Goal: Task Accomplishment & Management: Complete application form

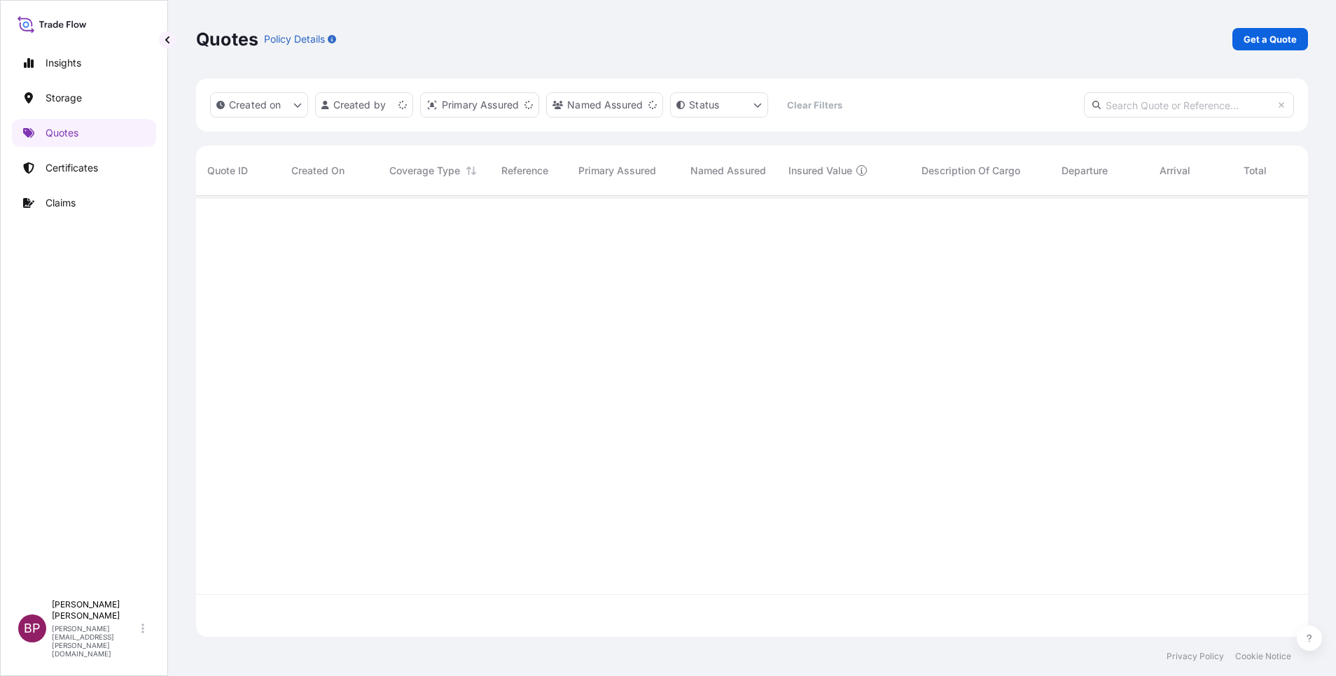
scroll to position [433, 1096]
click at [1271, 39] on p "Get a Quote" at bounding box center [1270, 39] width 53 height 14
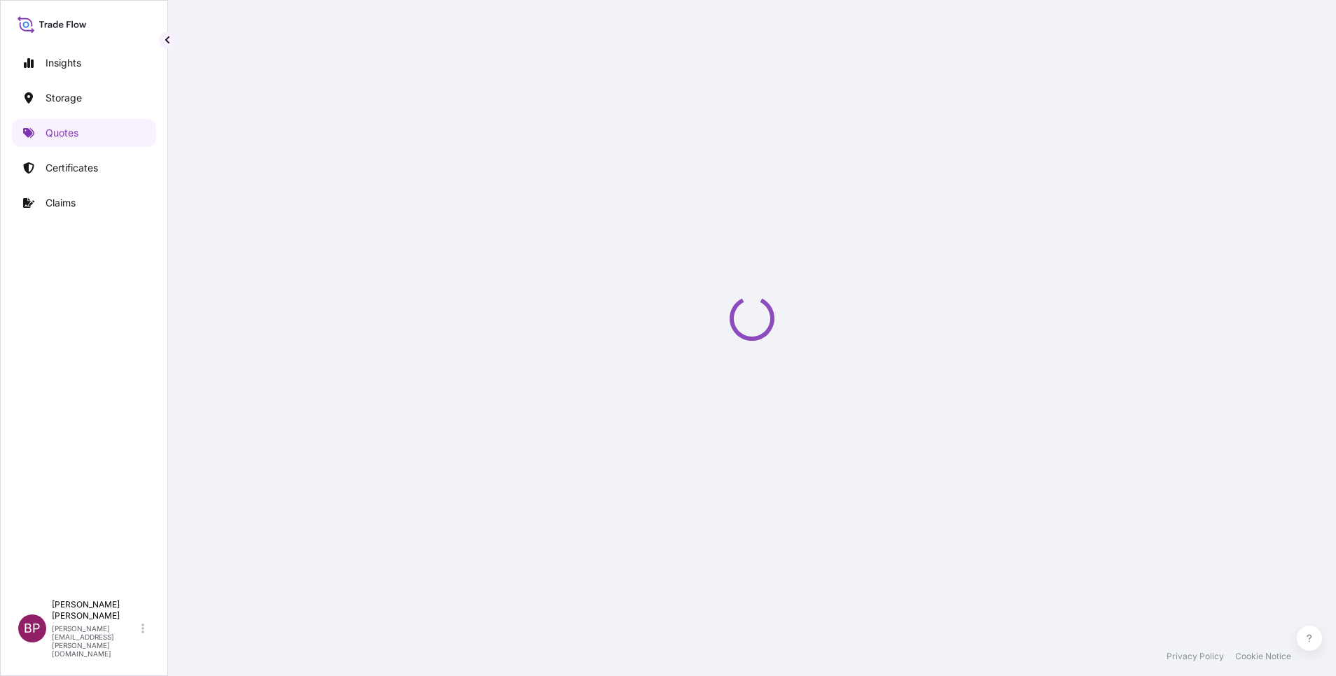
select select "Water"
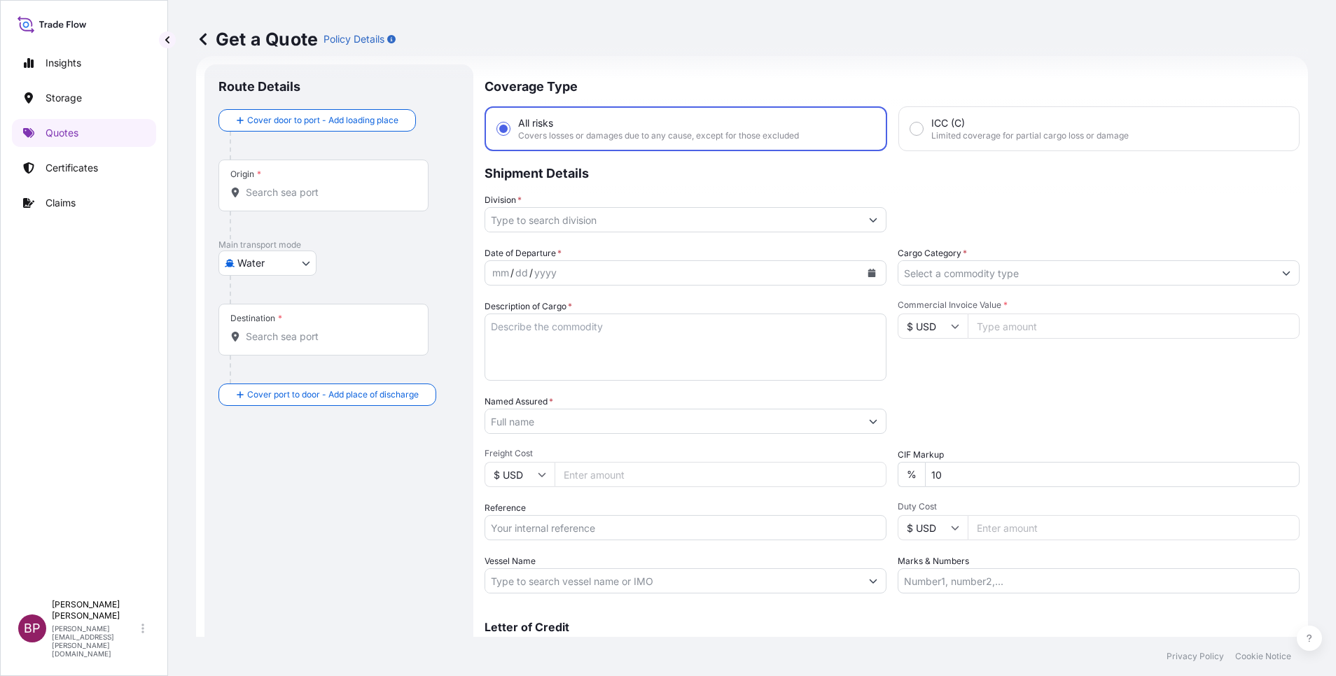
scroll to position [92, 0]
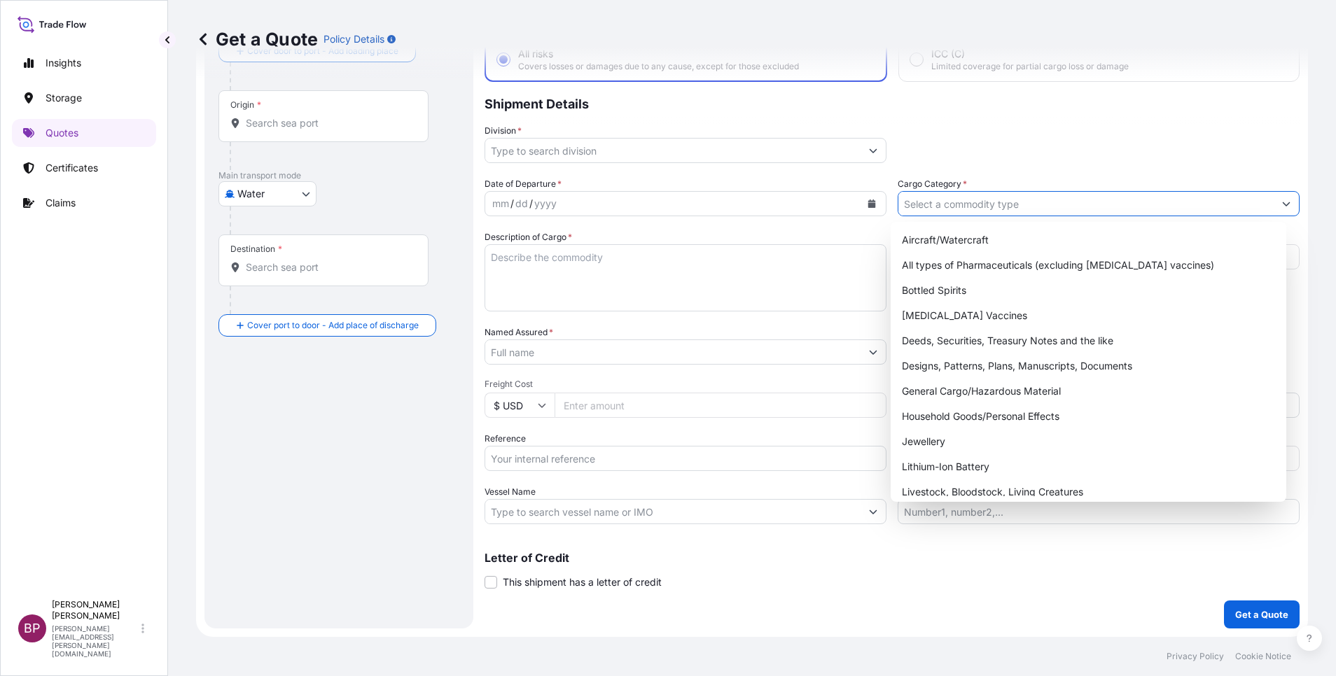
click at [1052, 203] on input "Cargo Category *" at bounding box center [1085, 203] width 375 height 25
click at [1000, 396] on div "General Cargo/Hazardous Material" at bounding box center [1088, 391] width 384 height 25
type input "General Cargo/Hazardous Material"
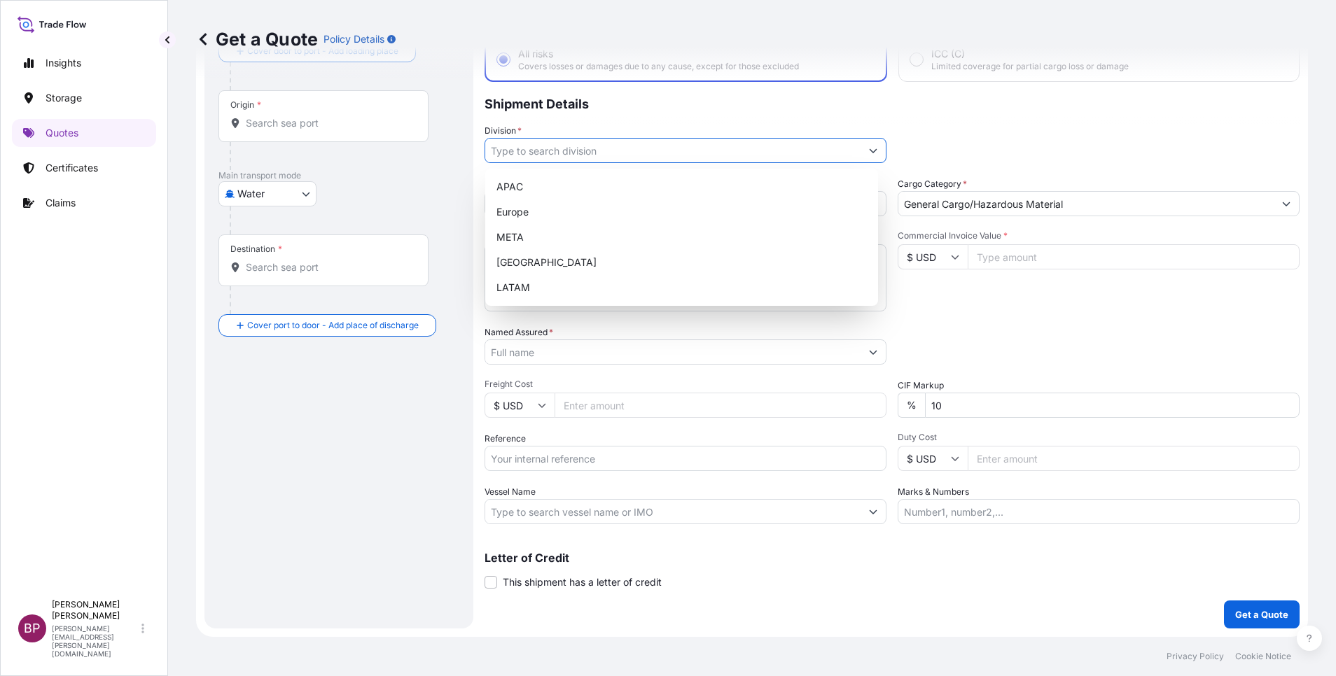
click at [861, 157] on button "Show suggestions" at bounding box center [873, 150] width 25 height 25
click at [557, 233] on div "META" at bounding box center [682, 237] width 382 height 25
type input "META"
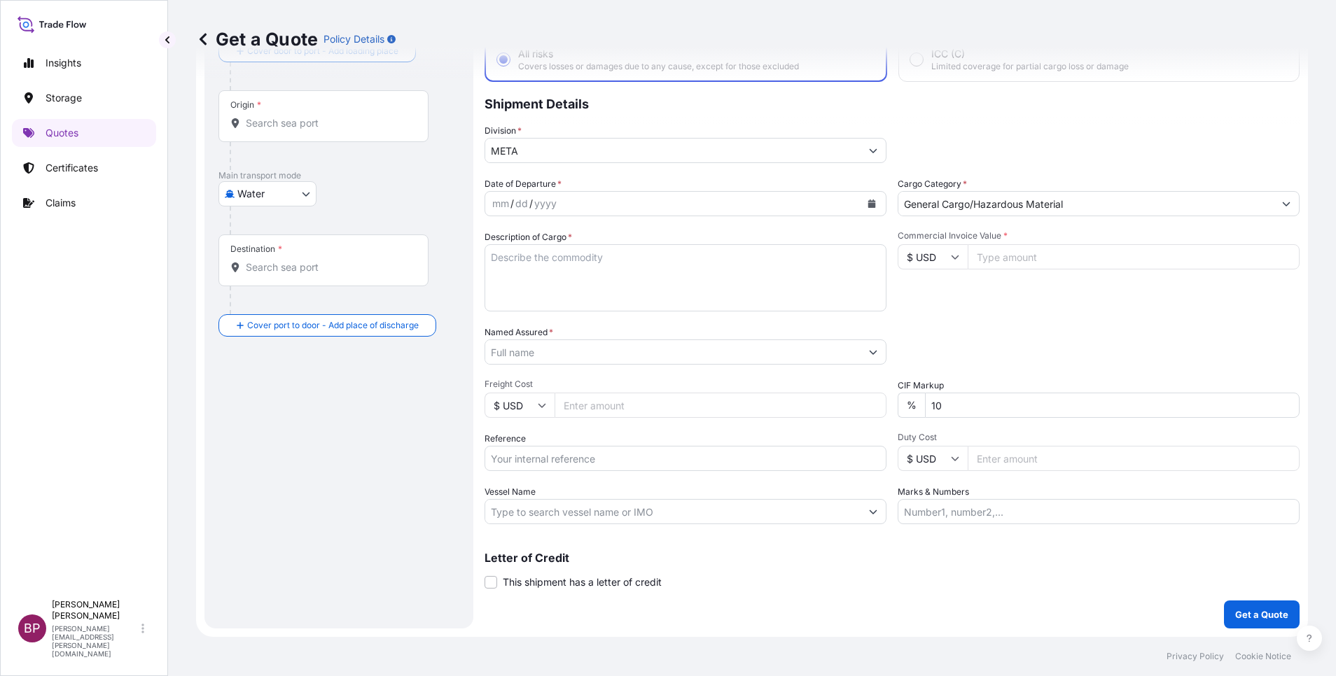
click at [1016, 252] on input "Commercial Invoice Value *" at bounding box center [1134, 256] width 332 height 25
paste input "16264"
type input "16264"
drag, startPoint x: 803, startPoint y: 408, endPoint x: 835, endPoint y: 424, distance: 36.6
click at [777, 410] on div "Date of Departure * mm / dd / yyyy Cargo Category * General Cargo/Hazardous Mat…" at bounding box center [892, 350] width 815 height 347
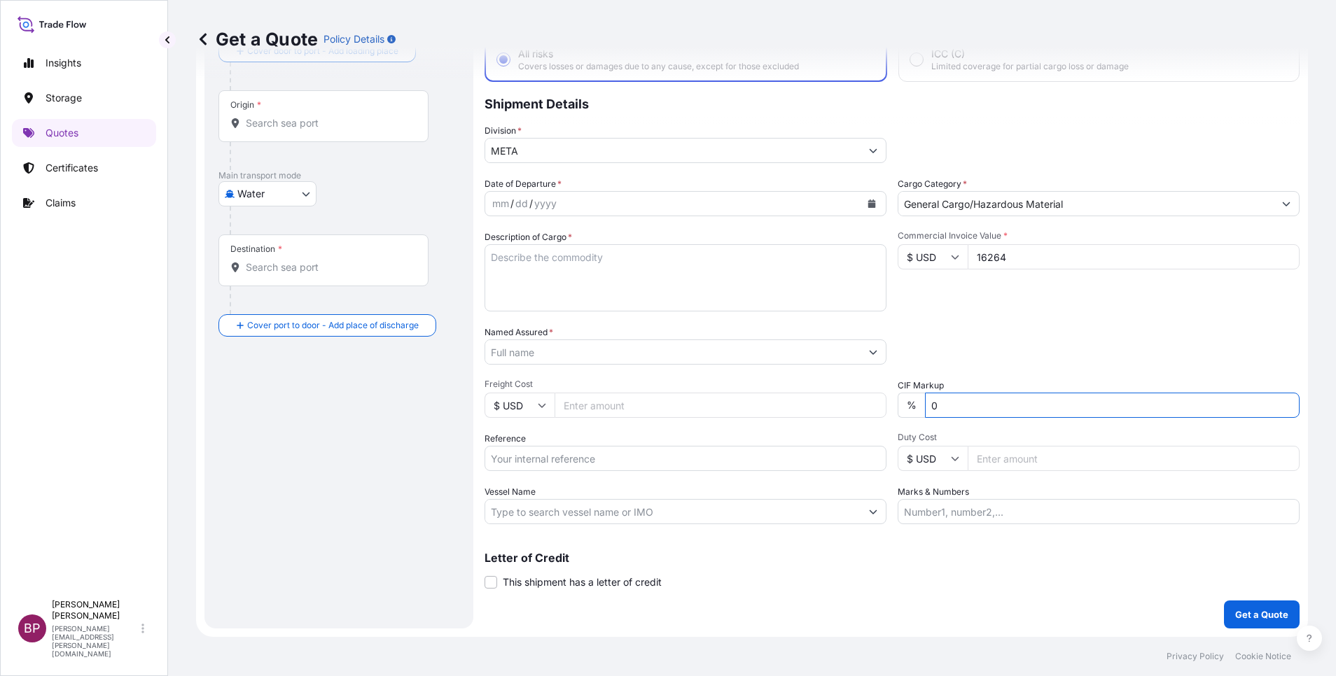
type input "0"
click at [989, 339] on div "Packing Category Type to search a container mode Please select a primary mode o…" at bounding box center [1099, 345] width 402 height 39
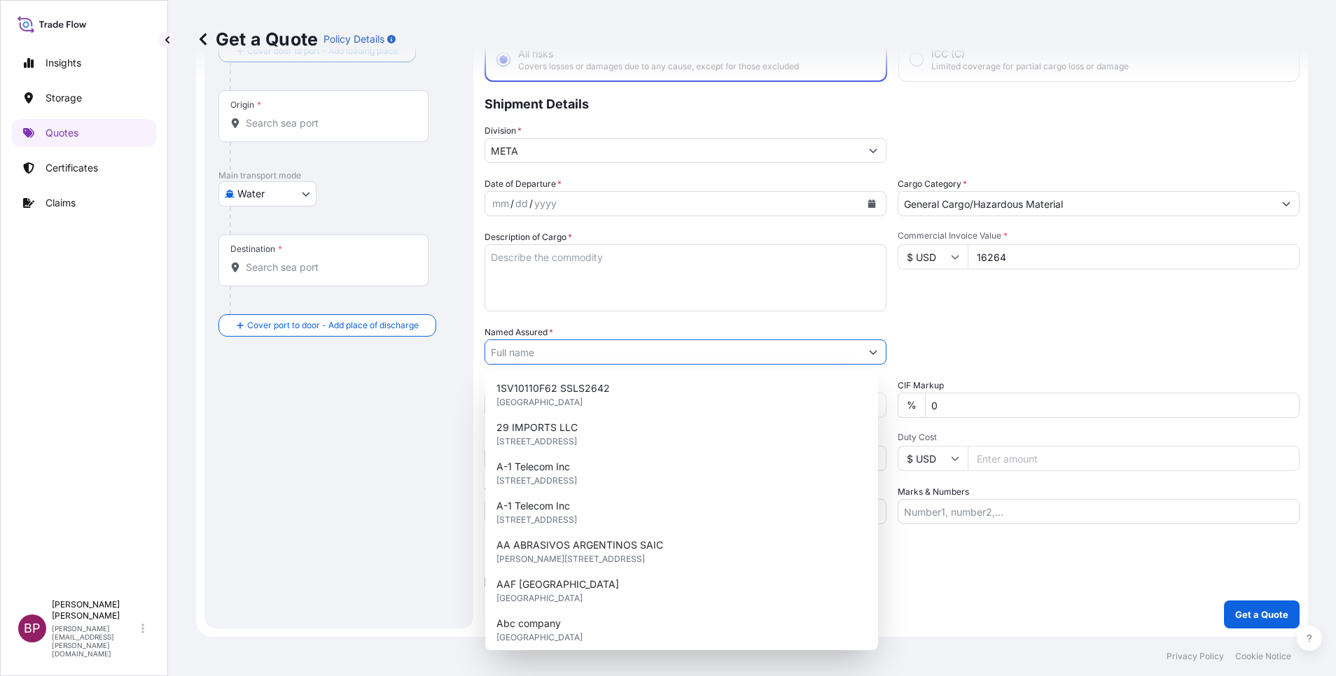
click at [585, 347] on input "Named Assured *" at bounding box center [672, 352] width 375 height 25
click at [588, 283] on textarea "Description of Cargo *" at bounding box center [686, 277] width 402 height 67
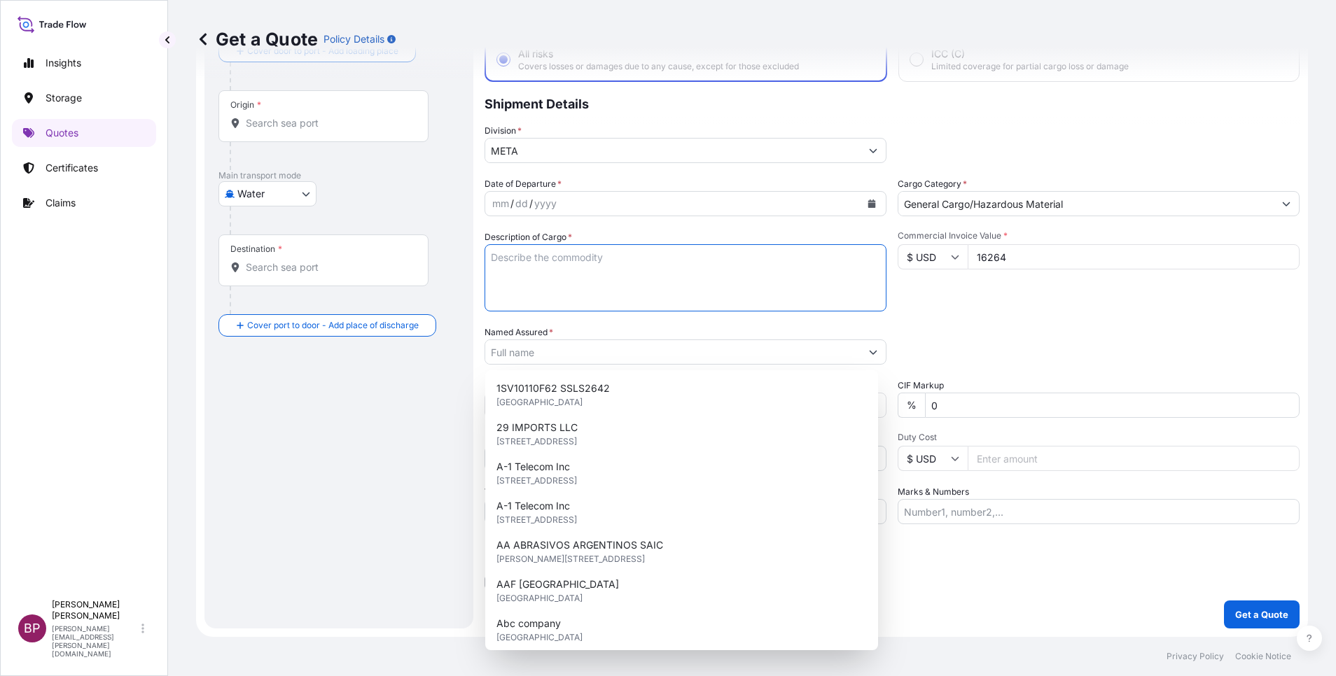
paste textarea "Furniture"
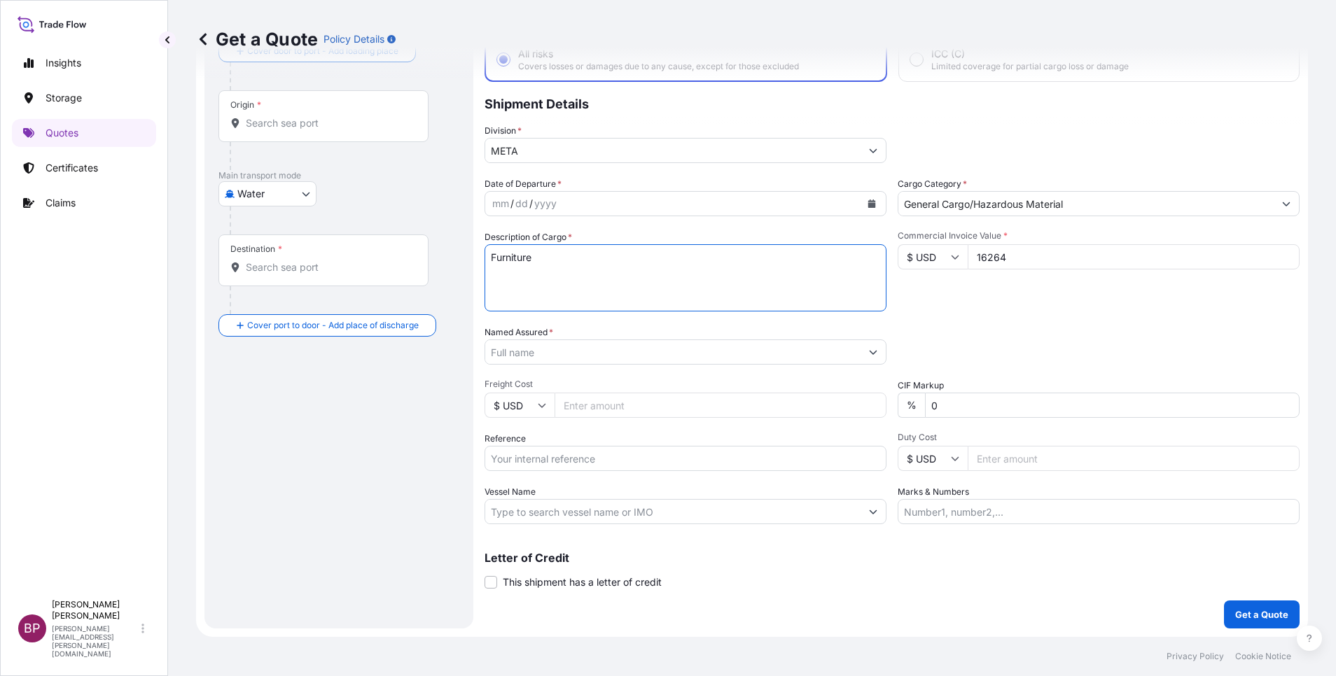
type textarea "Furniture"
click at [609, 464] on input "Reference" at bounding box center [686, 458] width 402 height 25
paste input "SSLS2924"
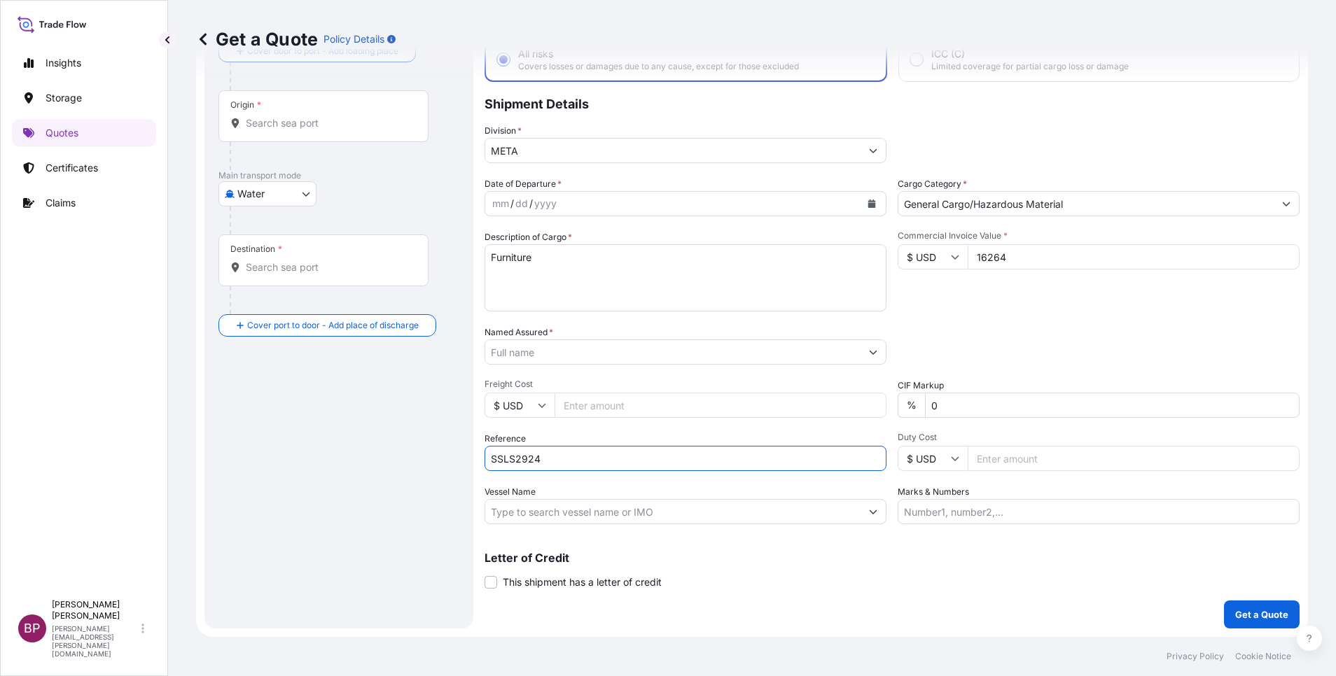
type input "SSLS2924"
click at [591, 357] on input "Named Assured *" at bounding box center [672, 352] width 375 height 25
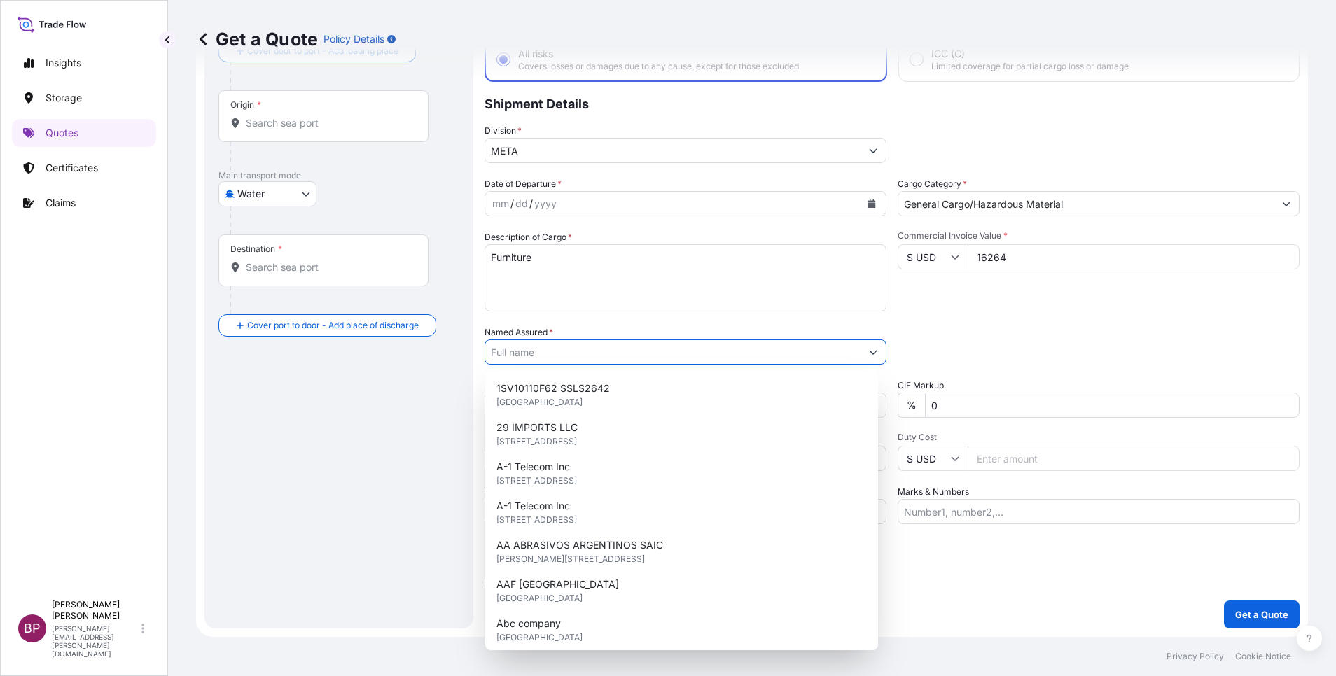
paste input "ETAB INTERNATIONAL TRADING CO"
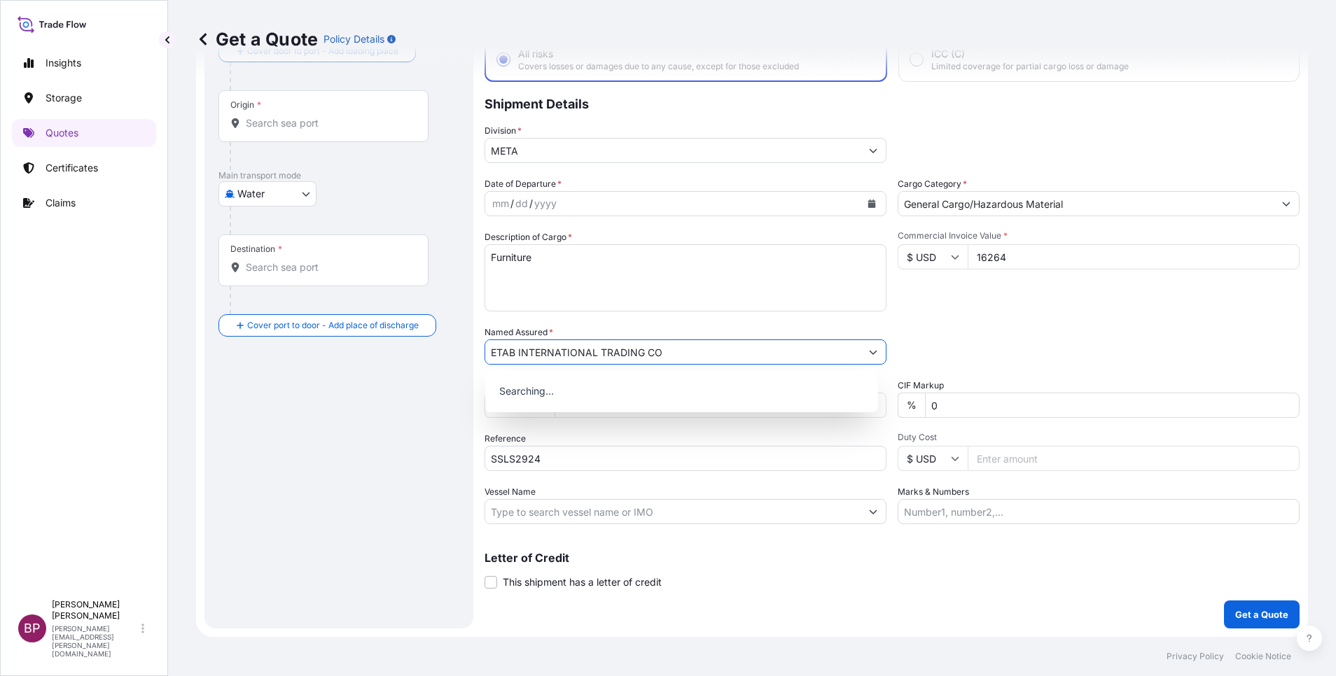
type input "ETAB INTERNATIONAL TRADING CO"
click at [868, 205] on icon "Calendar" at bounding box center [872, 204] width 8 height 8
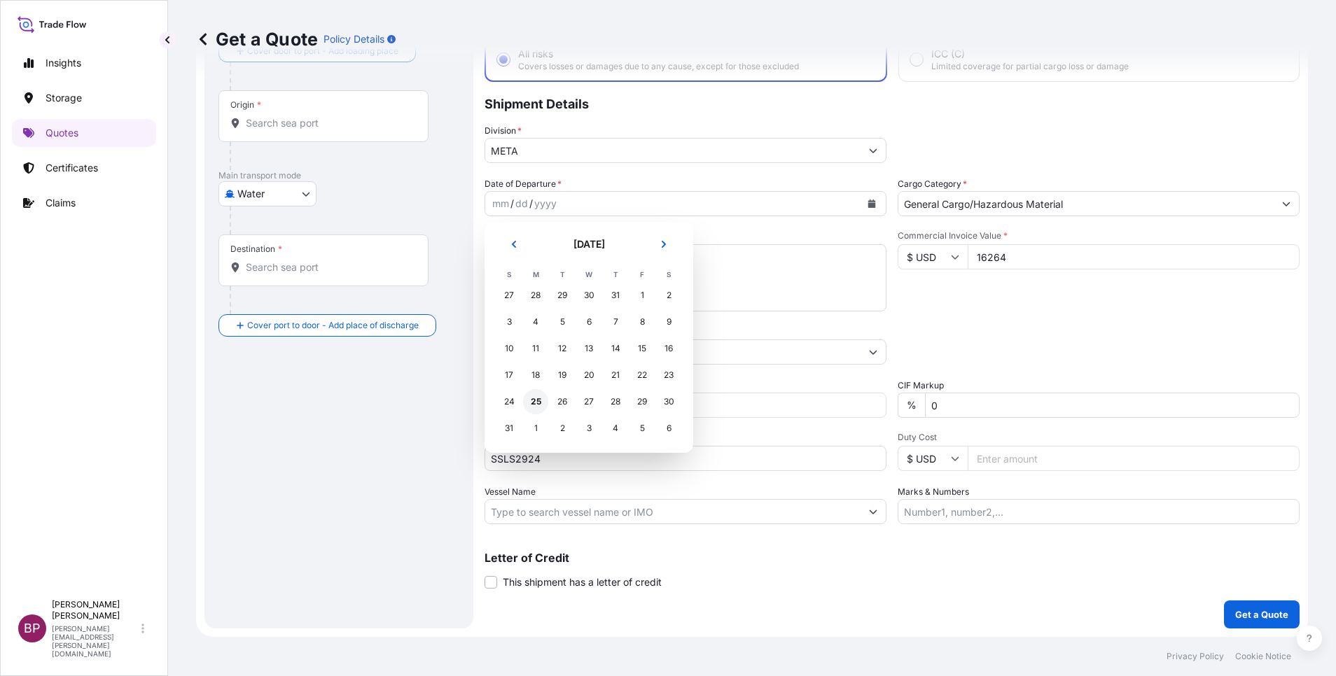
click at [536, 399] on div "25" at bounding box center [535, 401] width 25 height 25
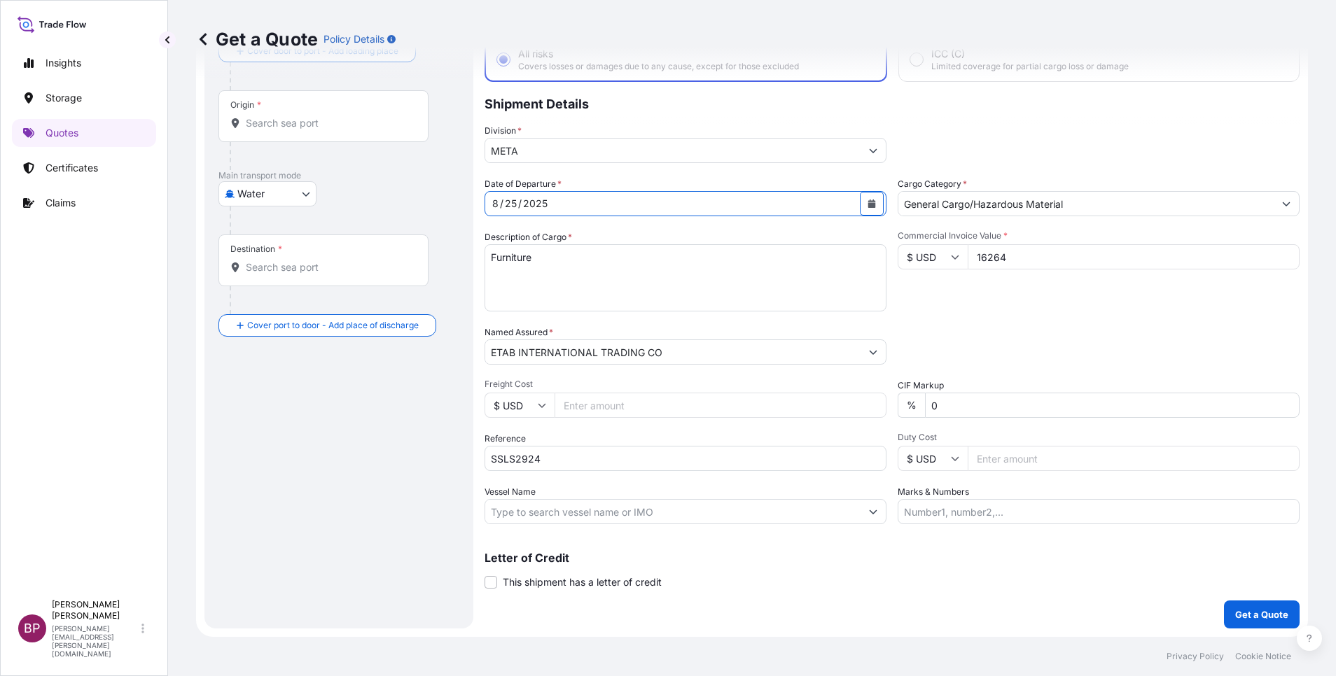
drag, startPoint x: 965, startPoint y: 402, endPoint x: 728, endPoint y: 422, distance: 238.3
click at [712, 413] on div "Date of Departure * [DATE] Cargo Category * General Cargo/Hazardous Material De…" at bounding box center [892, 350] width 815 height 347
type input "10"
click at [1039, 363] on div "Packing Category Type to search a container mode Please select a primary mode o…" at bounding box center [1099, 345] width 402 height 39
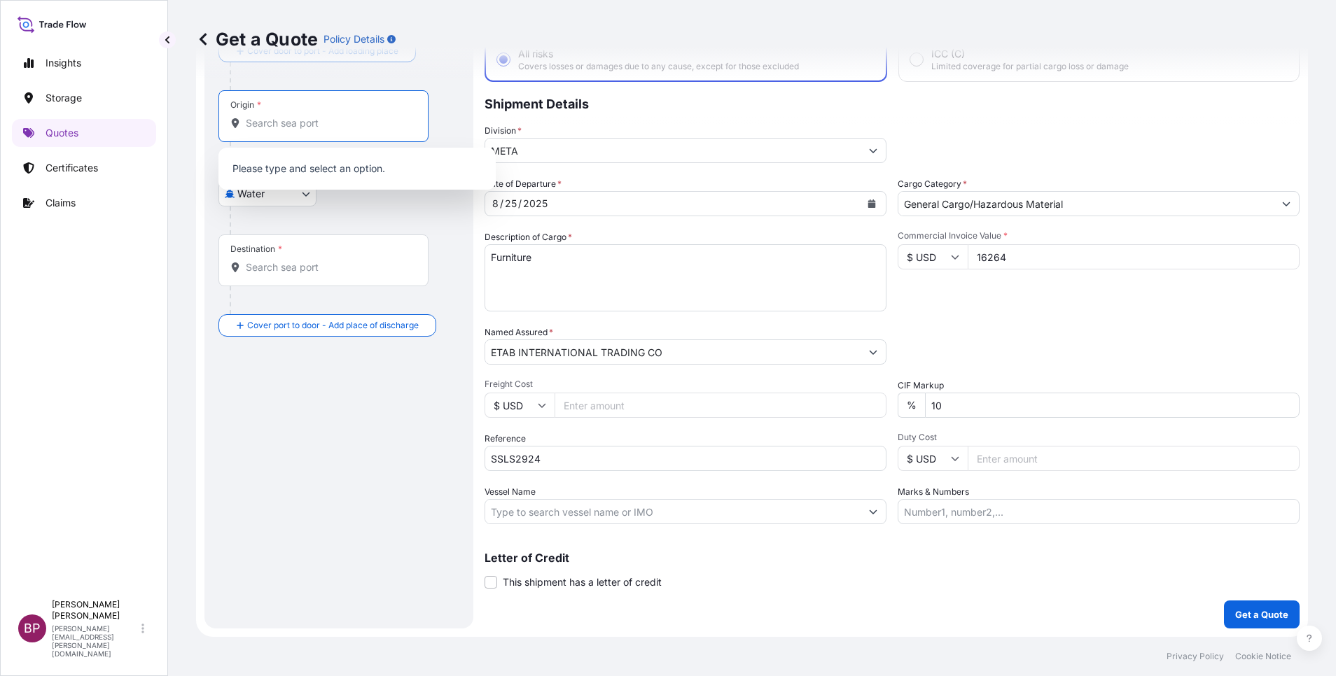
click at [358, 120] on input "Origin *" at bounding box center [328, 123] width 165 height 14
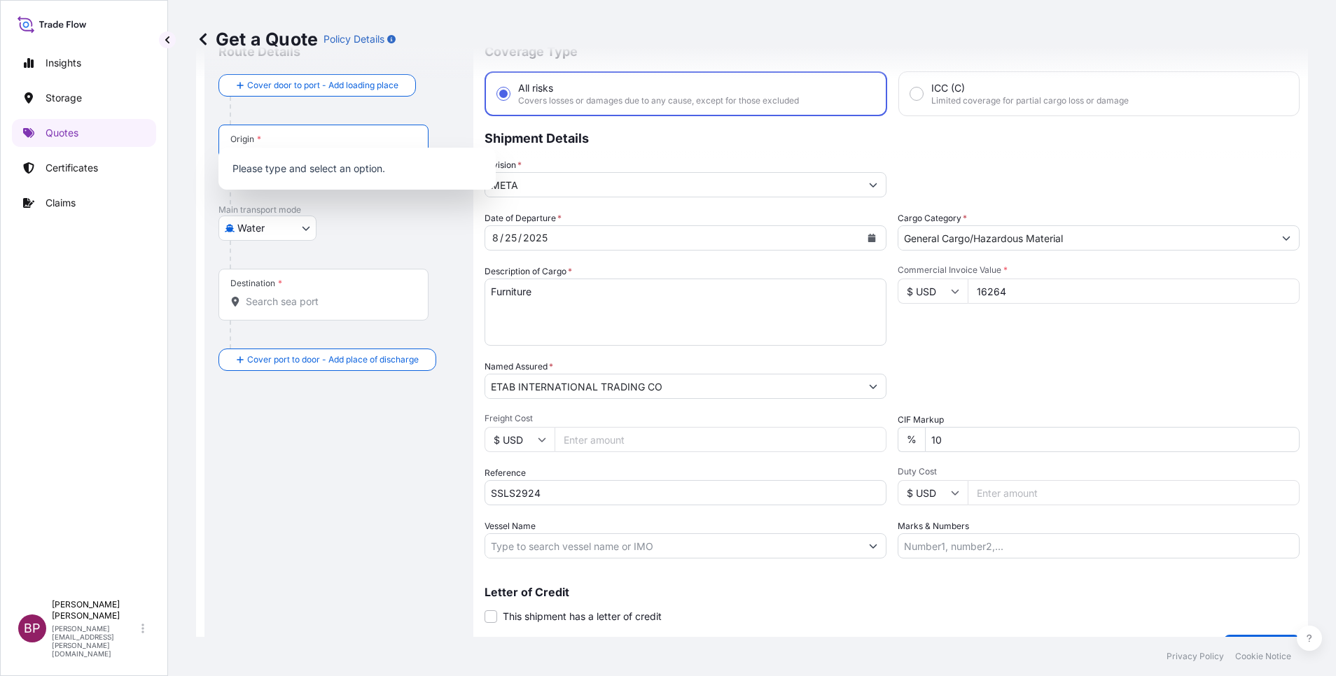
scroll to position [0, 0]
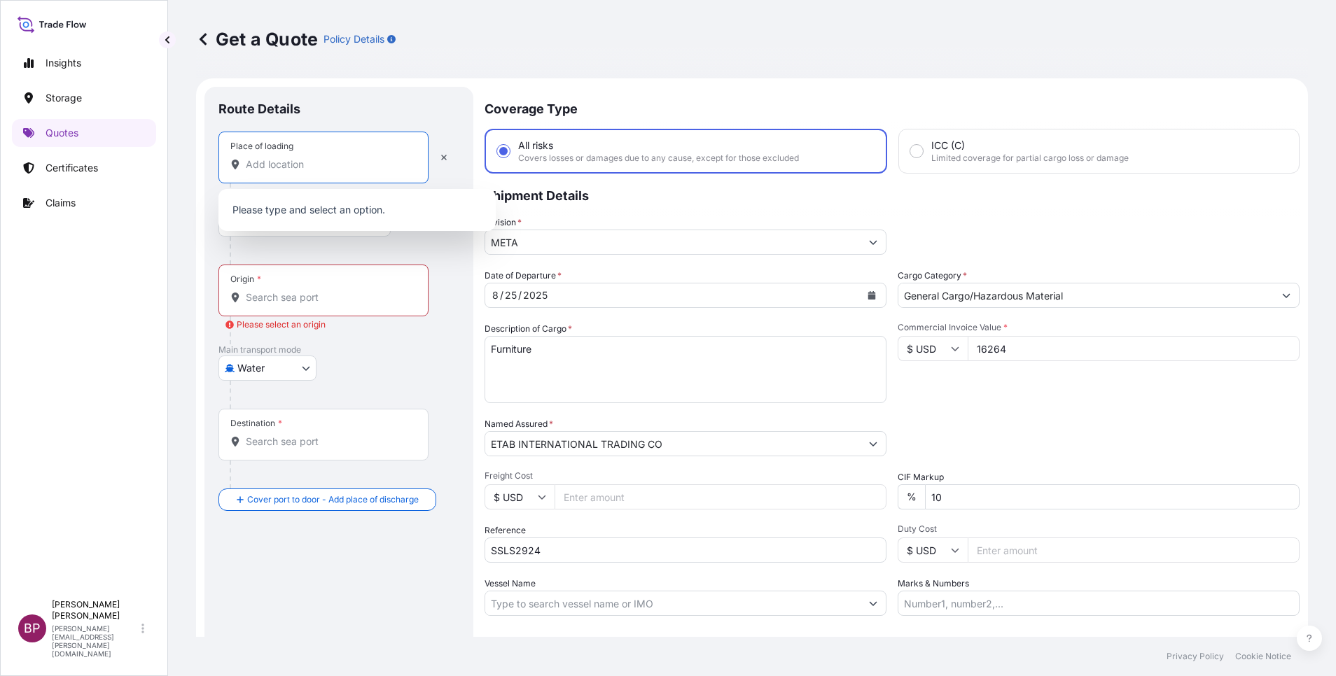
click at [335, 165] on input "Place of loading" at bounding box center [328, 165] width 165 height 14
paste input "Izmit"
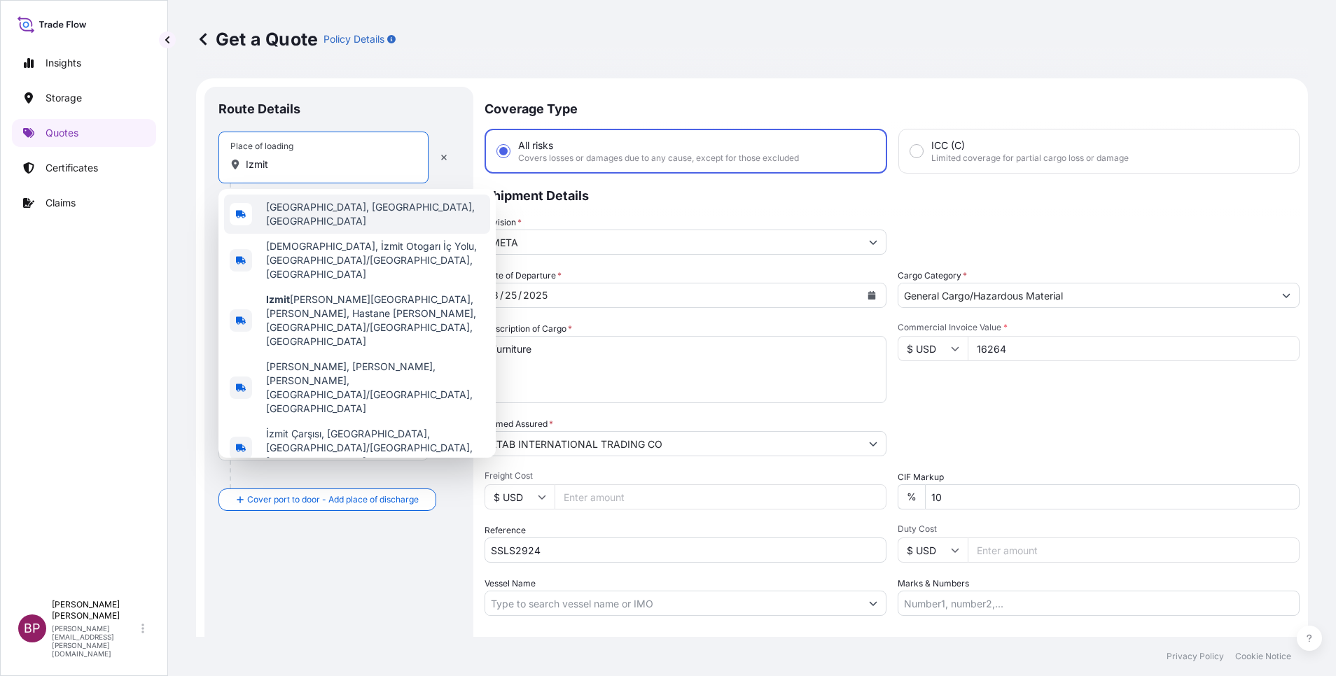
click at [349, 211] on span "[GEOGRAPHIC_DATA], [GEOGRAPHIC_DATA], [GEOGRAPHIC_DATA]" at bounding box center [375, 214] width 218 height 28
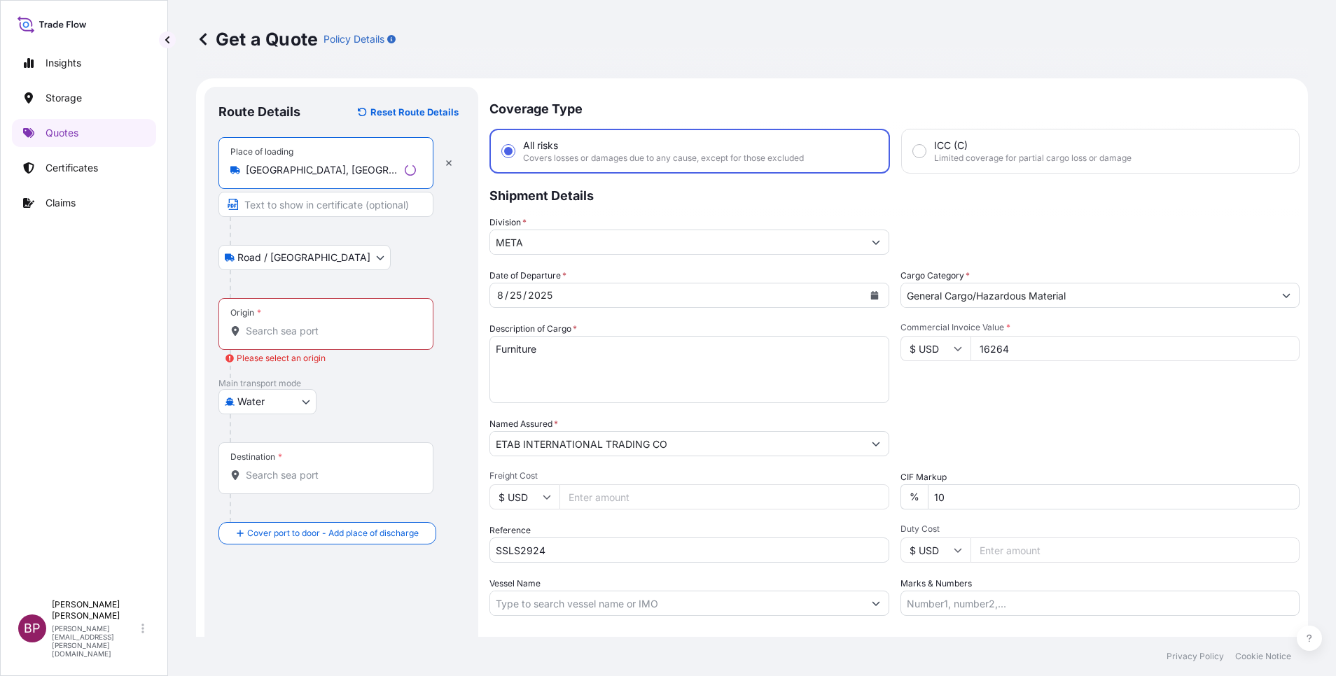
type input "[GEOGRAPHIC_DATA], [GEOGRAPHIC_DATA], [GEOGRAPHIC_DATA]"
click at [303, 333] on input "Origin * Please select an origin" at bounding box center [331, 331] width 170 height 14
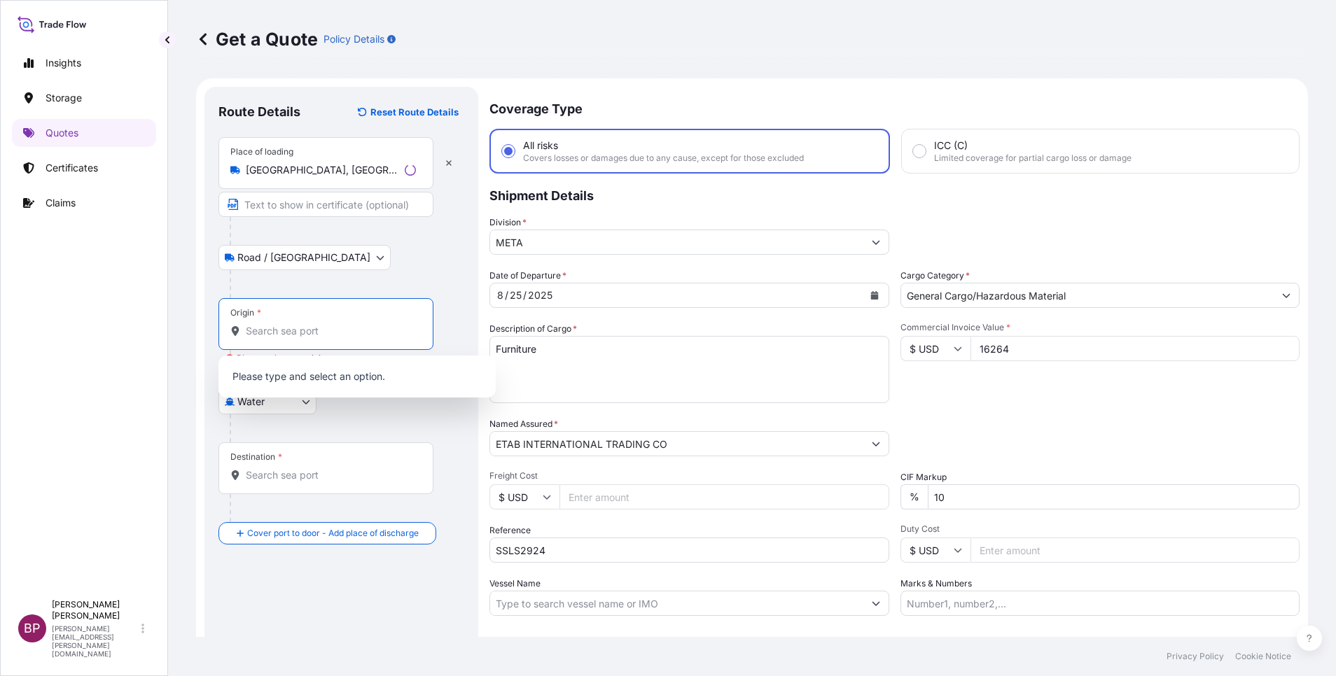
paste input "Izmit"
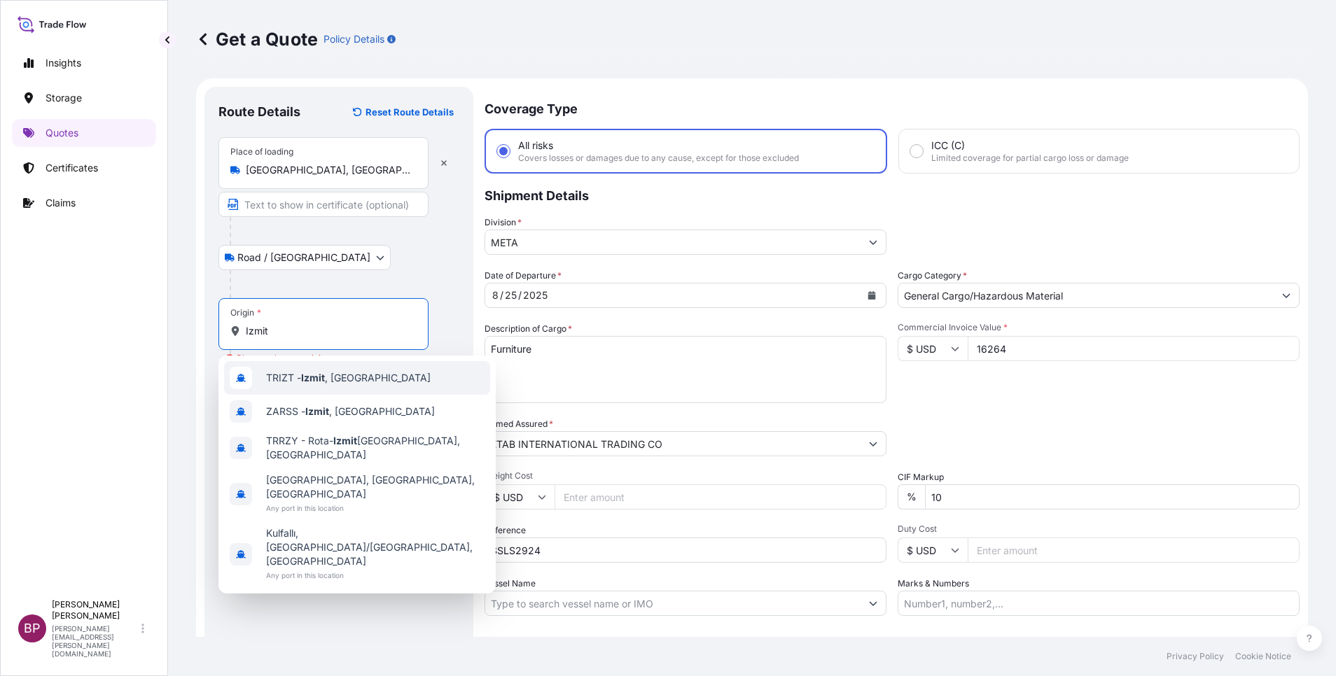
click at [330, 381] on span "TRIZT - [GEOGRAPHIC_DATA] , [GEOGRAPHIC_DATA]" at bounding box center [348, 378] width 165 height 14
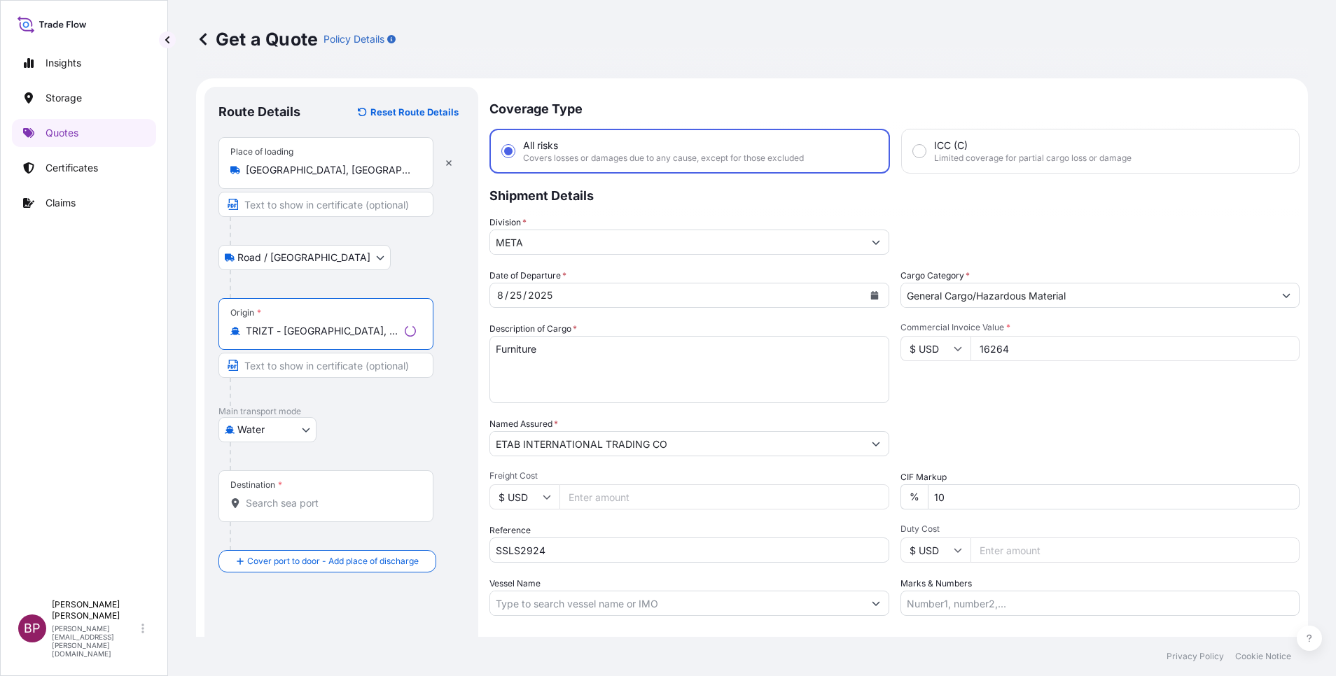
type input "TRIZT - [GEOGRAPHIC_DATA], [GEOGRAPHIC_DATA]"
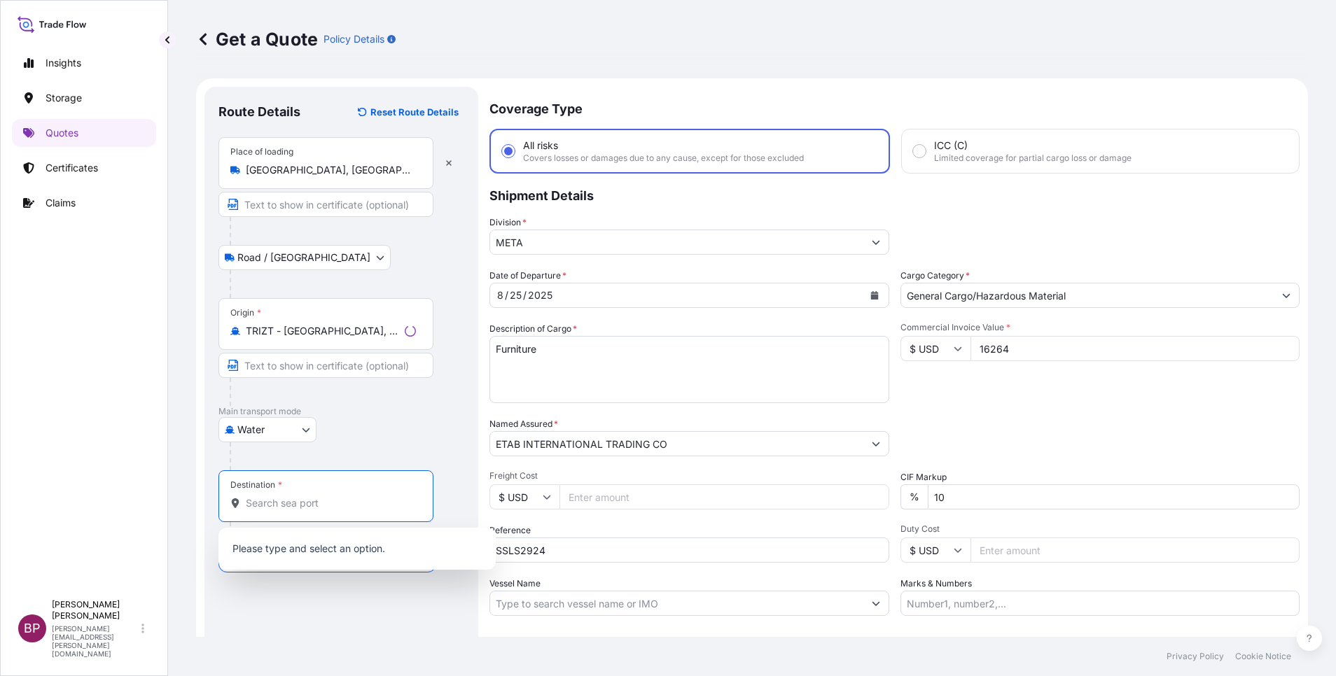
click at [316, 504] on input "Destination *" at bounding box center [331, 503] width 170 height 14
paste input "[PERSON_NAME]"
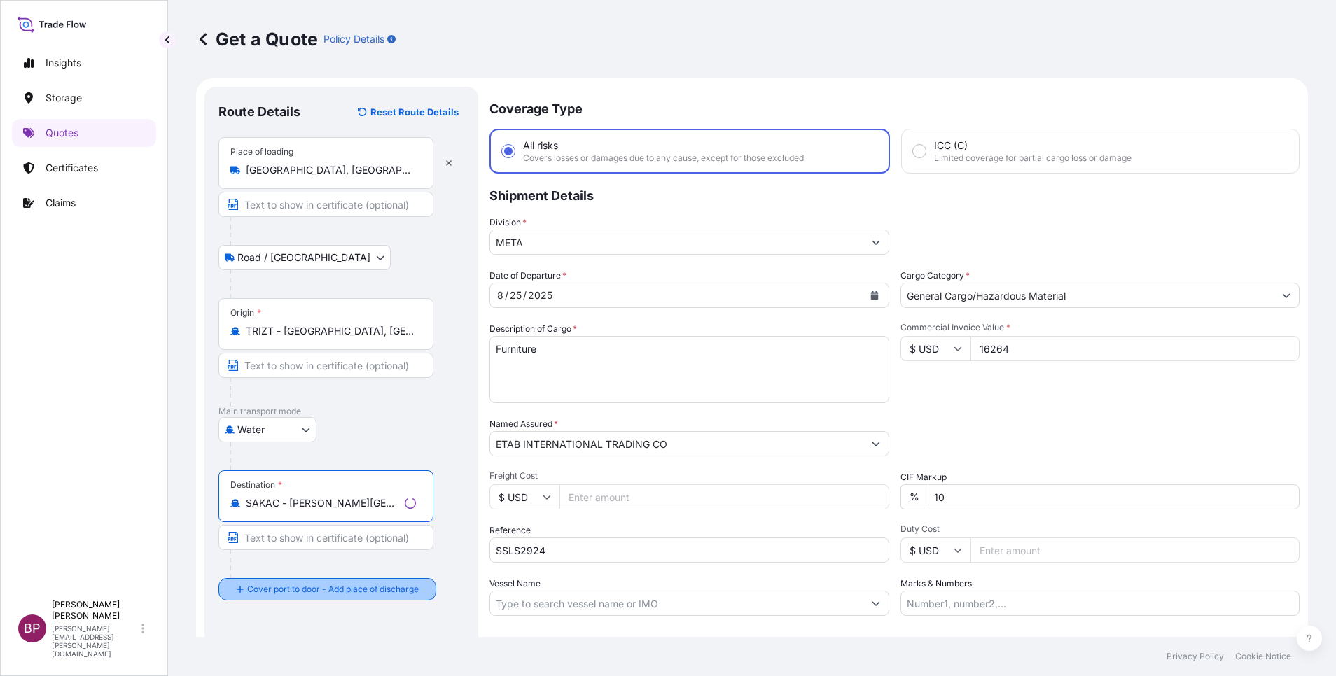
type input "SAKAC - [PERSON_NAME][GEOGRAPHIC_DATA], [GEOGRAPHIC_DATA]"
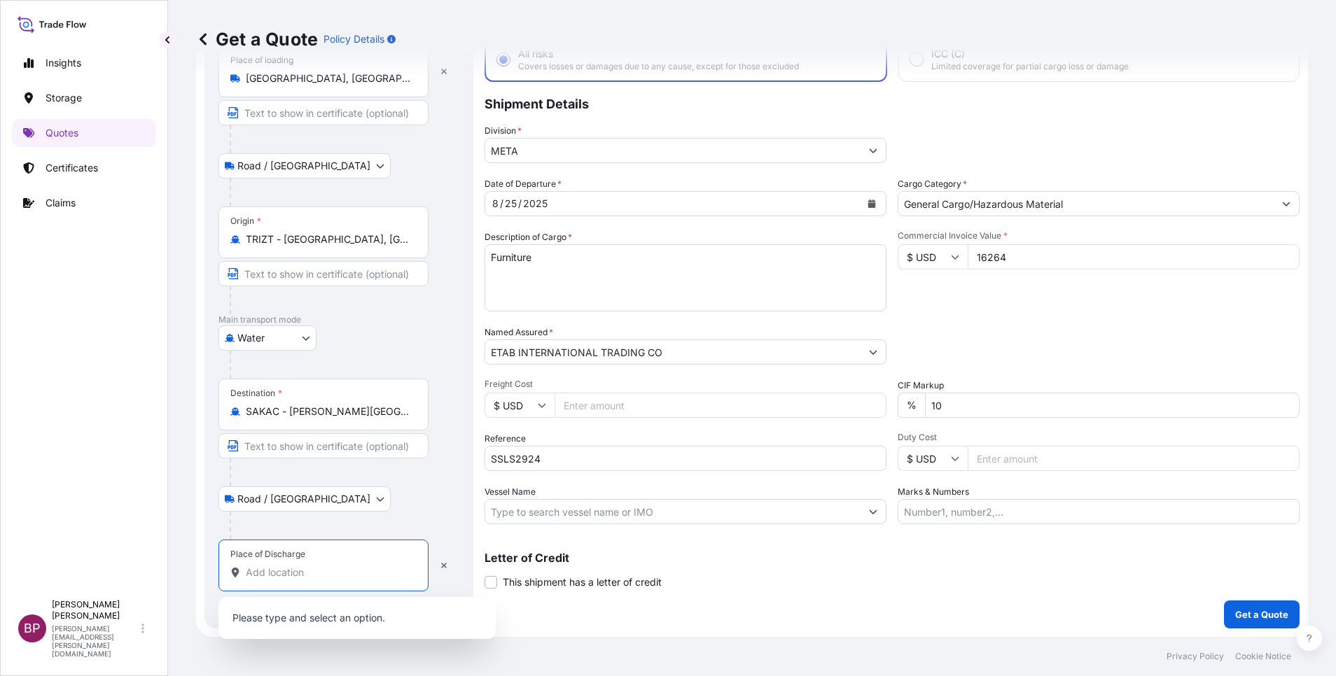
drag, startPoint x: 318, startPoint y: 574, endPoint x: 308, endPoint y: 576, distance: 9.9
click at [317, 574] on input "Place of Discharge" at bounding box center [328, 573] width 165 height 14
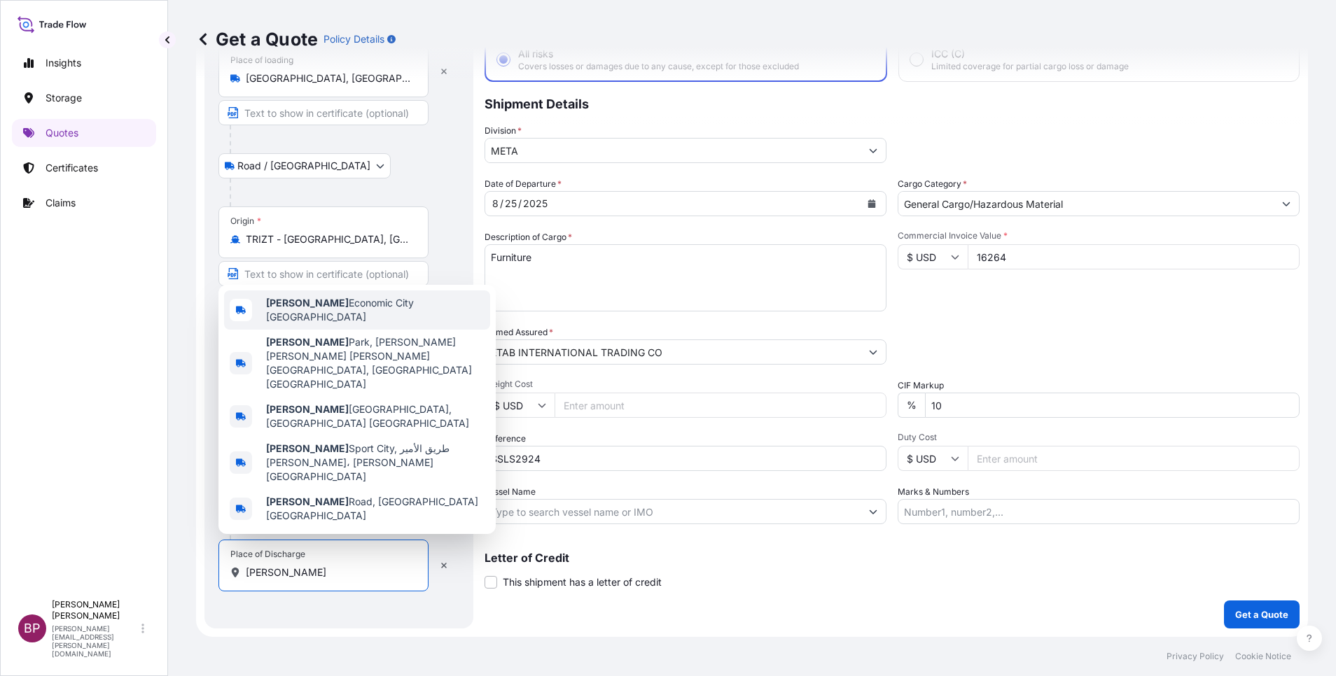
click at [417, 324] on span "[PERSON_NAME] Economic City [GEOGRAPHIC_DATA]" at bounding box center [375, 310] width 218 height 28
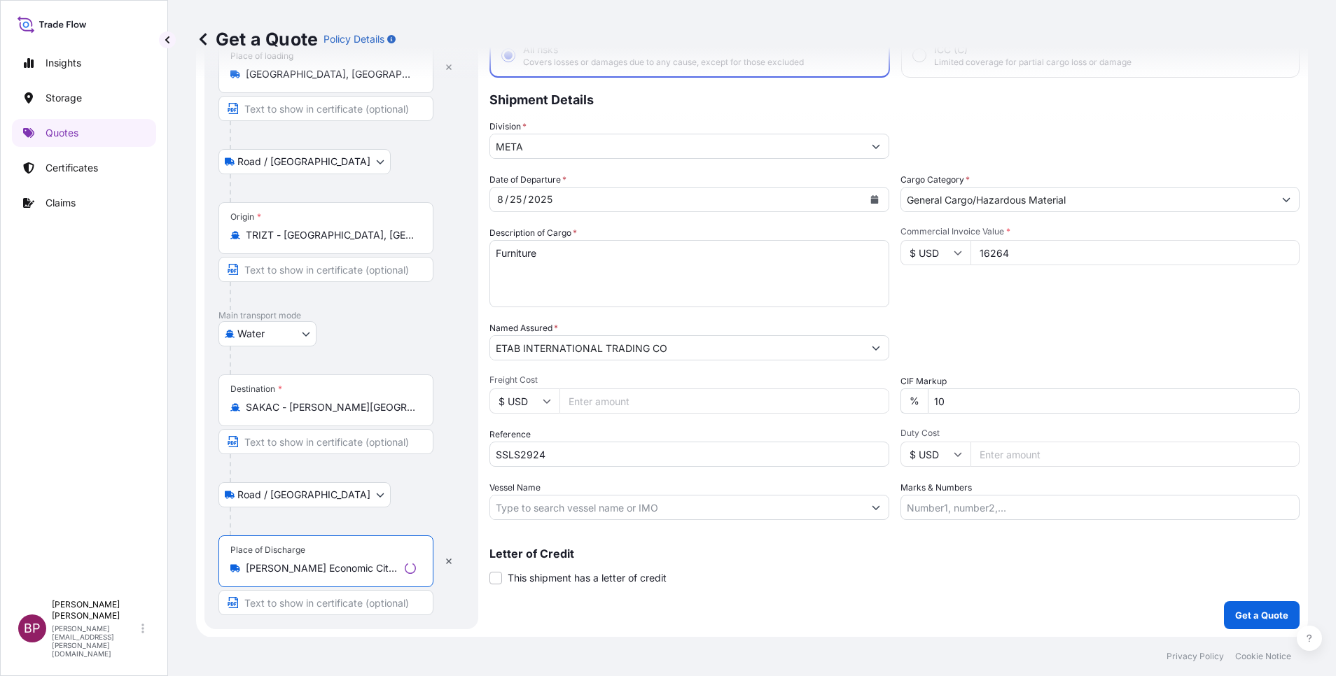
scroll to position [97, 0]
type input "[PERSON_NAME] Economic City [GEOGRAPHIC_DATA]"
click at [1255, 616] on p "Get a Quote" at bounding box center [1261, 615] width 53 height 14
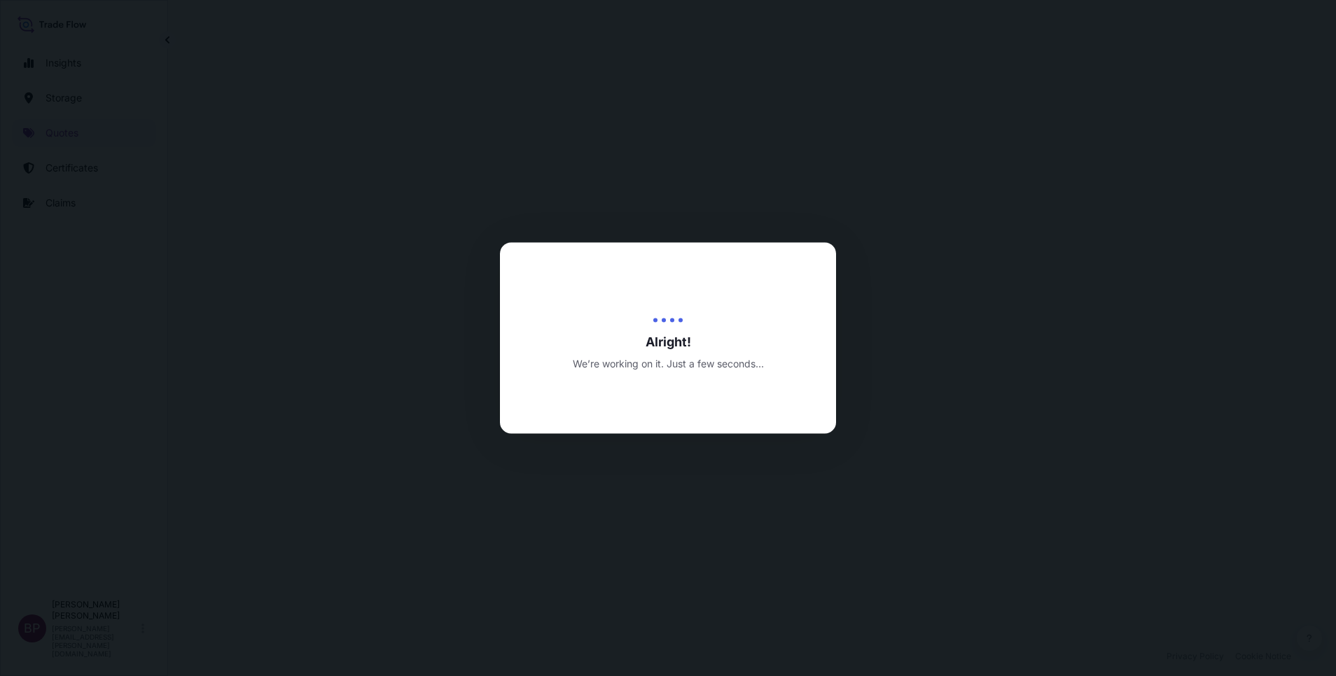
select select "Road / [GEOGRAPHIC_DATA]"
select select "Water"
select select "Road / [GEOGRAPHIC_DATA]"
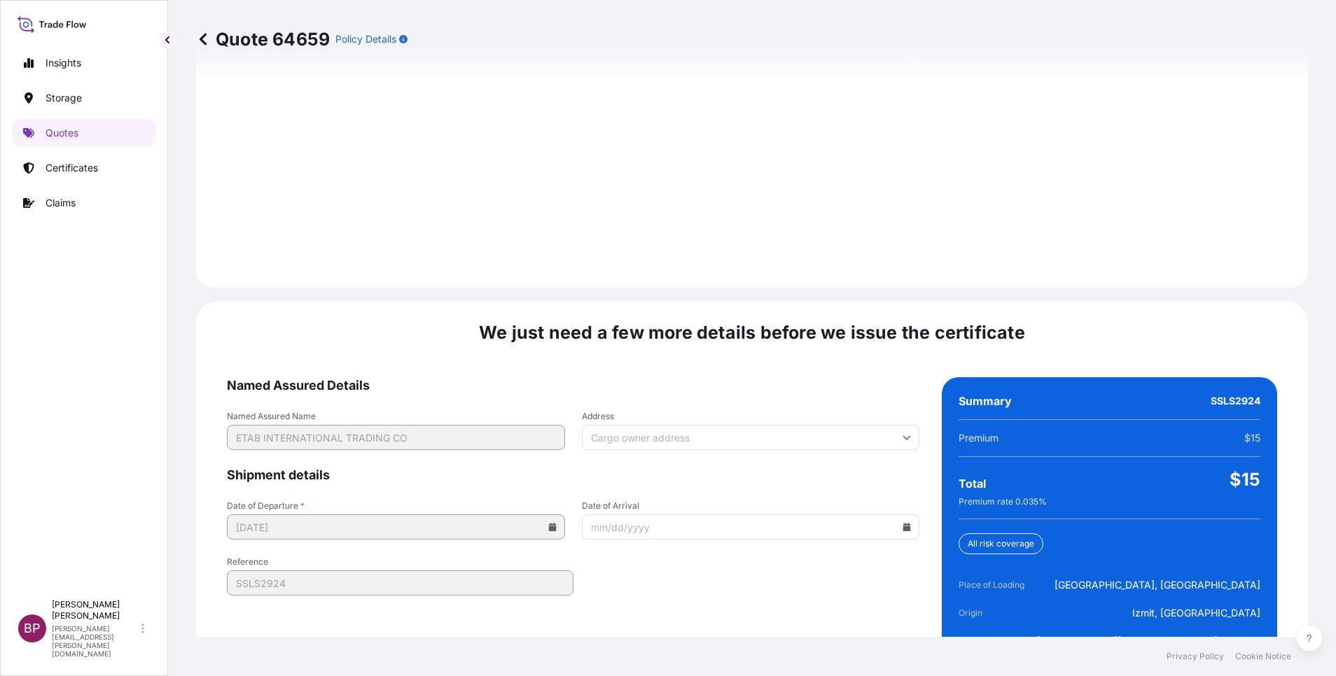
scroll to position [2076, 0]
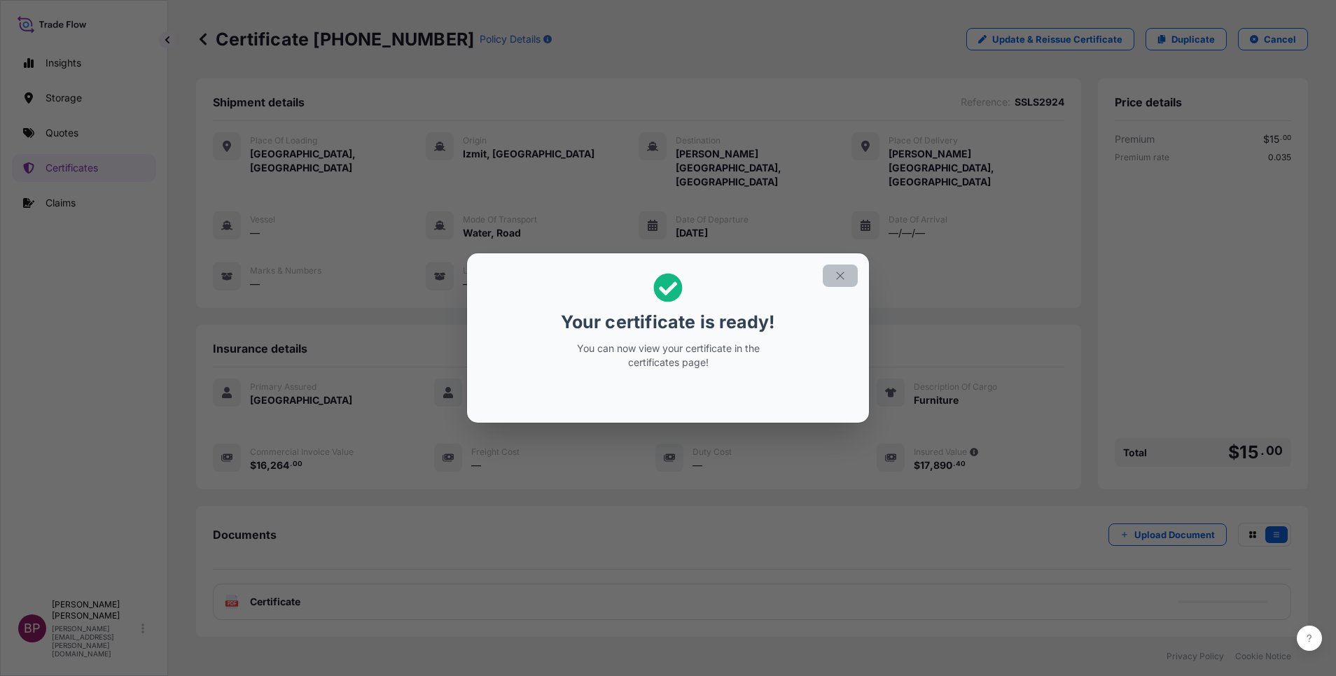
click at [841, 279] on icon "button" at bounding box center [840, 276] width 13 height 13
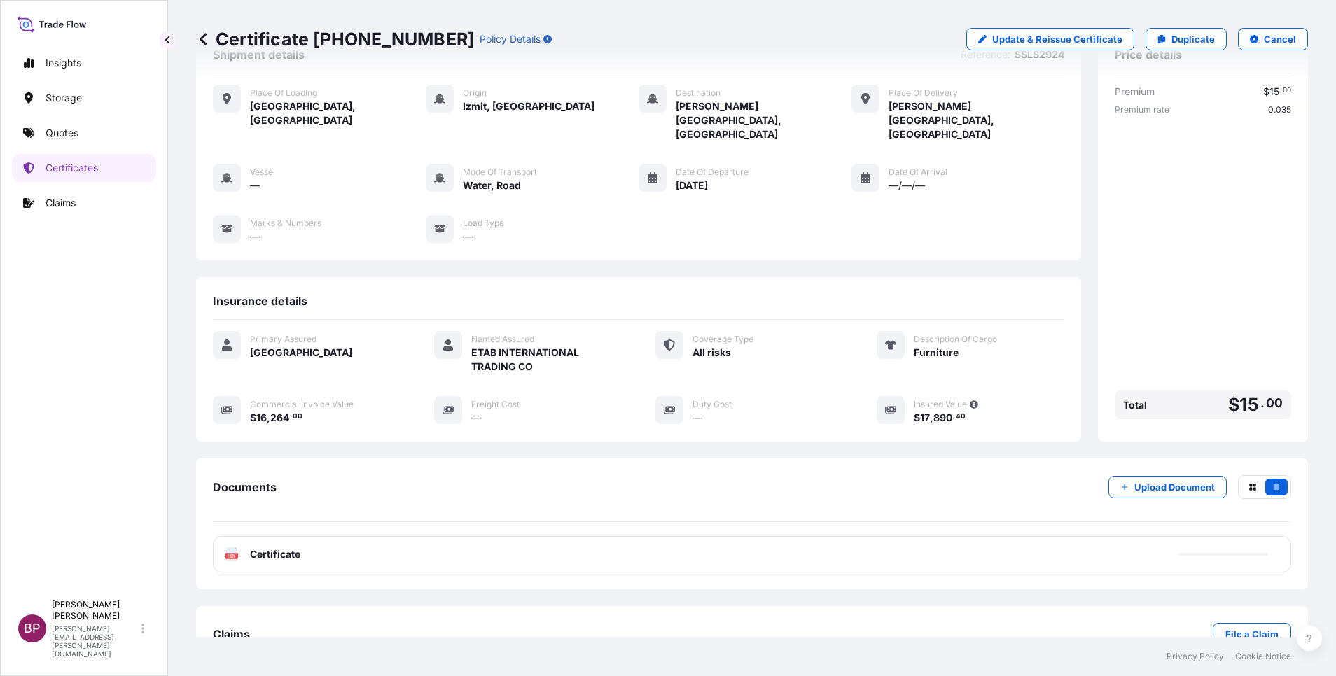
scroll to position [74, 0]
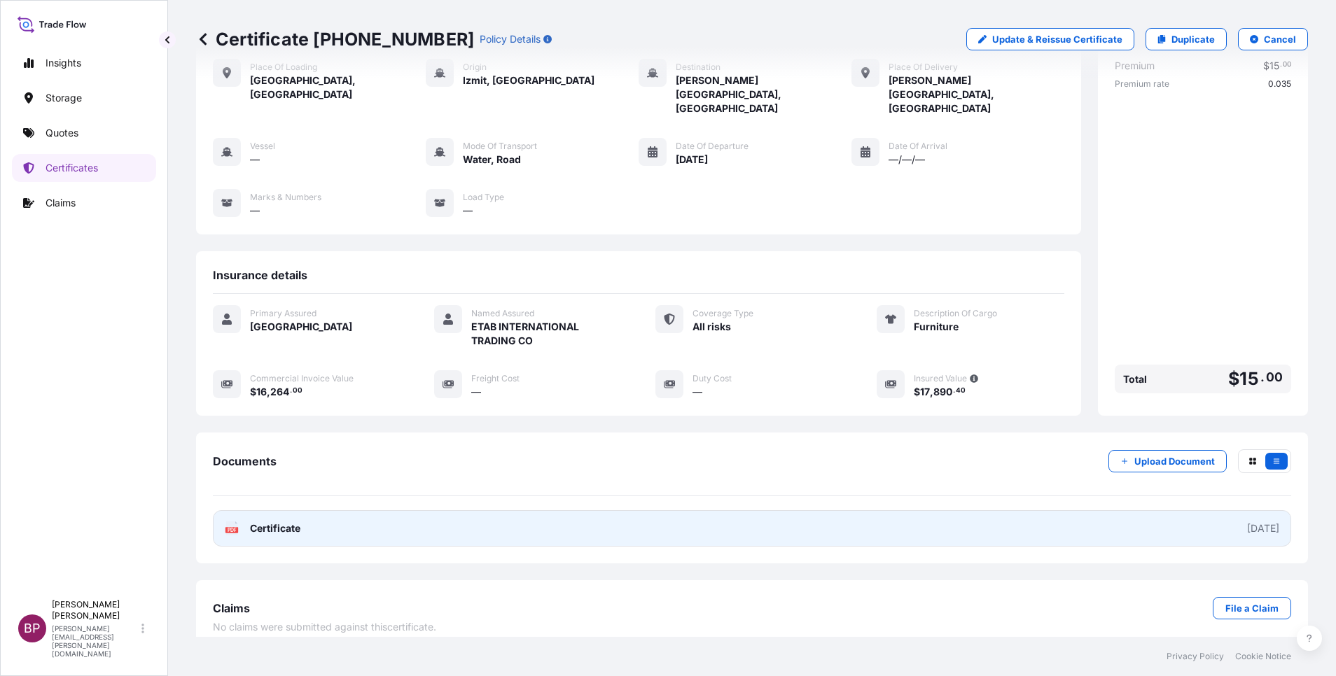
click at [291, 522] on span "Certificate" at bounding box center [275, 529] width 50 height 14
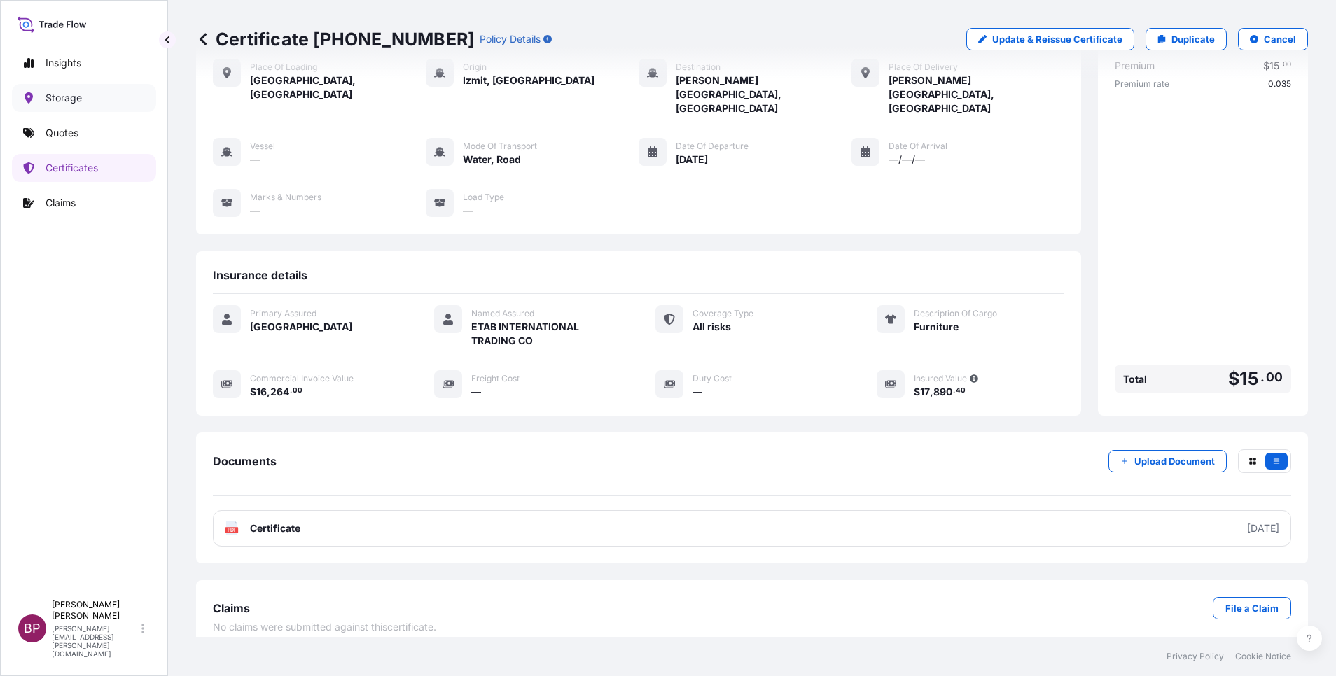
click at [65, 100] on p "Storage" at bounding box center [64, 98] width 36 height 14
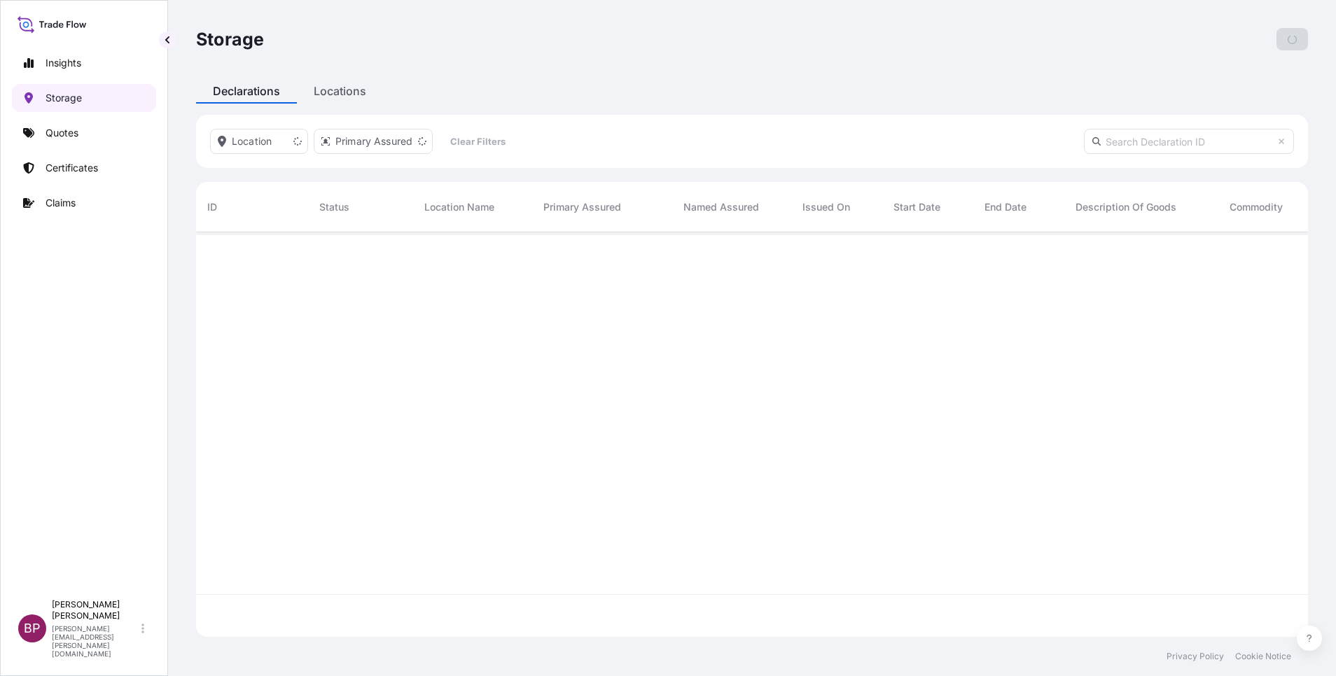
scroll to position [396, 1096]
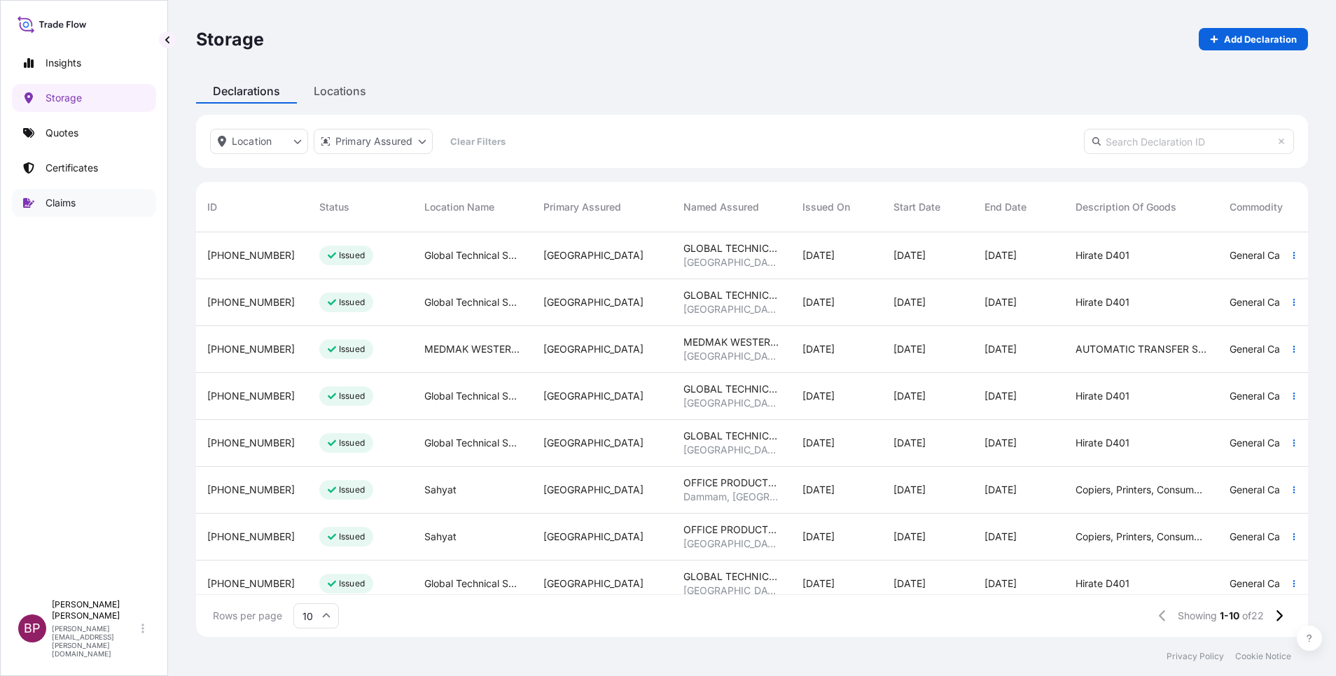
click at [64, 202] on p "Claims" at bounding box center [61, 203] width 30 height 14
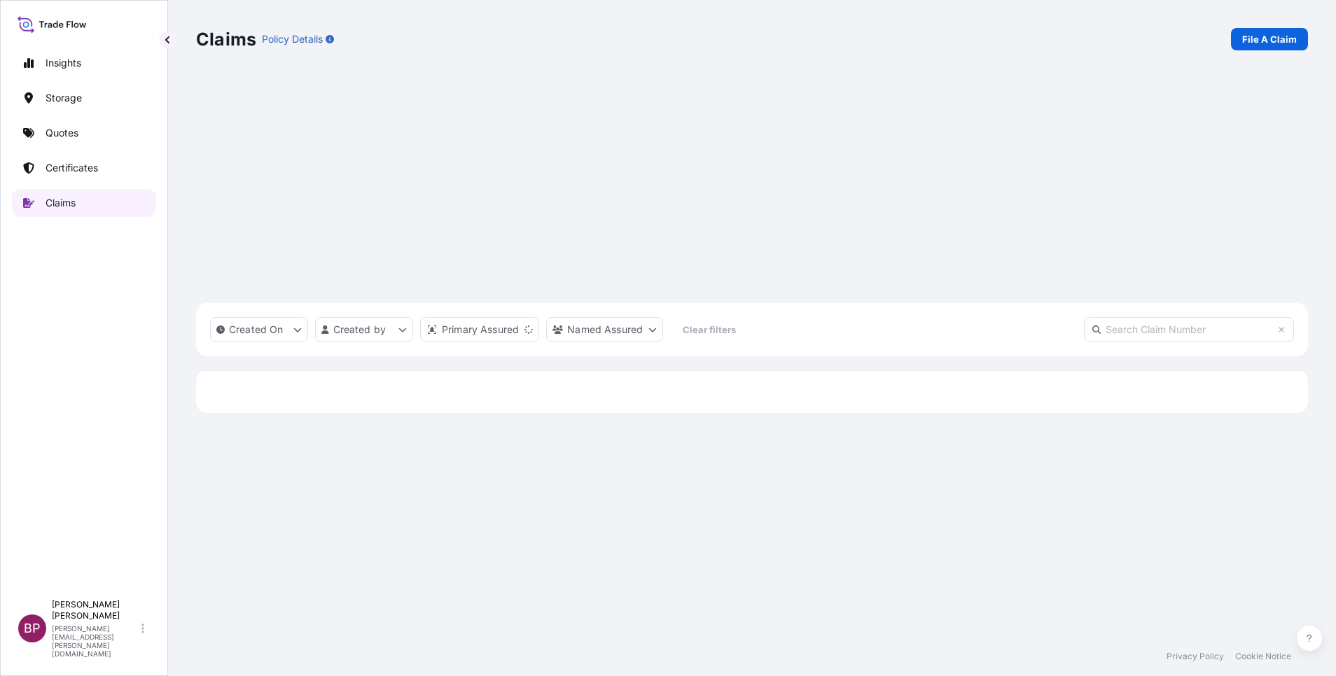
scroll to position [433, 1096]
click at [1278, 39] on p "File A Claim" at bounding box center [1269, 39] width 55 height 14
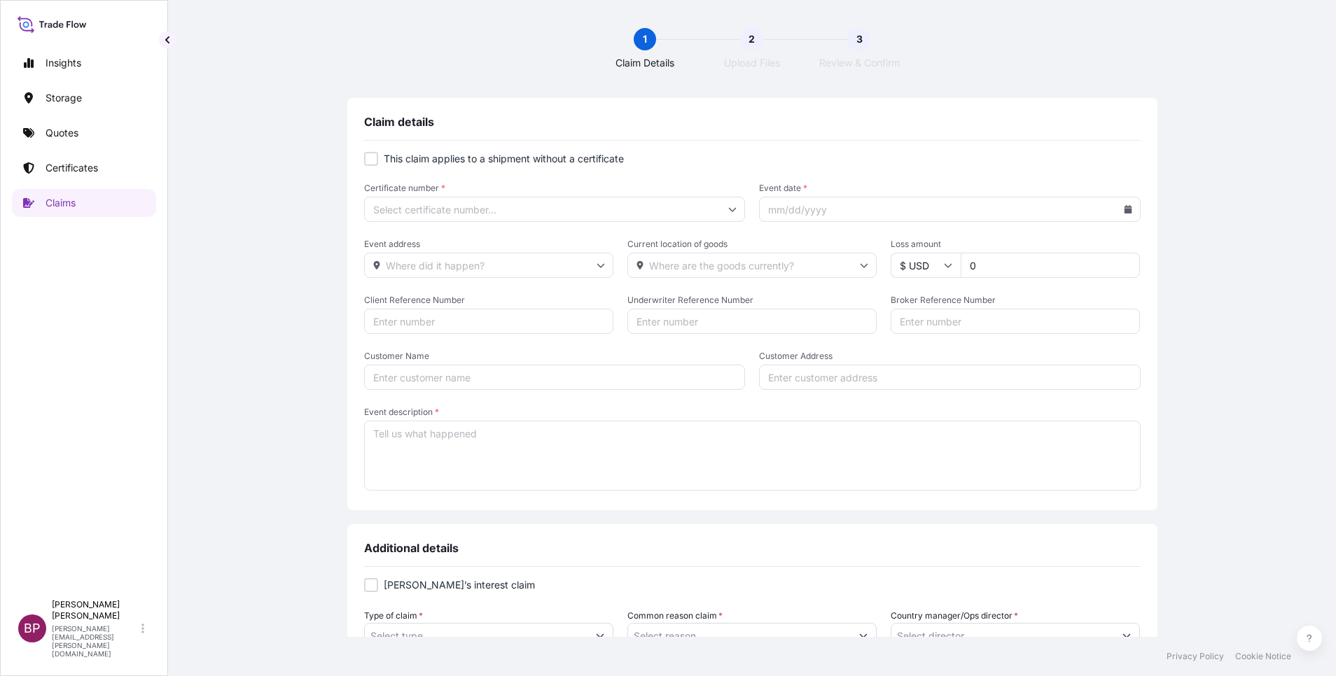
click at [365, 160] on div at bounding box center [371, 159] width 14 height 14
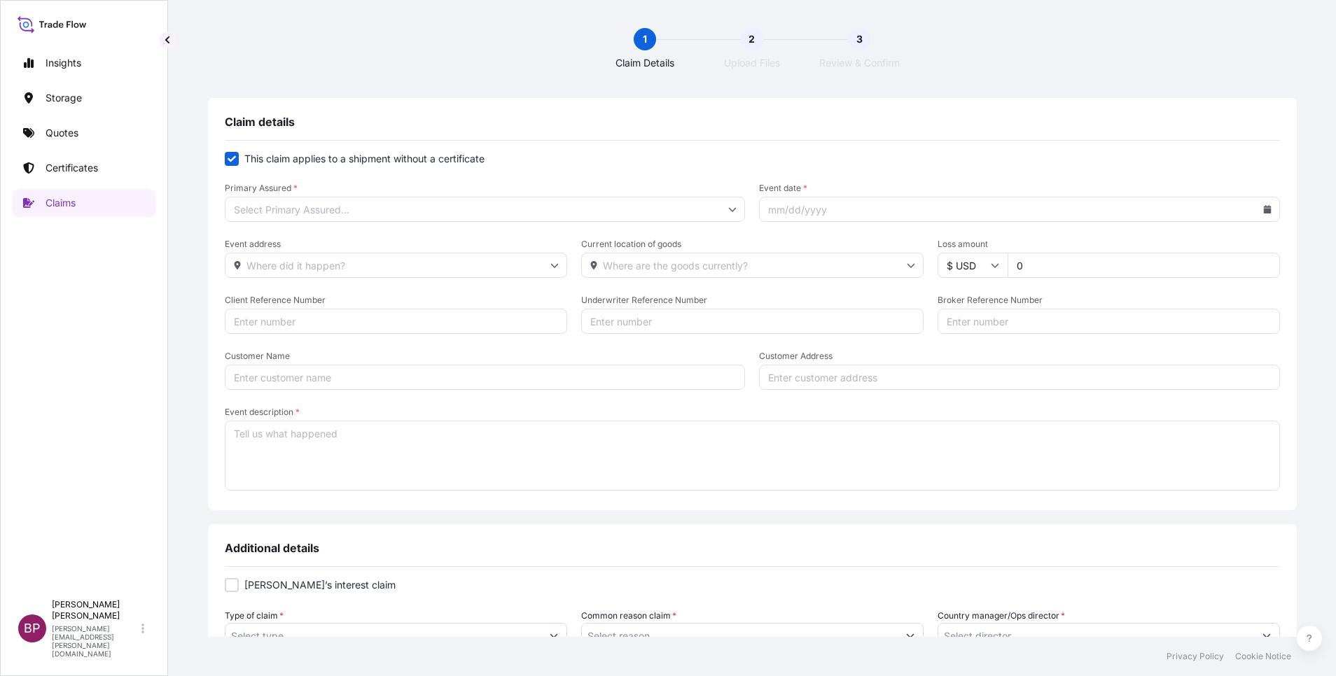
click at [417, 211] on input "Primary Assured *" at bounding box center [485, 209] width 521 height 25
click at [729, 209] on icon at bounding box center [733, 209] width 8 height 4
click at [627, 209] on input "Primary Assured *" at bounding box center [485, 209] width 521 height 25
click at [603, 171] on form "This claim applies to a shipment without a certificate Primary Assured * Event …" at bounding box center [752, 323] width 1055 height 342
click at [239, 164] on div at bounding box center [232, 159] width 14 height 14
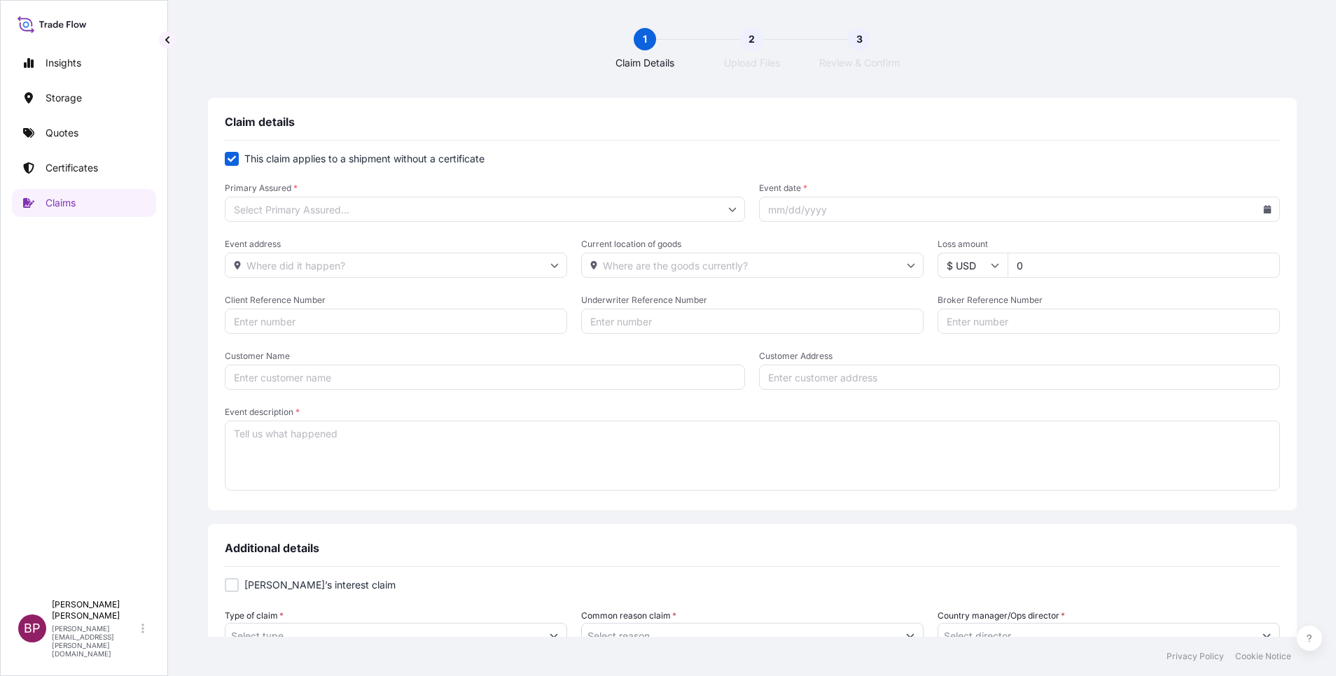
checkbox input "false"
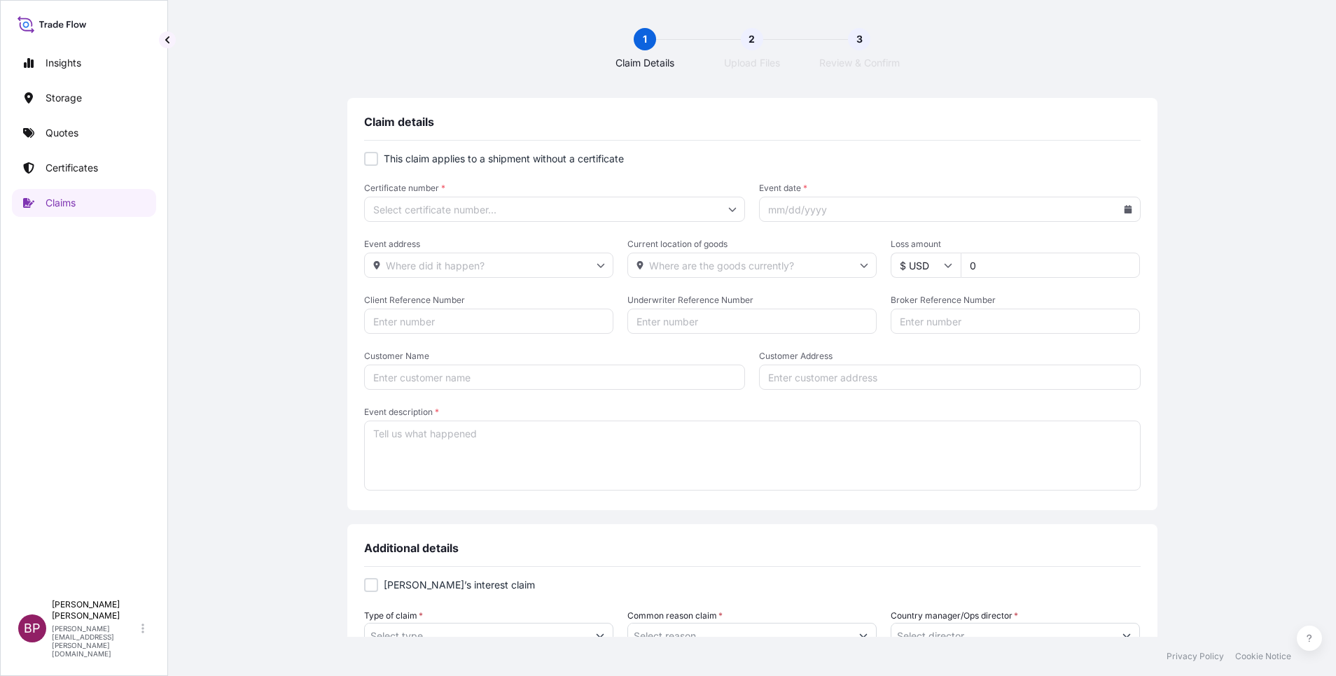
click at [508, 206] on input "Certificate number *" at bounding box center [555, 209] width 382 height 25
paste input "1974947007794"
type input "1974947007794"
click at [806, 133] on div "Claim details" at bounding box center [752, 128] width 777 height 26
click at [1124, 208] on icon at bounding box center [1128, 209] width 8 height 8
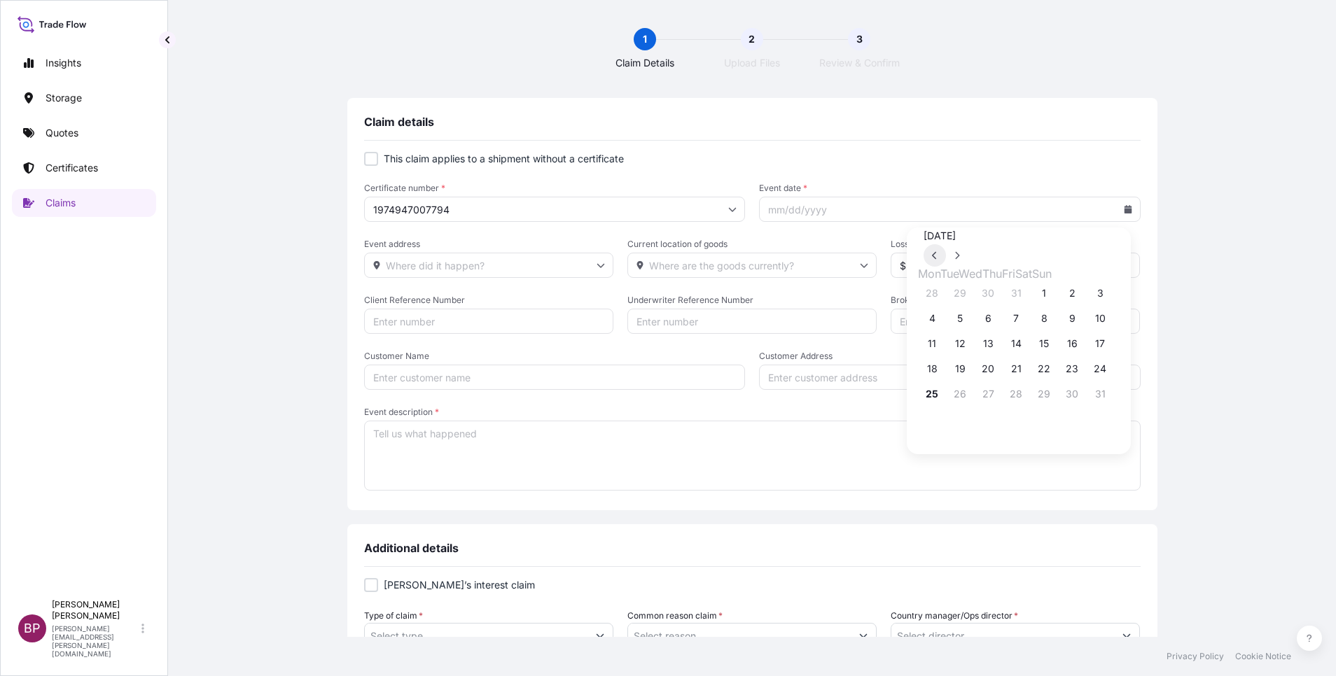
click at [938, 251] on icon at bounding box center [935, 255] width 6 height 8
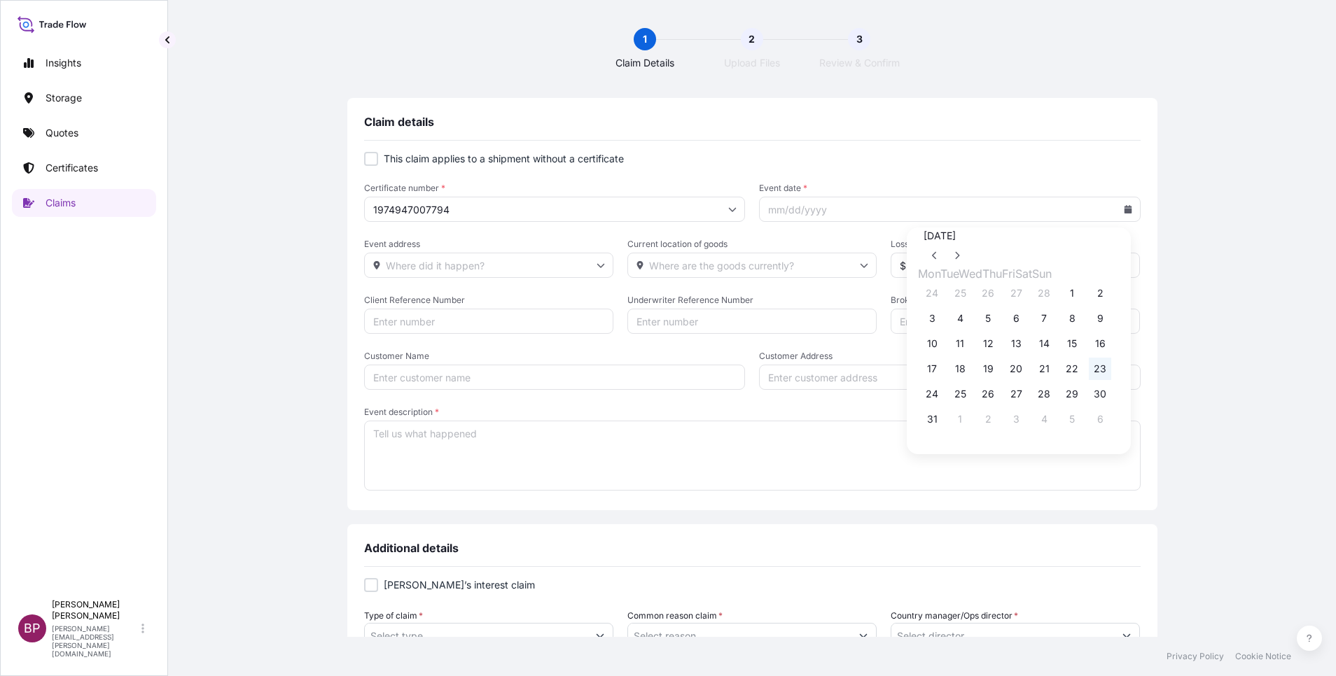
click at [1111, 380] on button "23" at bounding box center [1100, 369] width 22 height 22
type input "[DATE]"
drag, startPoint x: 996, startPoint y: 265, endPoint x: 849, endPoint y: 273, distance: 147.3
click at [849, 273] on div "Event address Current location of goods Loss amount $ USD 0" at bounding box center [752, 258] width 777 height 39
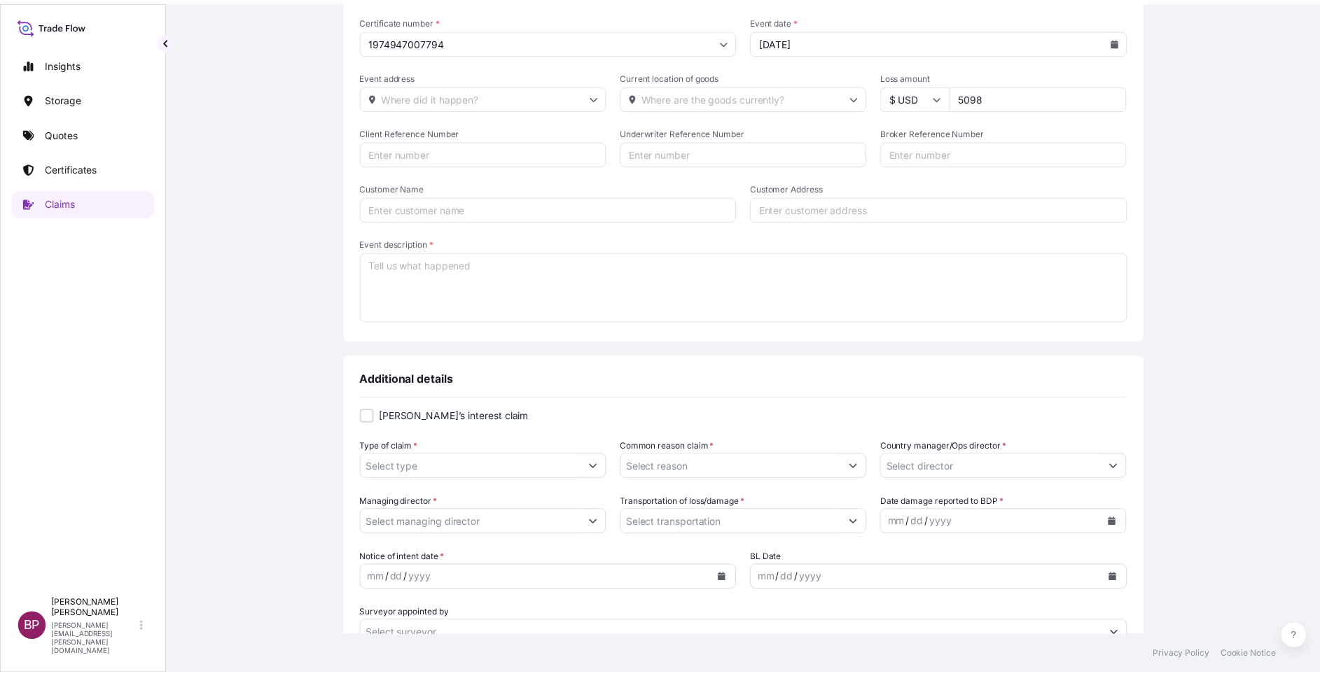
scroll to position [210, 0]
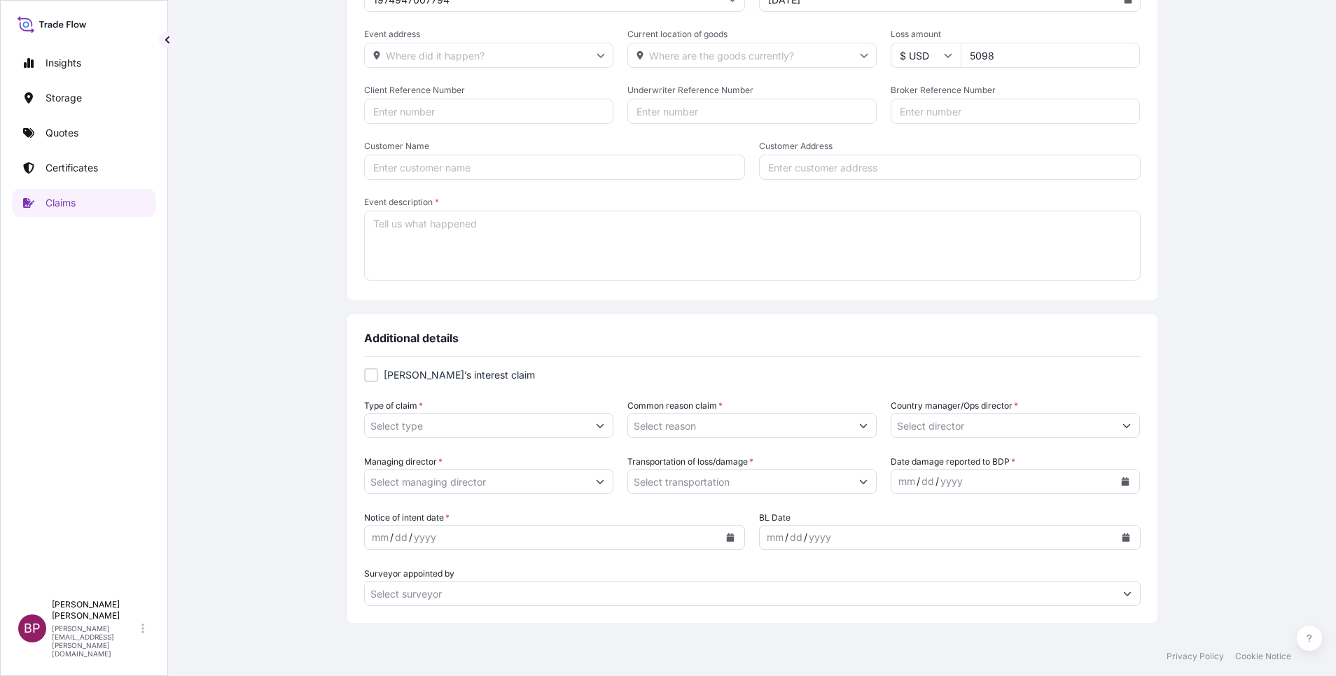
type input "5098"
click at [597, 427] on icon "Show suggestions" at bounding box center [601, 426] width 8 height 4
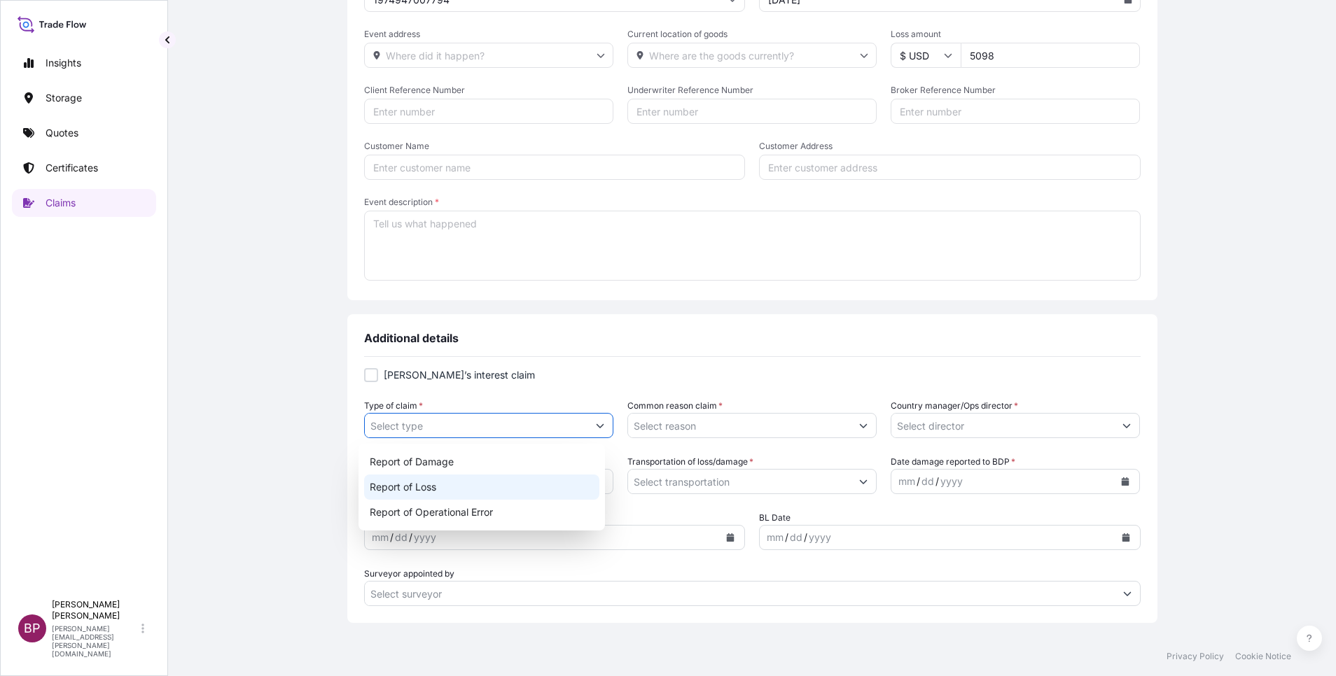
click at [494, 478] on div "Report of Loss" at bounding box center [482, 487] width 236 height 25
type input "Report of Loss"
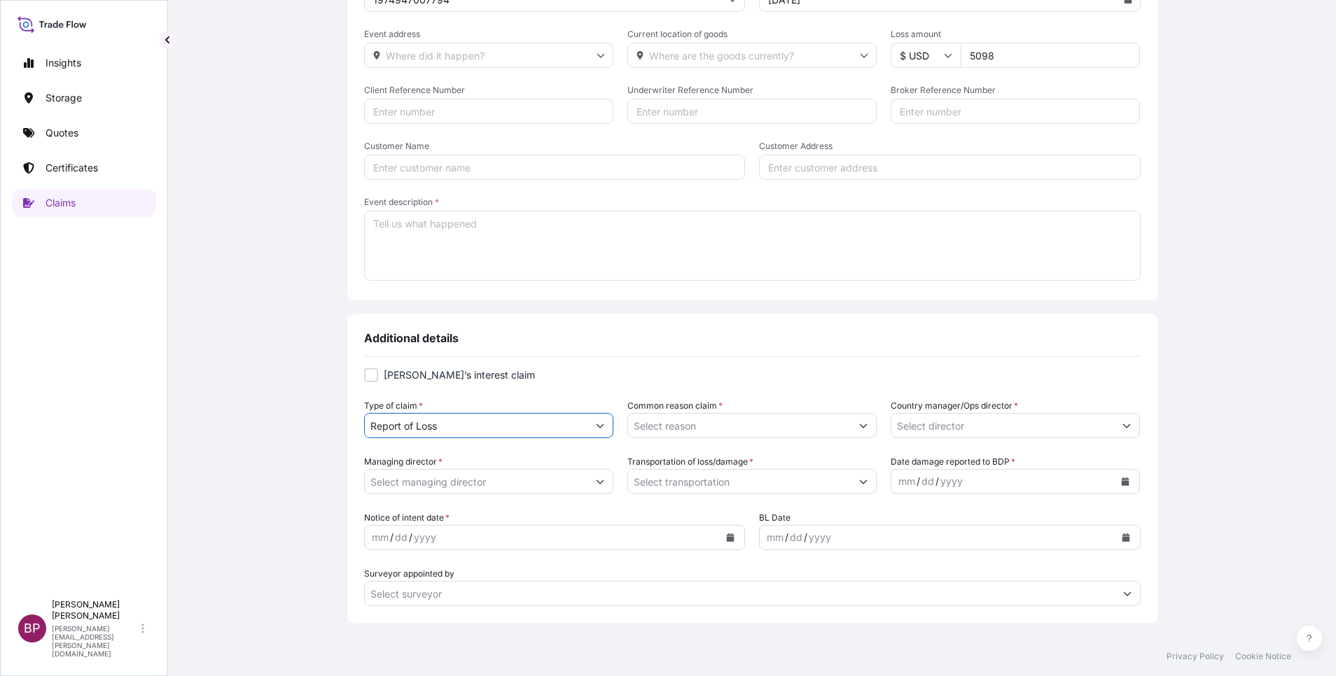
click at [852, 424] on button "Show suggestions" at bounding box center [863, 425] width 25 height 25
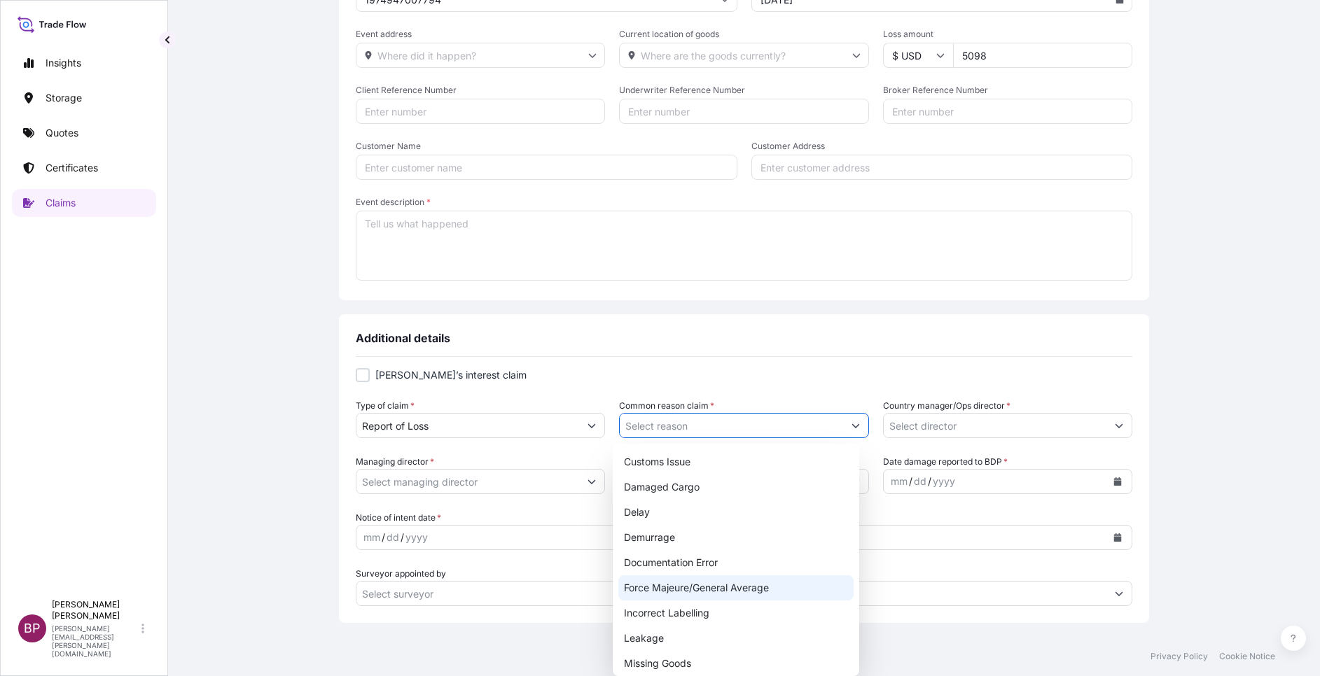
scroll to position [105, 0]
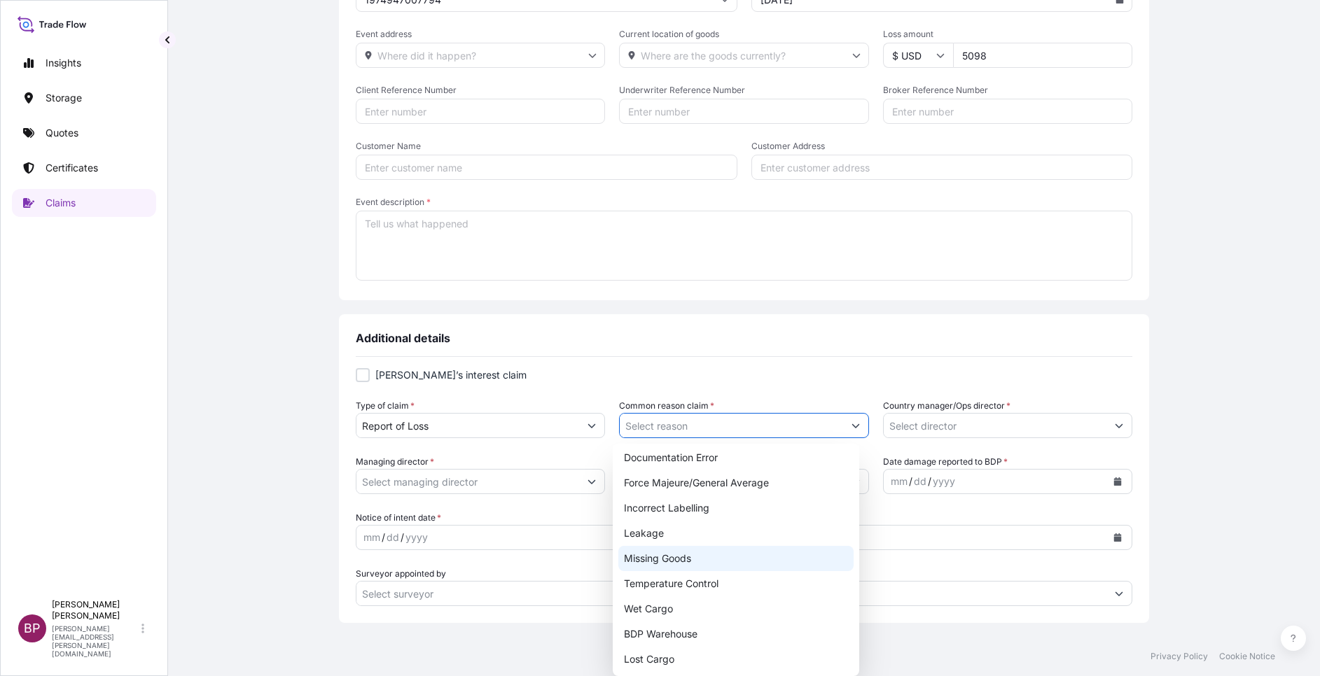
click at [714, 555] on div "Missing Goods" at bounding box center [736, 558] width 236 height 25
type input "Missing Goods"
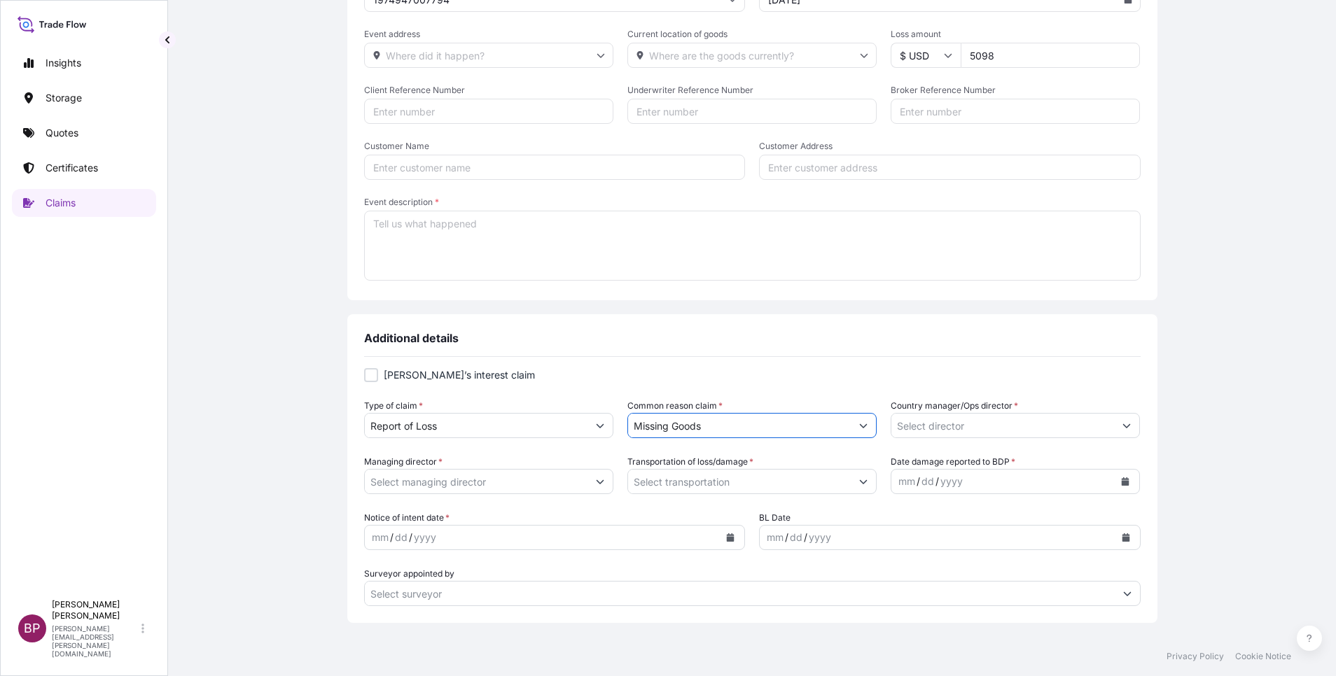
click at [1114, 428] on button "Show suggestions" at bounding box center [1126, 425] width 25 height 25
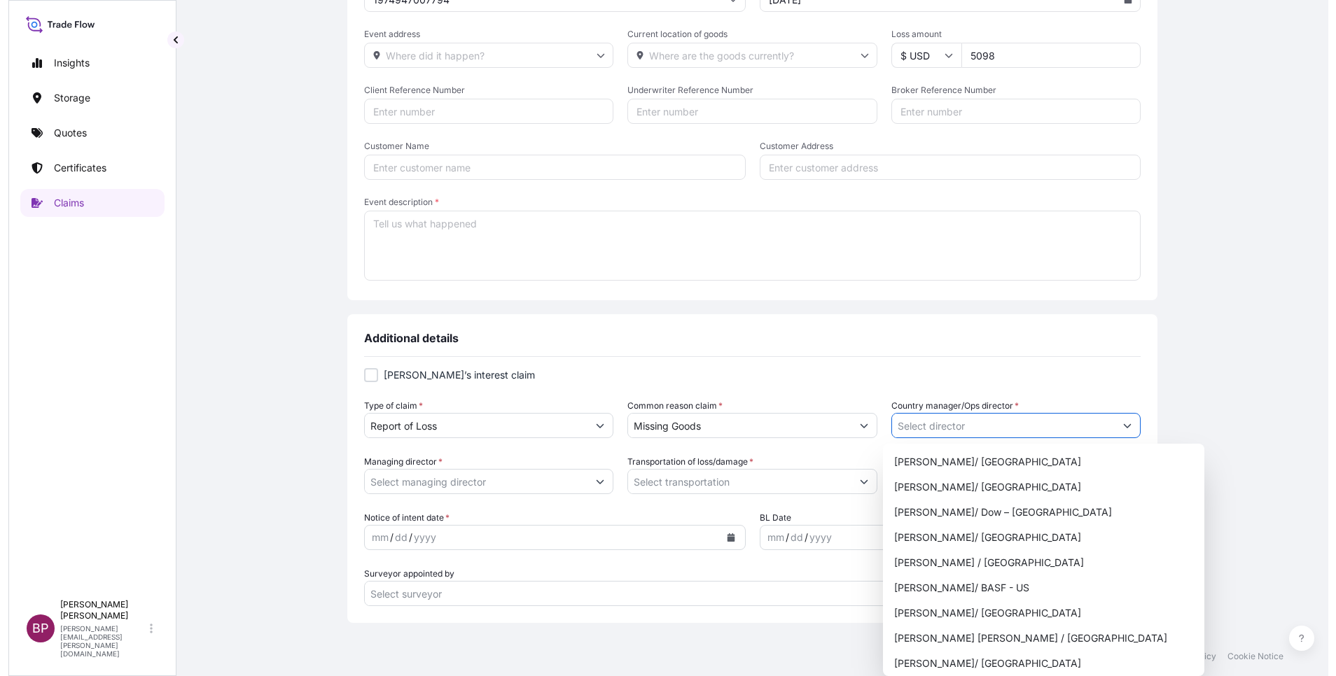
scroll to position [840, 0]
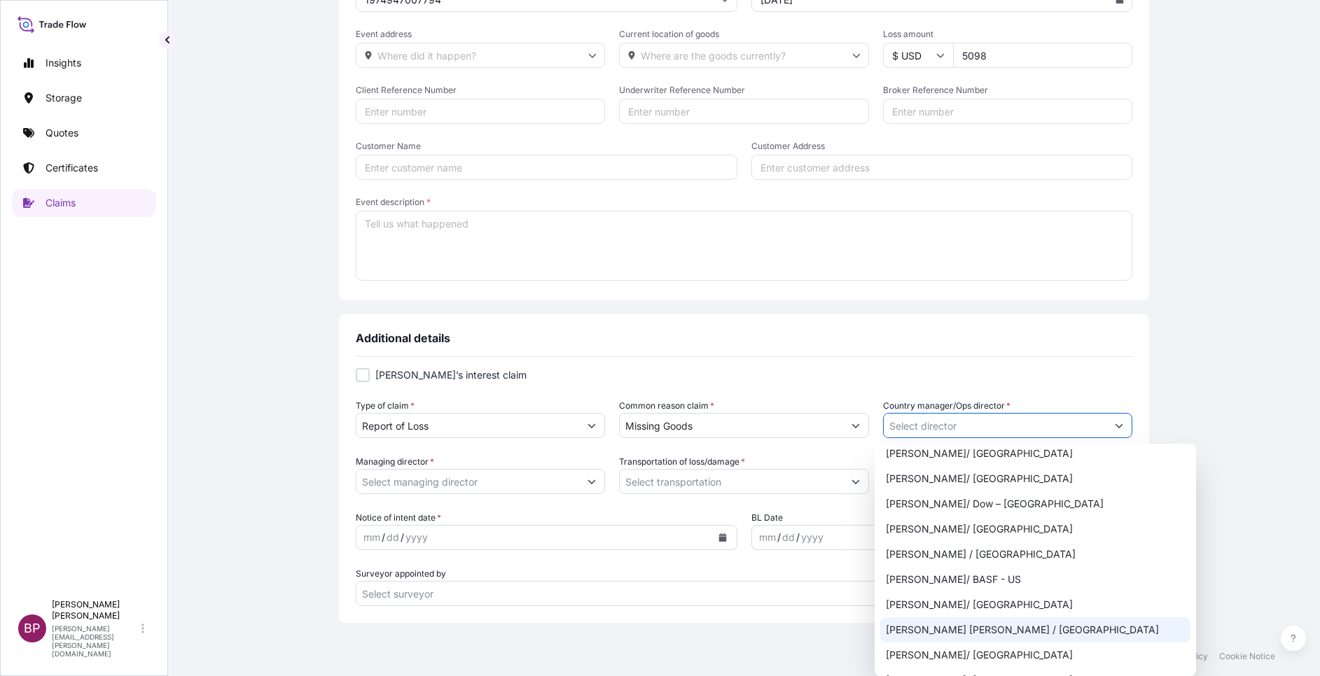
click at [1006, 629] on div "[PERSON_NAME] [PERSON_NAME] / [GEOGRAPHIC_DATA]" at bounding box center [1035, 630] width 310 height 25
type input "[PERSON_NAME] [PERSON_NAME] / [GEOGRAPHIC_DATA]"
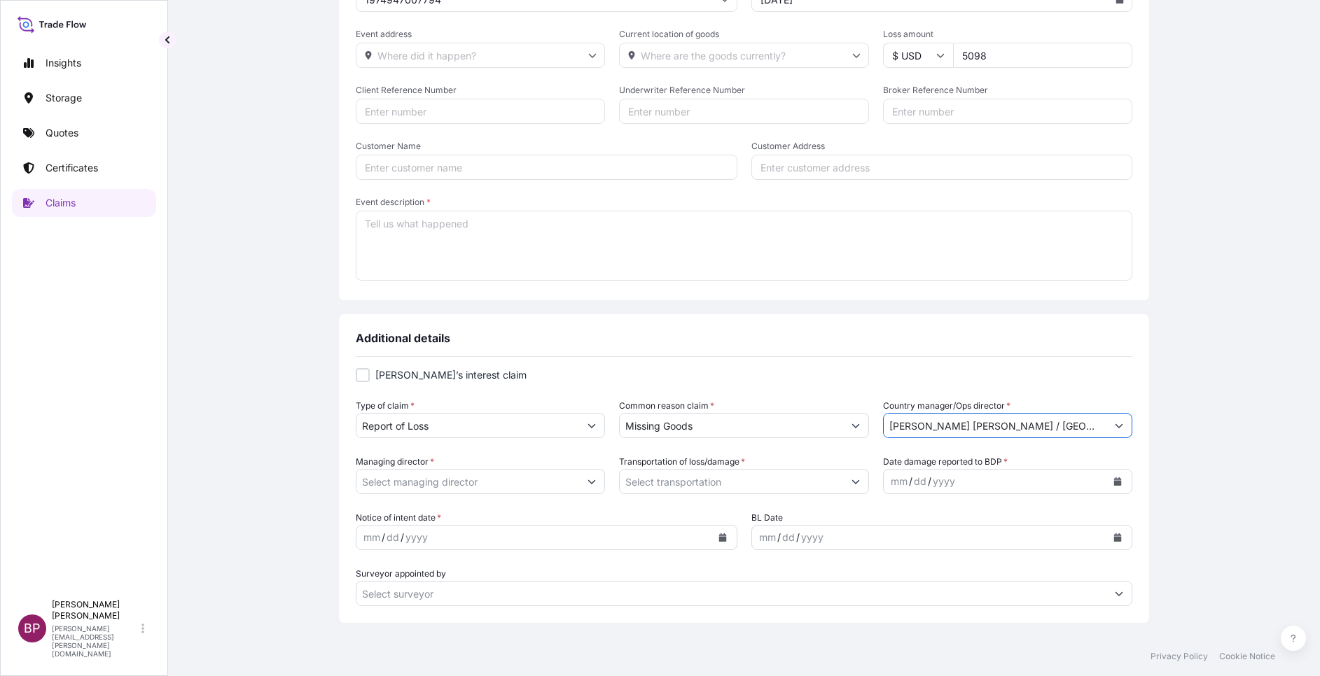
click at [588, 484] on icon "Show suggestions" at bounding box center [592, 482] width 8 height 8
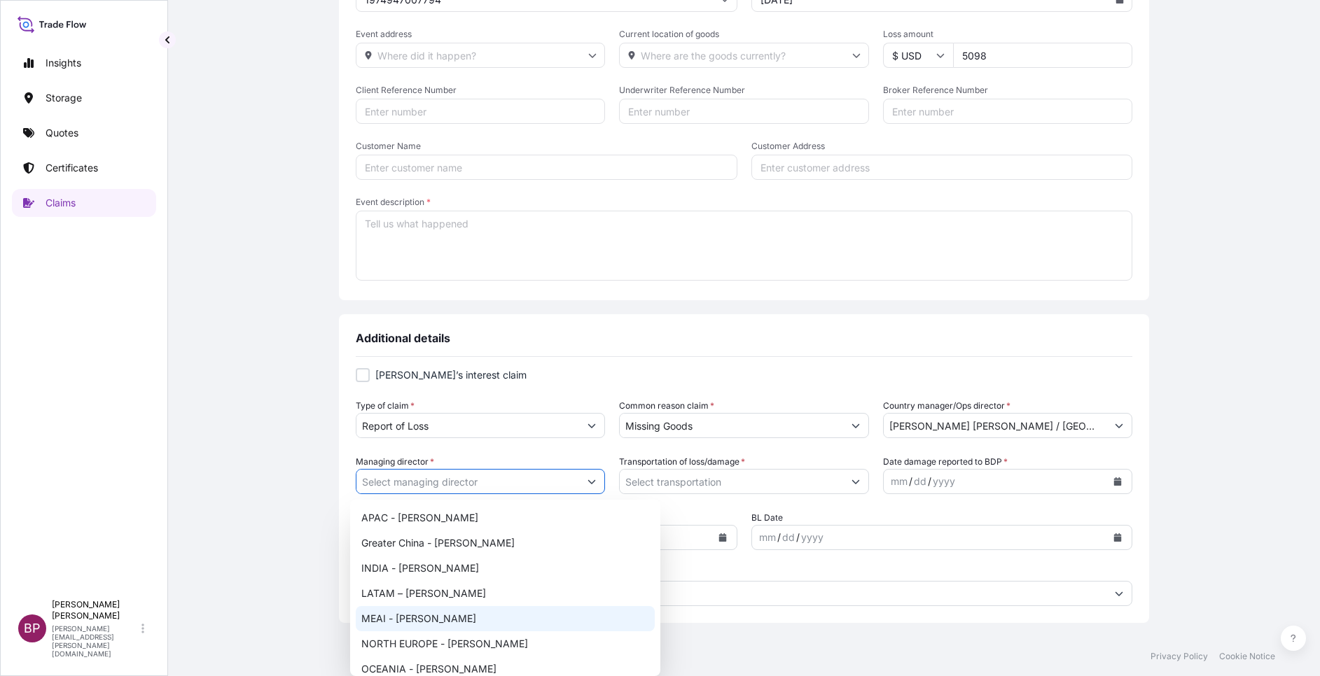
click at [470, 622] on div "MEAI - [PERSON_NAME]" at bounding box center [505, 618] width 299 height 25
type input "MEAI - [PERSON_NAME]"
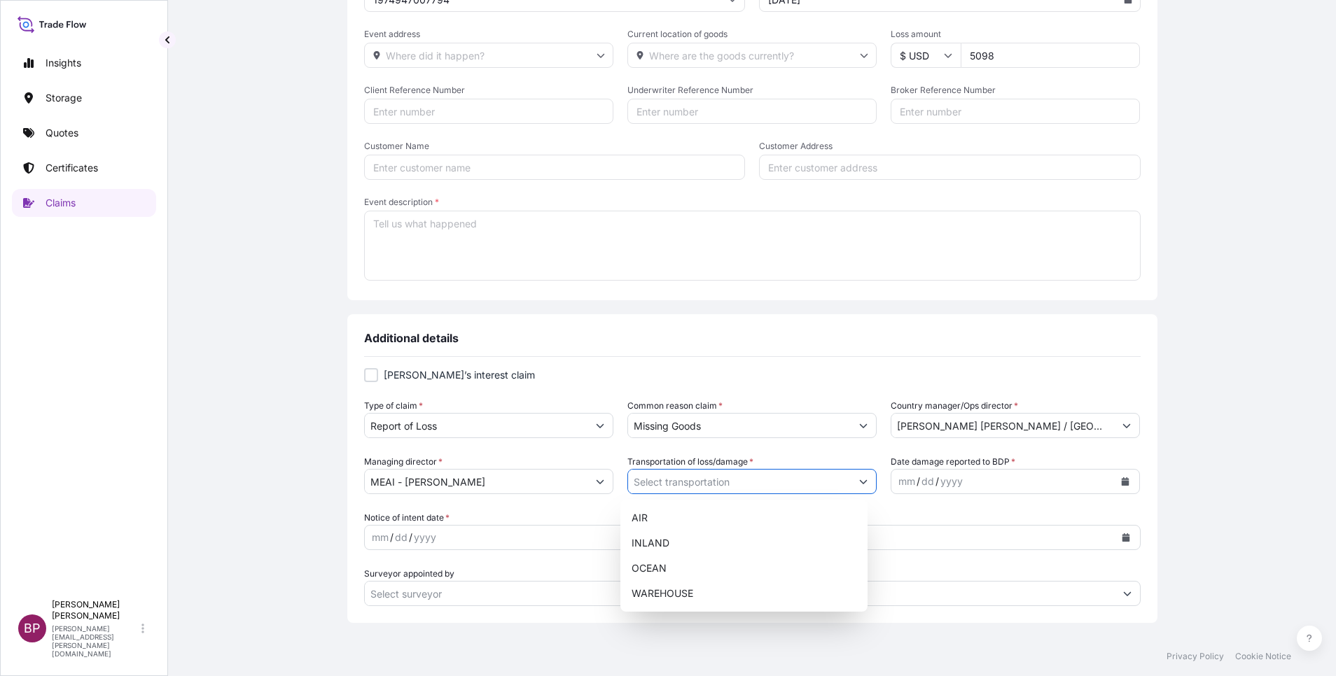
click at [859, 480] on icon "Show suggestions" at bounding box center [863, 482] width 8 height 8
click at [693, 571] on div "OCEAN" at bounding box center [744, 568] width 236 height 25
type input "OCEAN"
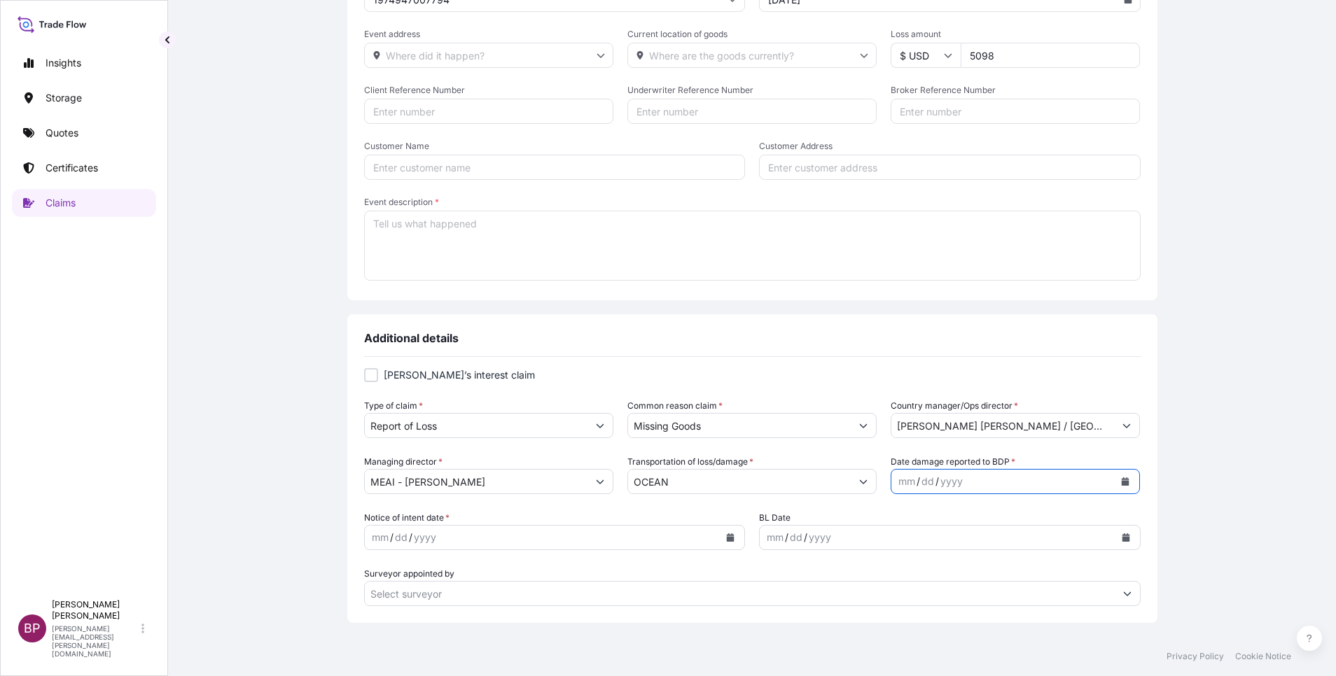
click at [1114, 487] on button "Calendar" at bounding box center [1125, 482] width 22 height 22
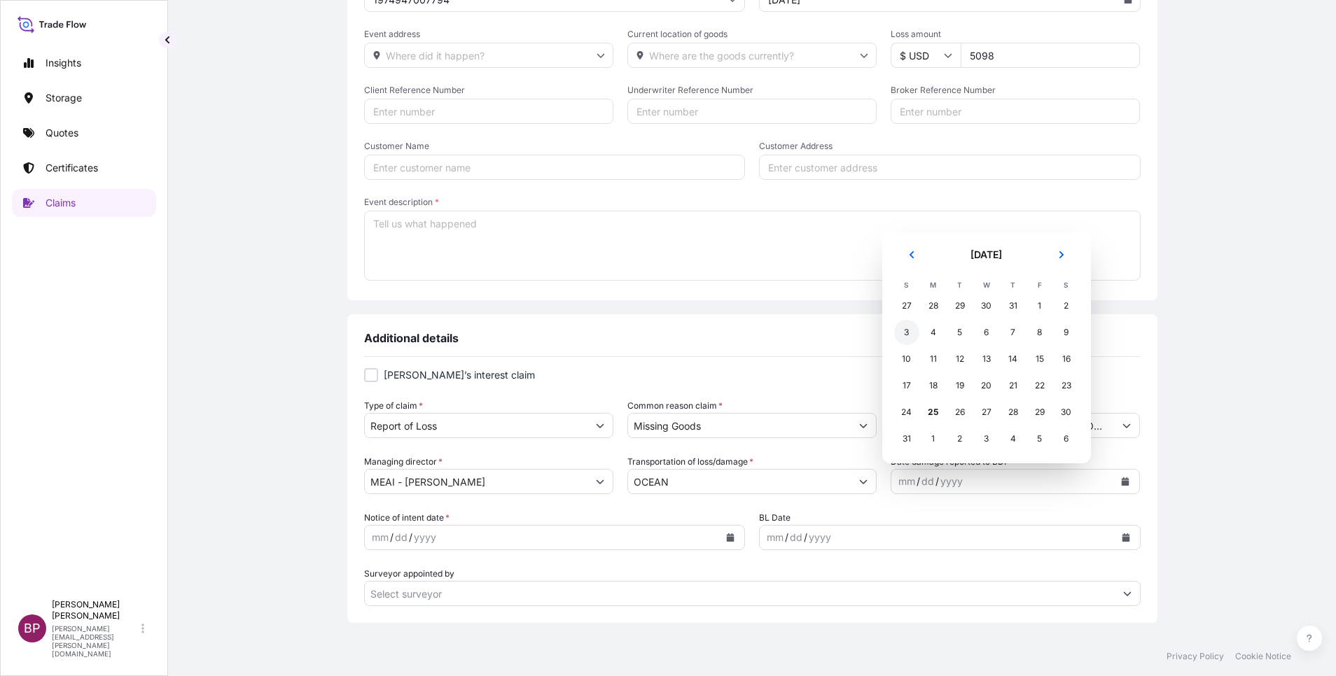
click at [903, 335] on div "3" at bounding box center [906, 332] width 25 height 25
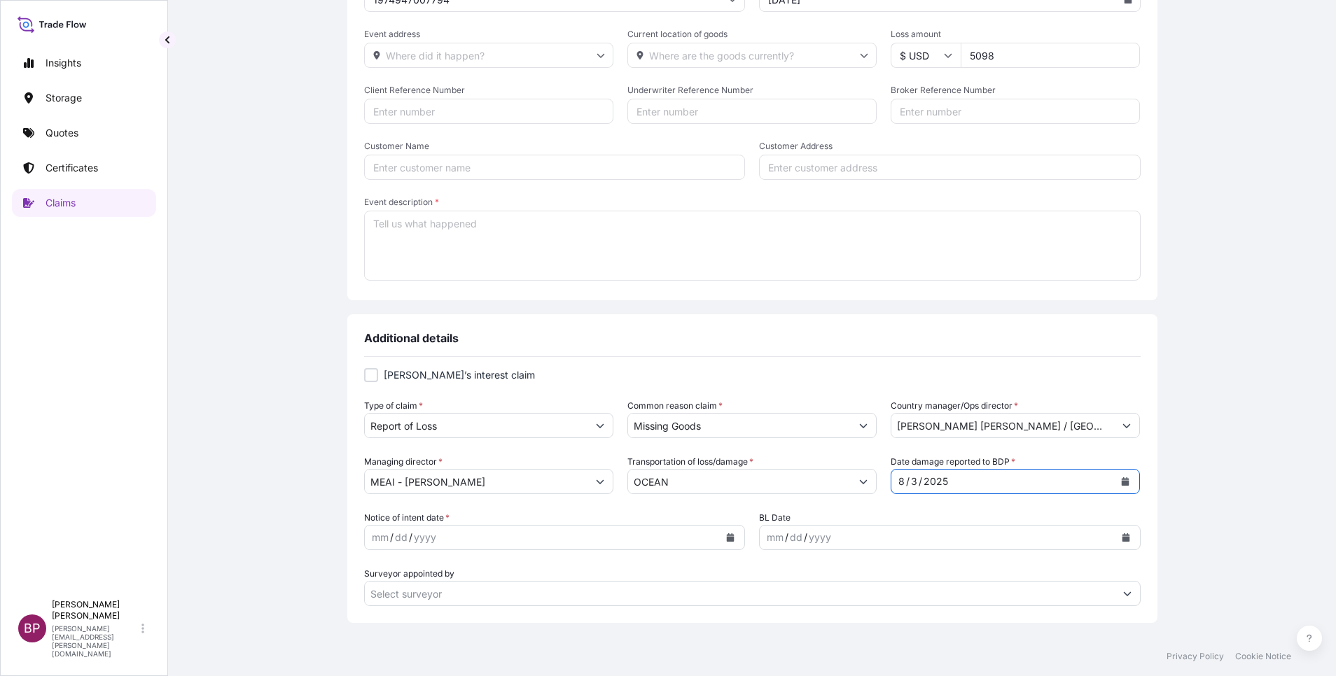
click at [1122, 480] on icon "Calendar" at bounding box center [1126, 482] width 8 height 8
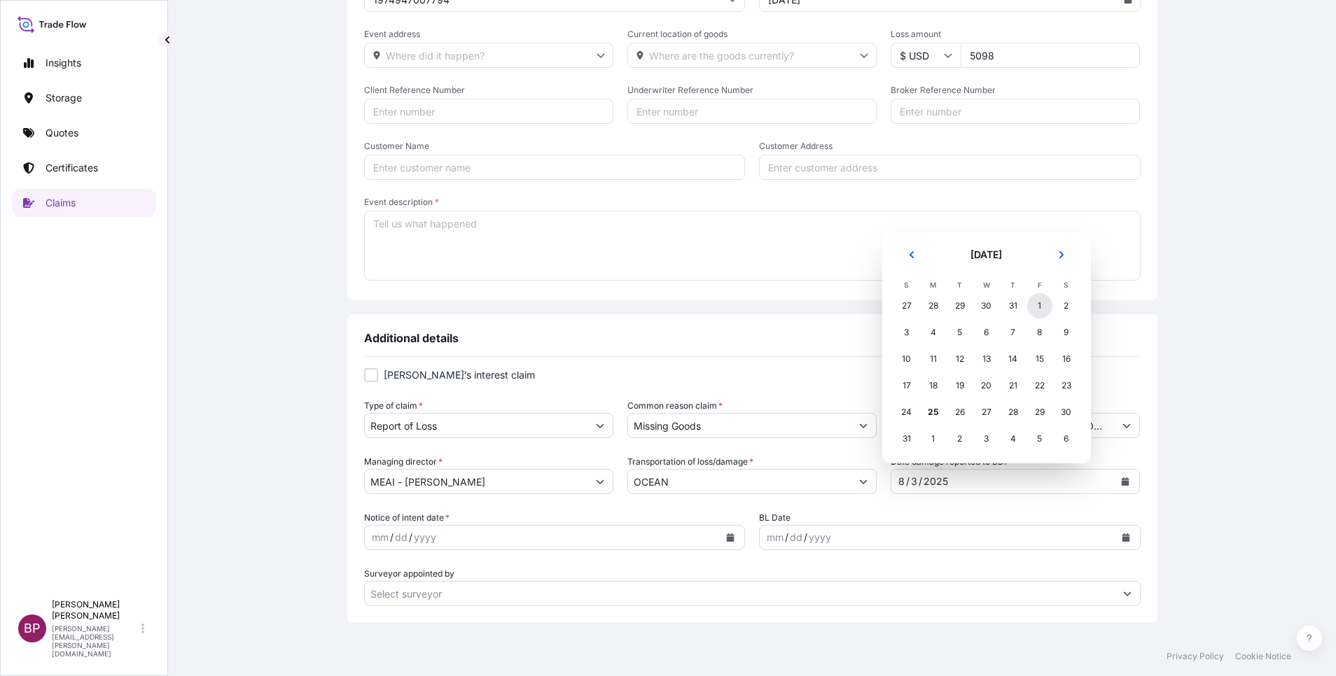
click at [1037, 308] on div "1" at bounding box center [1039, 305] width 25 height 25
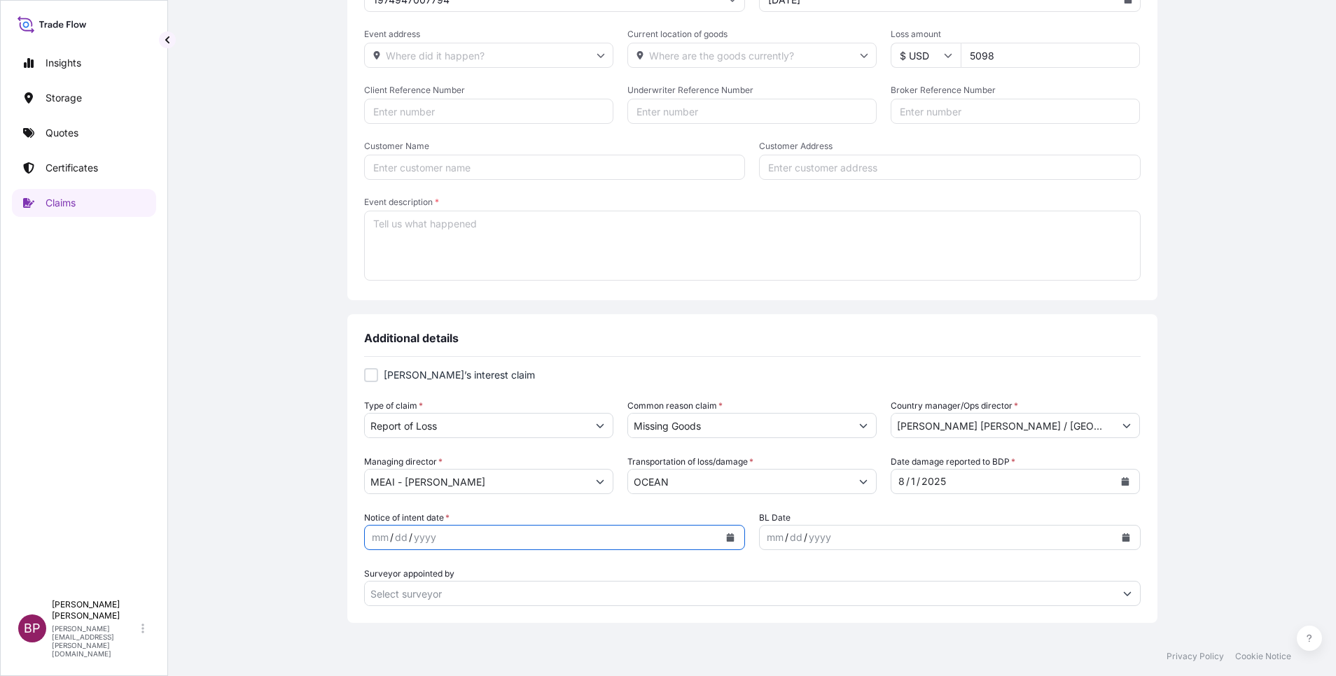
click at [727, 538] on icon "Calendar" at bounding box center [731, 538] width 8 height 8
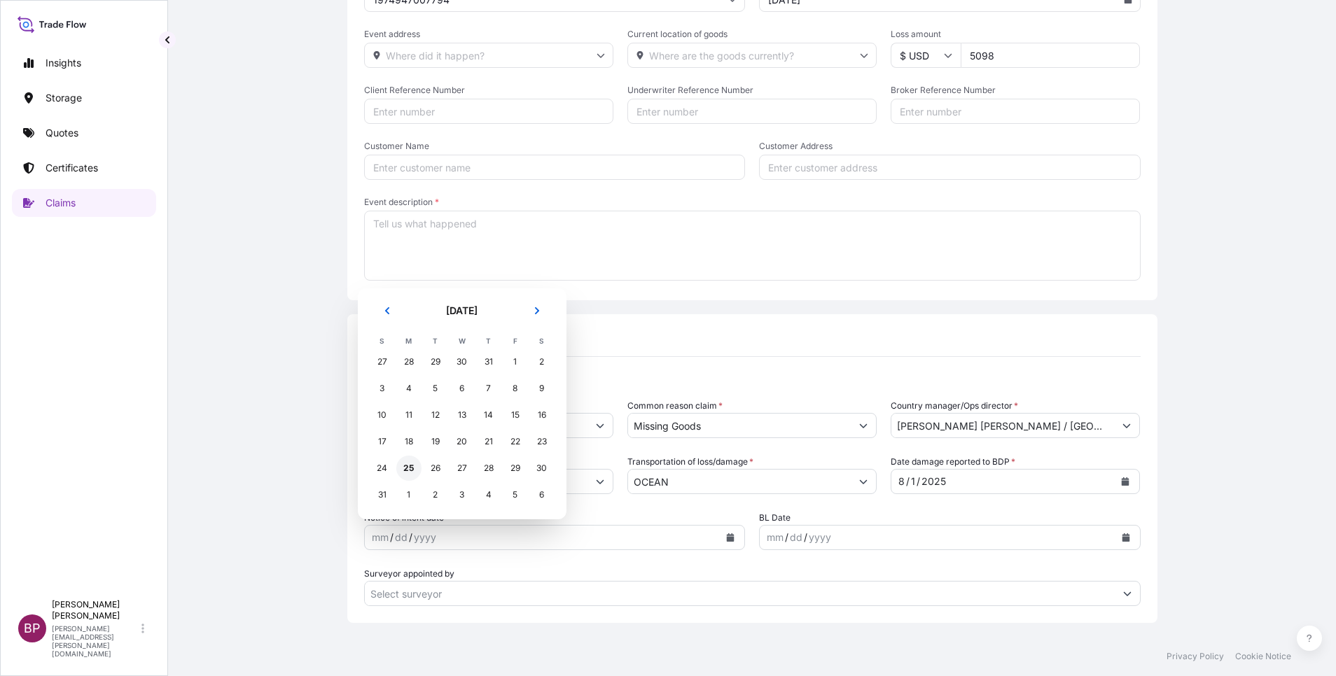
click at [405, 469] on div "25" at bounding box center [408, 468] width 25 height 25
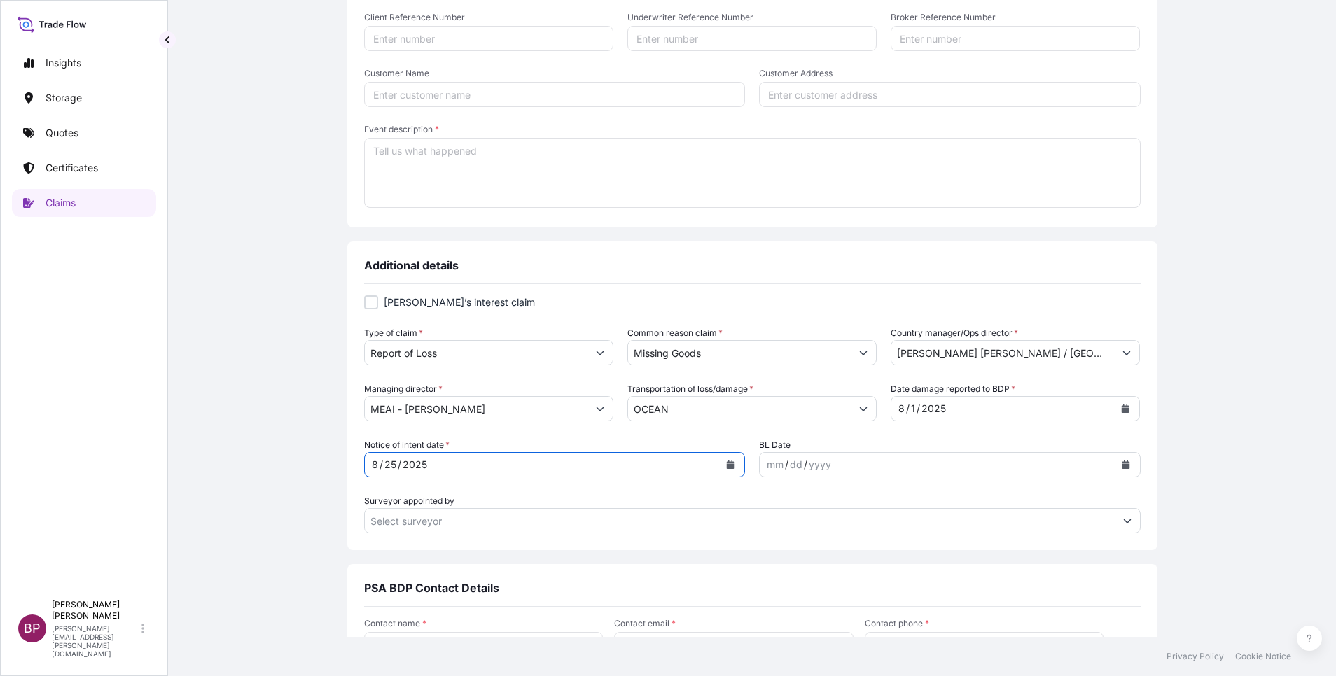
scroll to position [401, 0]
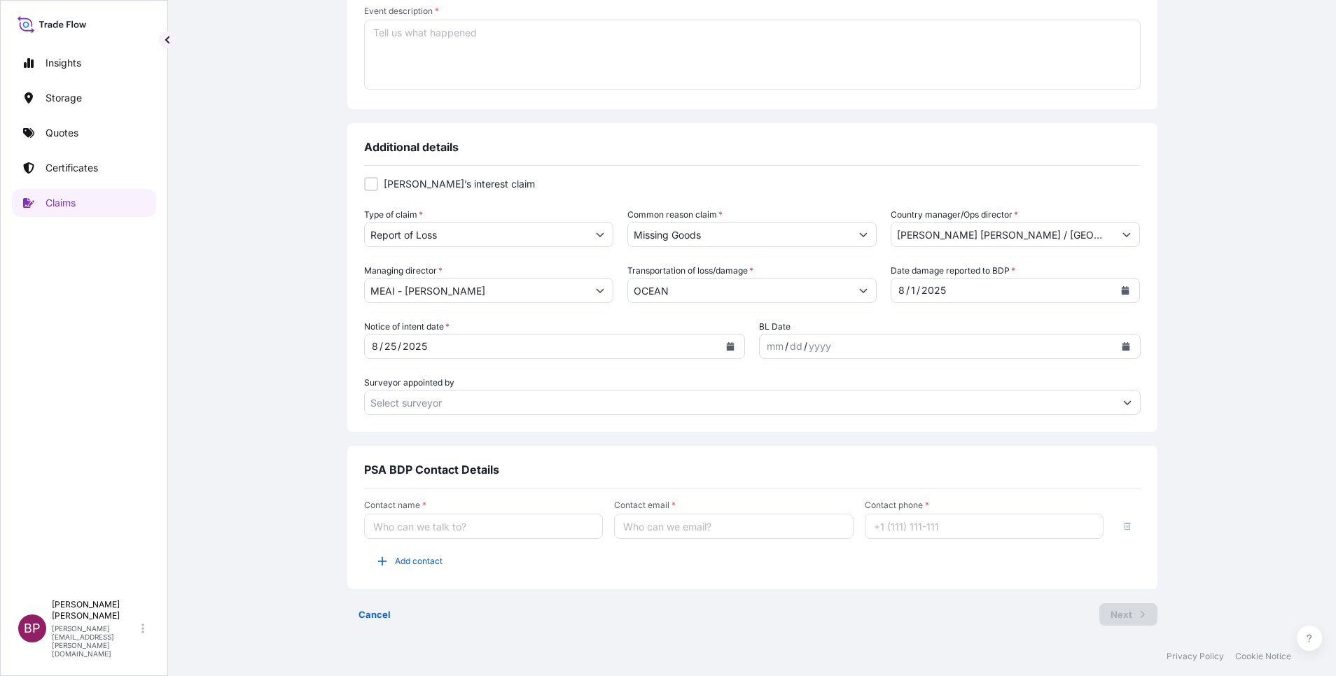
click at [424, 530] on input "Contact name *" at bounding box center [483, 526] width 239 height 25
type input "[PERSON_NAME]"
type input "[PERSON_NAME][EMAIL_ADDRESS][PERSON_NAME][DOMAIN_NAME]"
type input "[PHONE_NUMBER]"
type input "LIWAN REAL ESTATE DEVELOPMENT COMPANY"
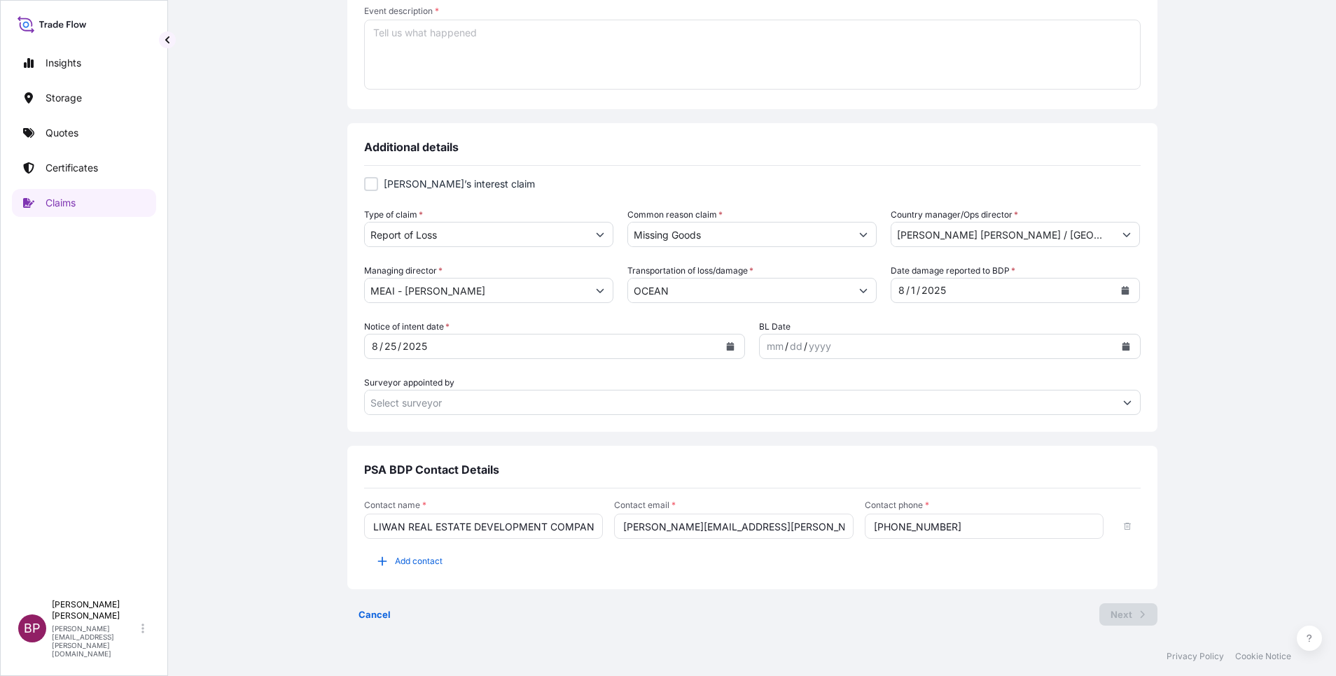
click at [657, 574] on div "Contact name * LIWAN REAL ESTATE DEVELOPMENT COMPANY Contact email * [PERSON_NA…" at bounding box center [752, 544] width 777 height 110
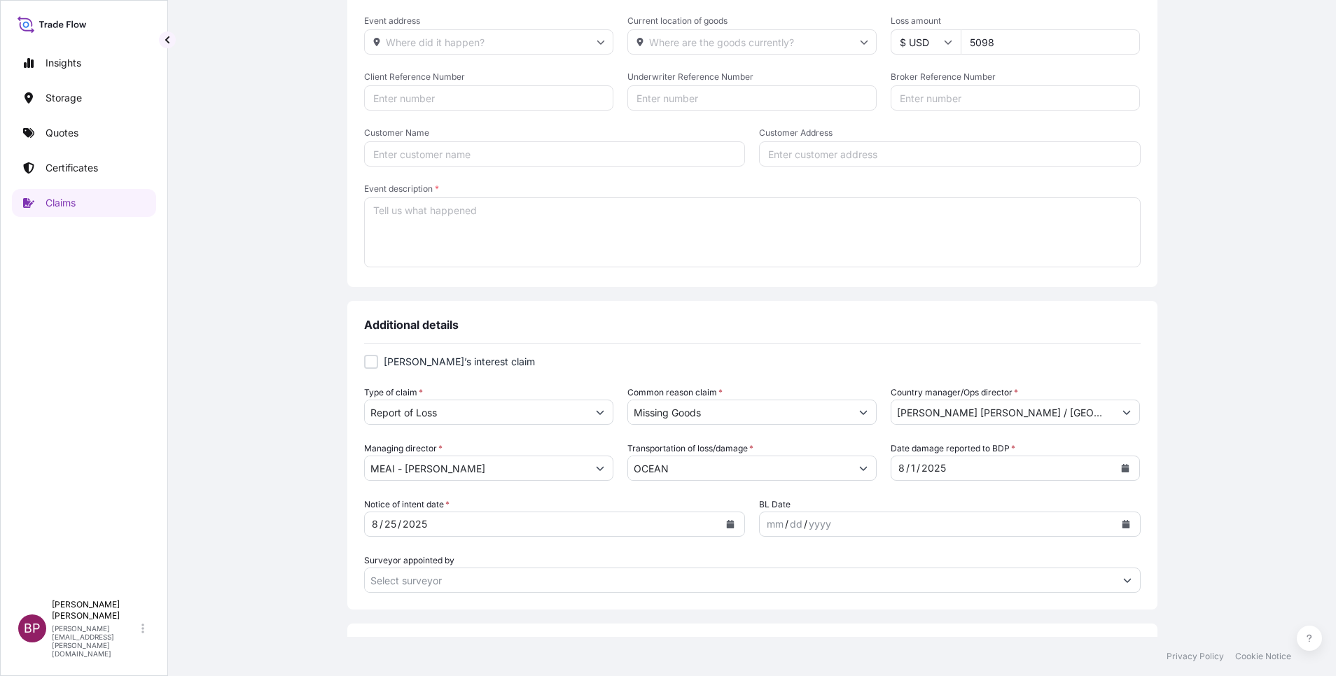
scroll to position [191, 0]
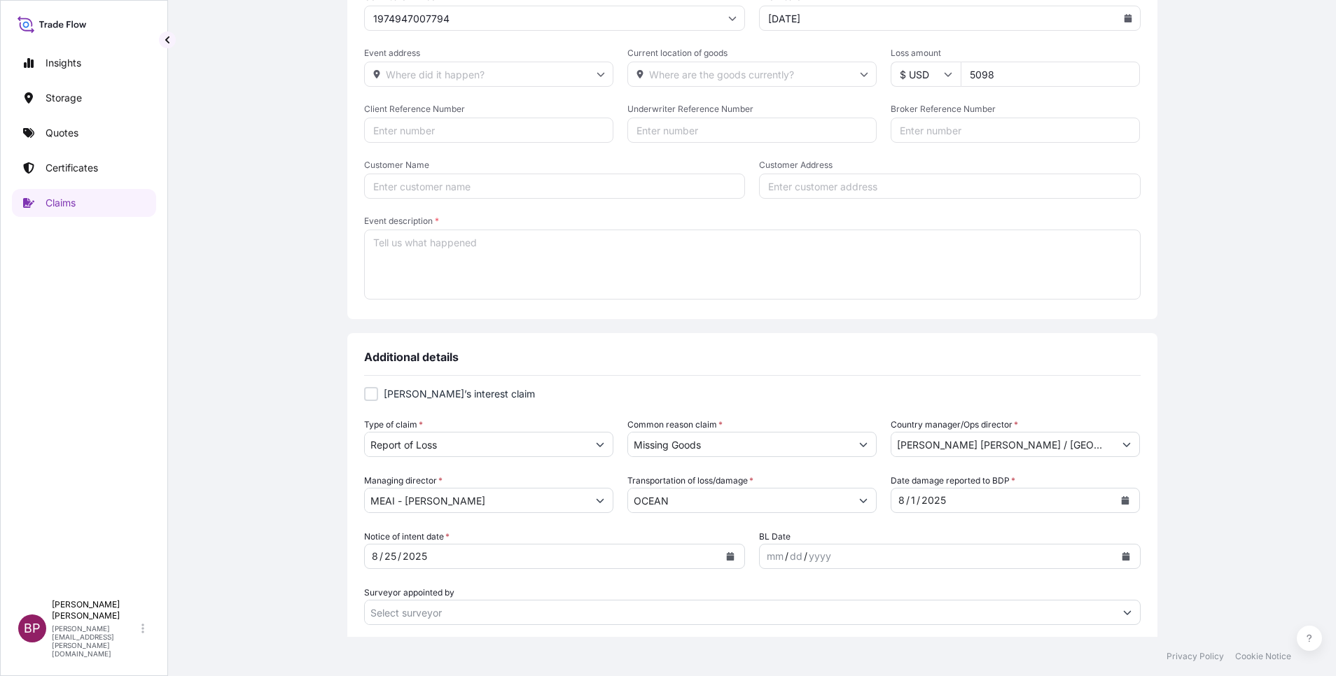
click at [493, 267] on textarea "Event description *" at bounding box center [752, 265] width 777 height 70
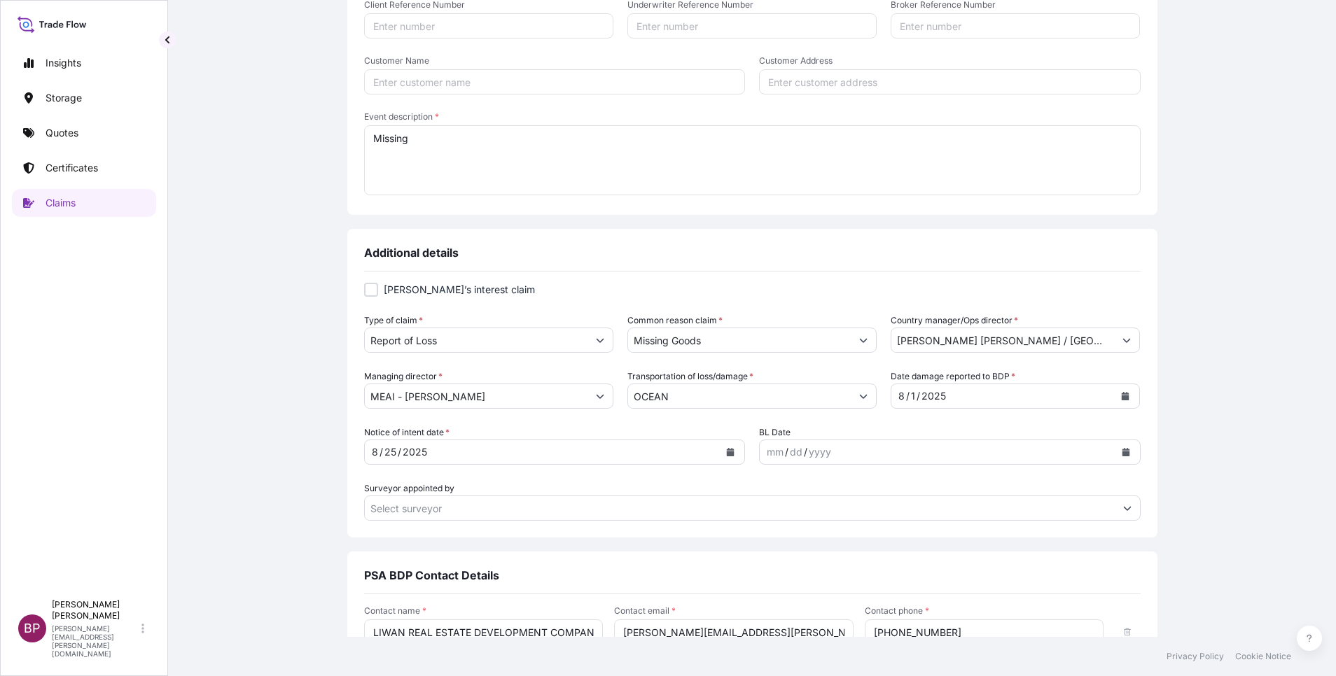
scroll to position [401, 0]
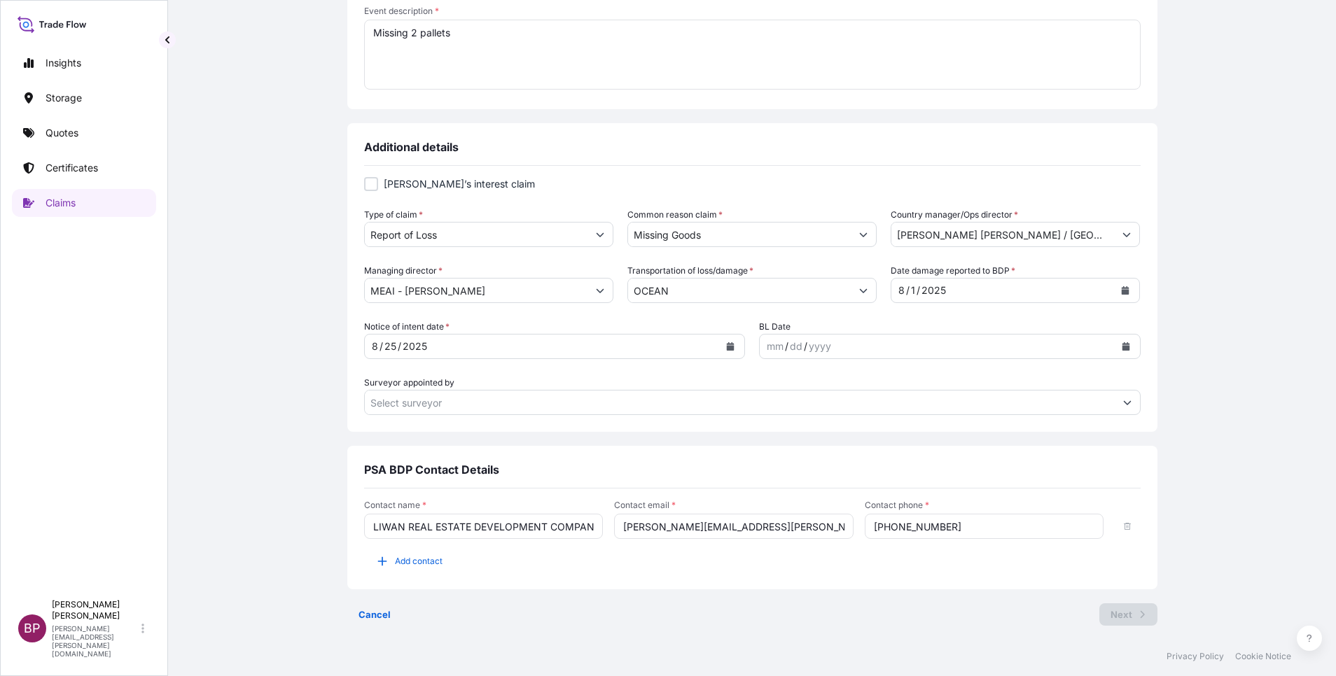
type textarea "Missing 2 pallets"
click at [805, 632] on div "Claim details This claim applies to a shipment without a certificate Certificat…" at bounding box center [752, 167] width 810 height 940
click at [594, 392] on input "Surveyor appointed by" at bounding box center [740, 402] width 750 height 25
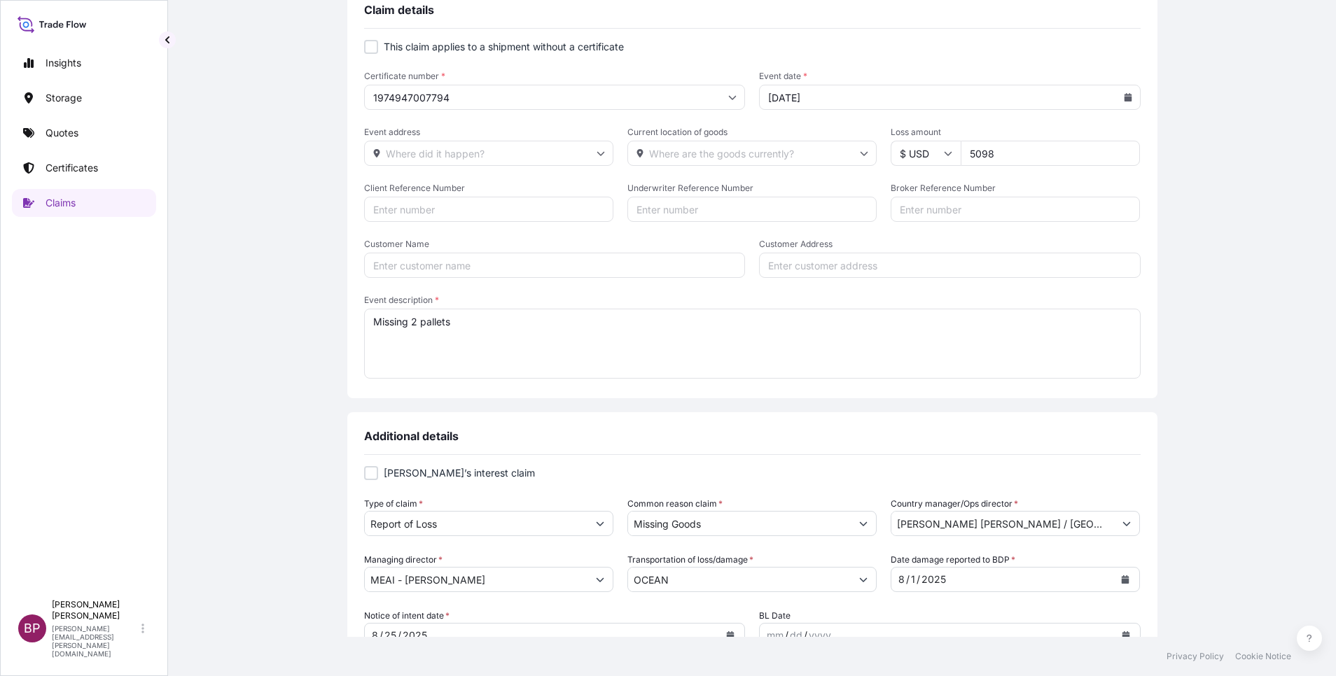
scroll to position [0, 0]
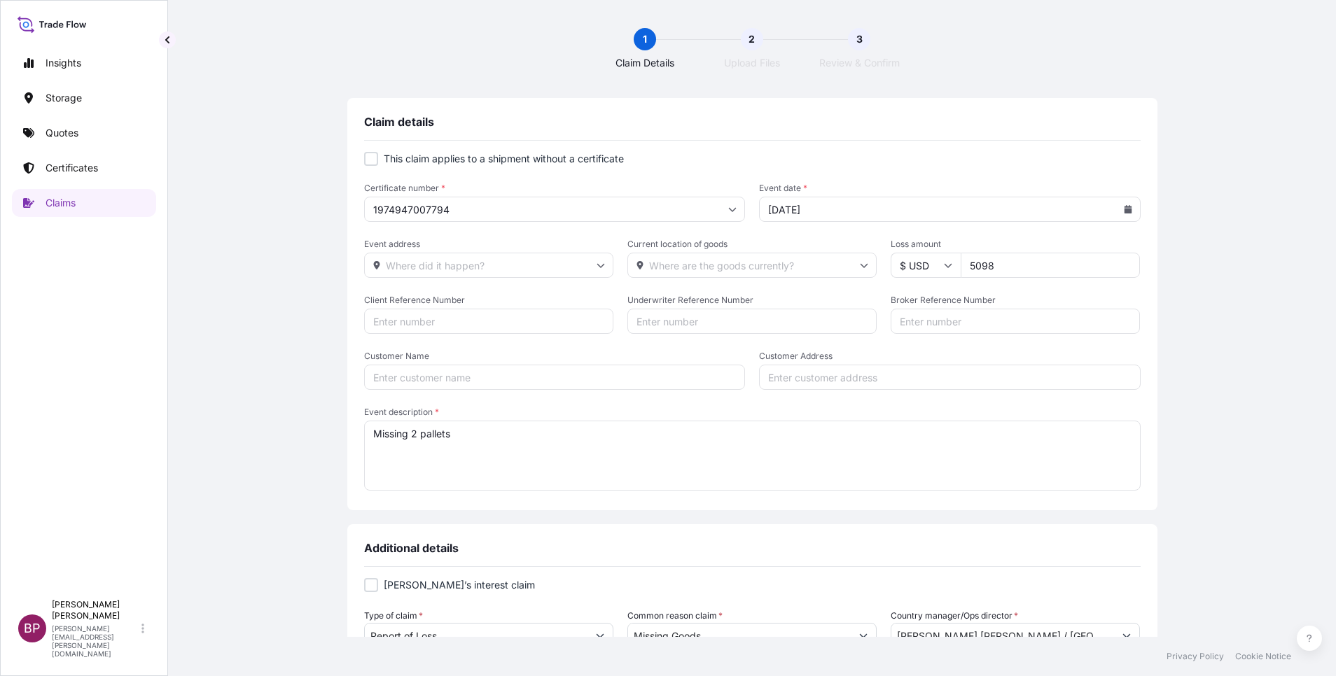
click at [368, 157] on div at bounding box center [371, 159] width 14 height 14
checkbox input "true"
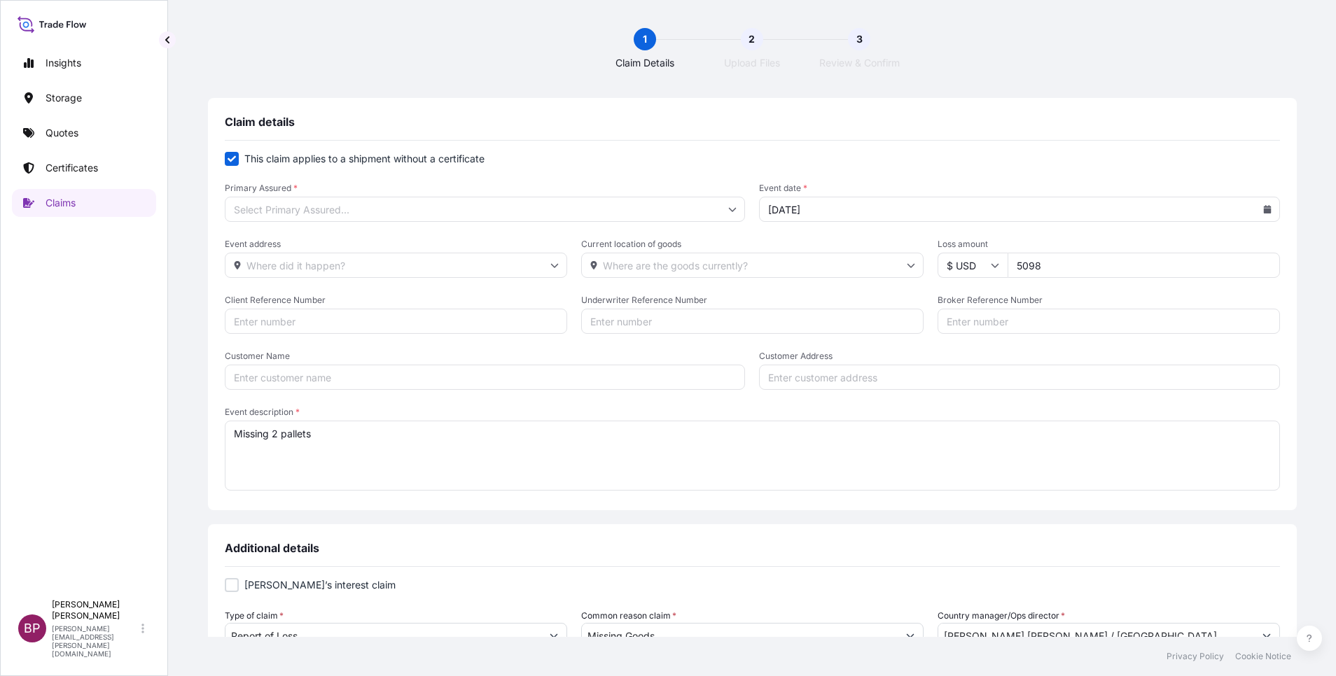
click at [331, 209] on input "Primary Assured *" at bounding box center [485, 209] width 521 height 25
click at [415, 212] on input "Primary Assured *" at bounding box center [485, 209] width 521 height 25
click at [415, 211] on input "Primary Assured *" at bounding box center [485, 209] width 521 height 25
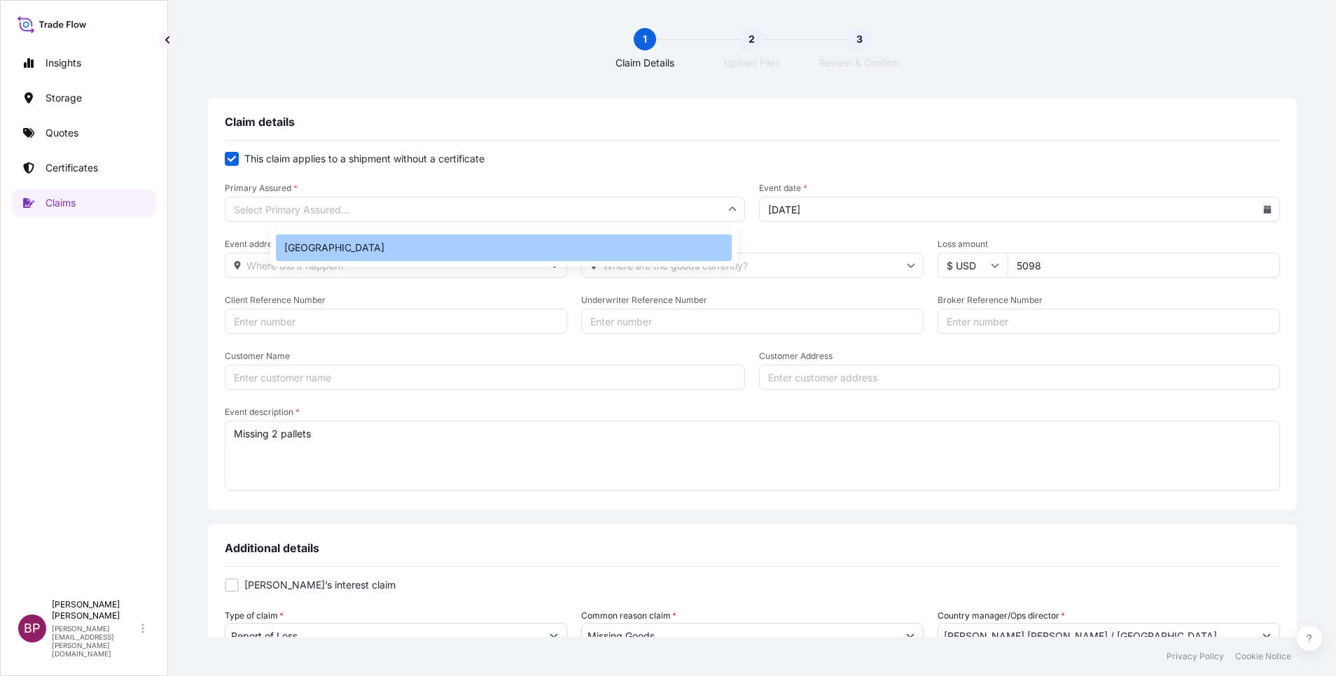
click at [340, 248] on div "[GEOGRAPHIC_DATA]" at bounding box center [504, 248] width 456 height 27
type input "[GEOGRAPHIC_DATA]"
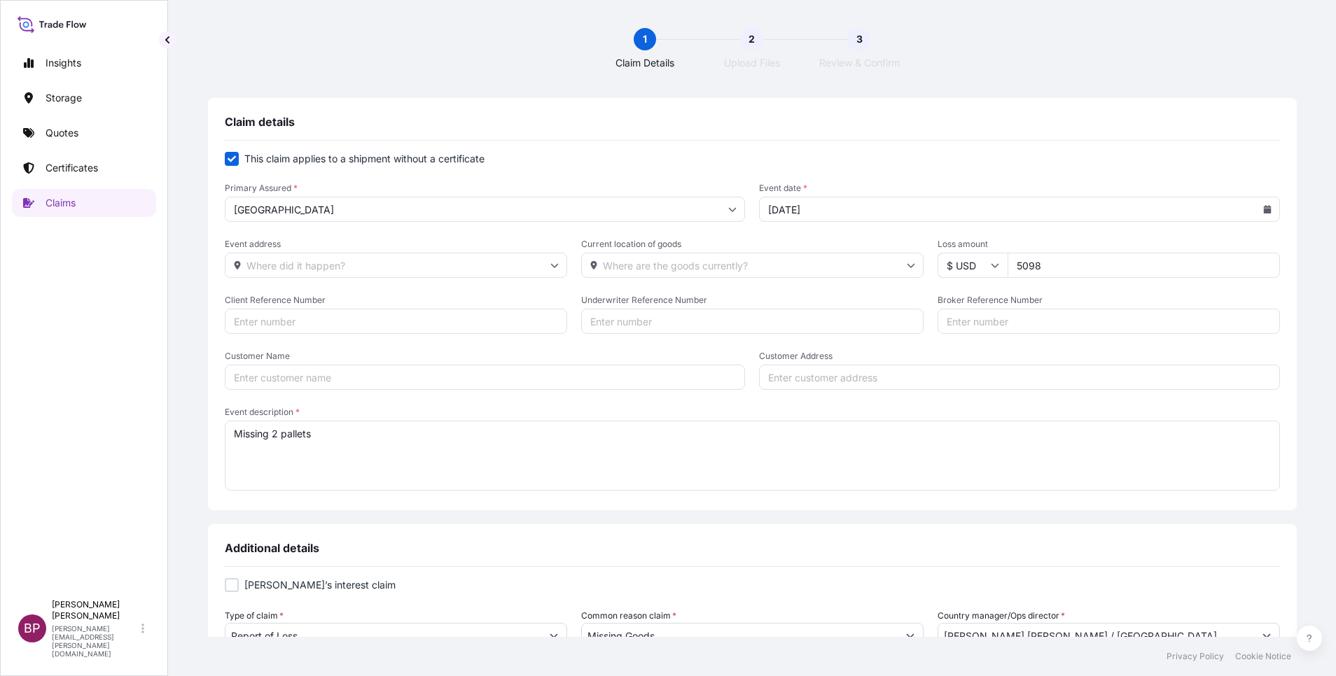
click at [402, 380] on input "Customer Name" at bounding box center [485, 377] width 521 height 25
type input "v"
paste input "ELKHEREIJI TRADING & ELECTRONICS"
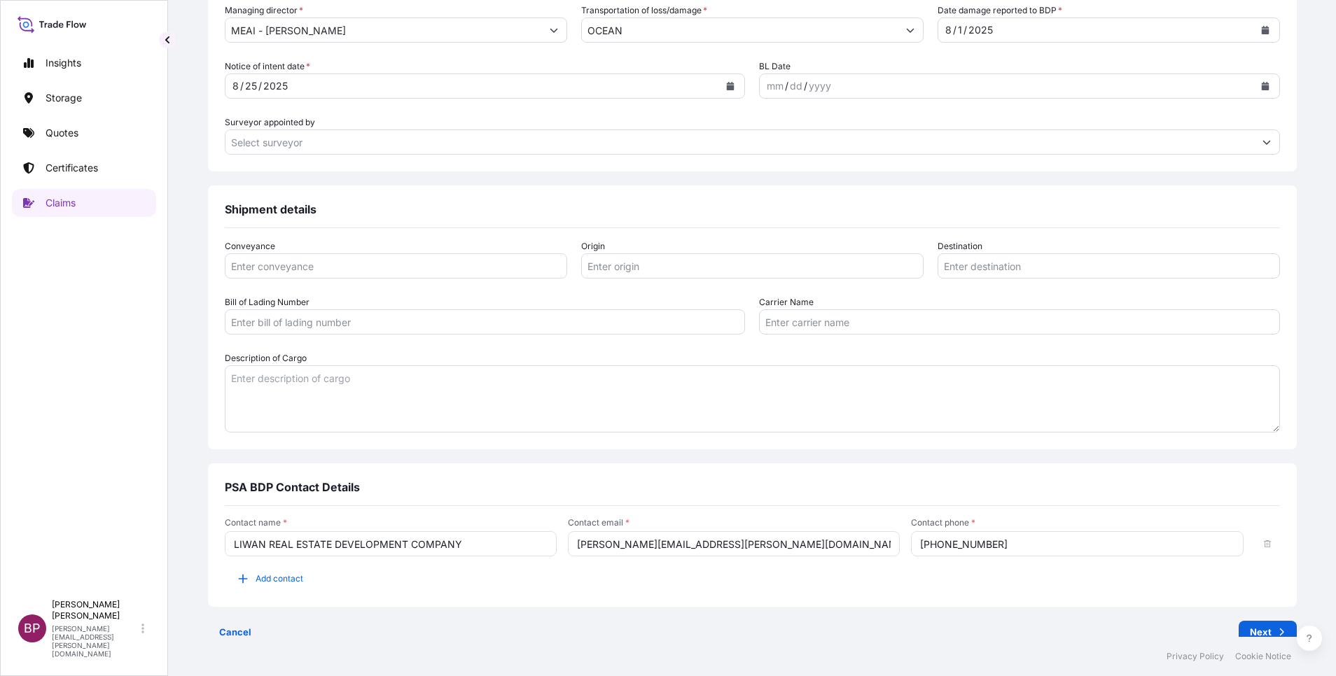
scroll to position [679, 0]
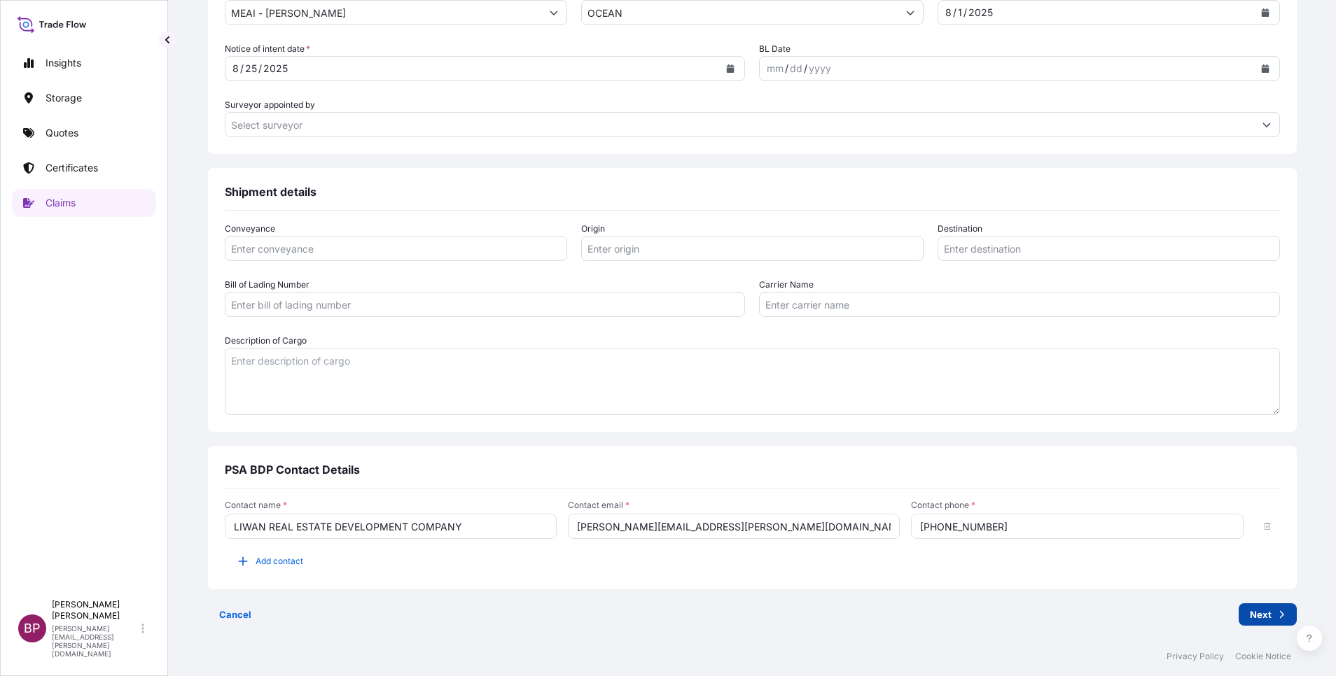
type input "ELKHEREIJI TRADING & ELECTRONICS"
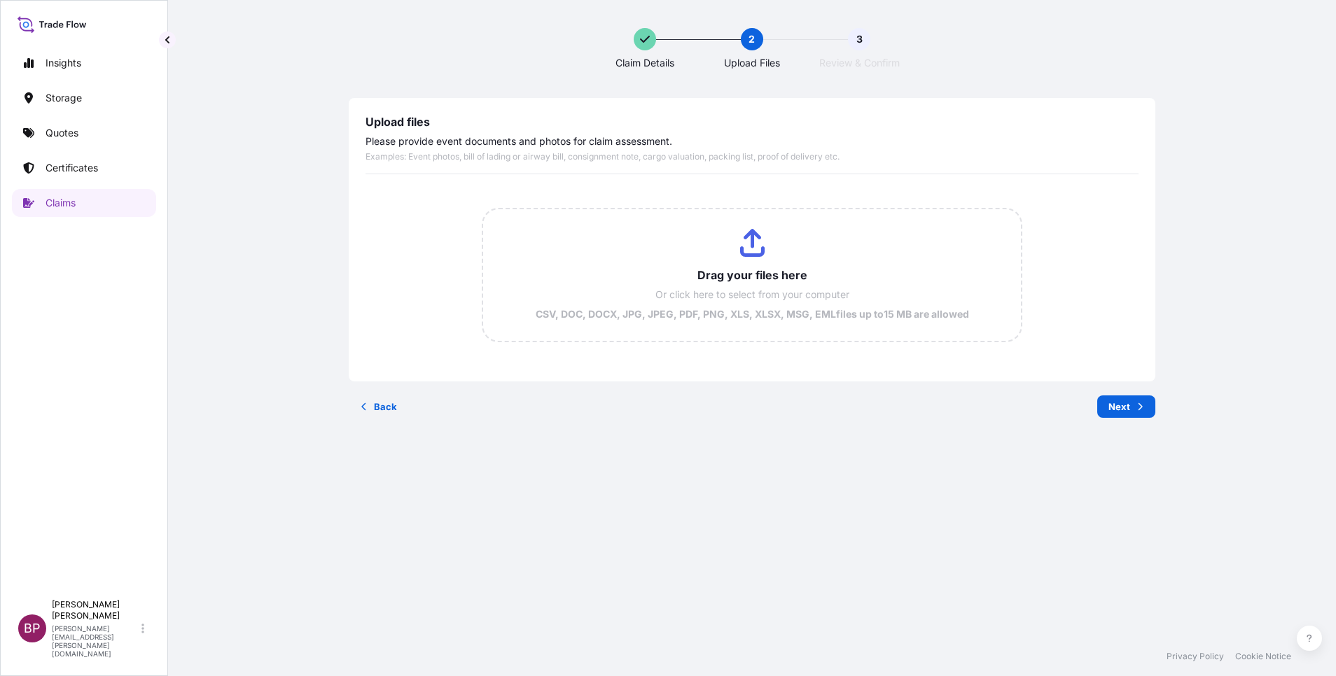
scroll to position [0, 0]
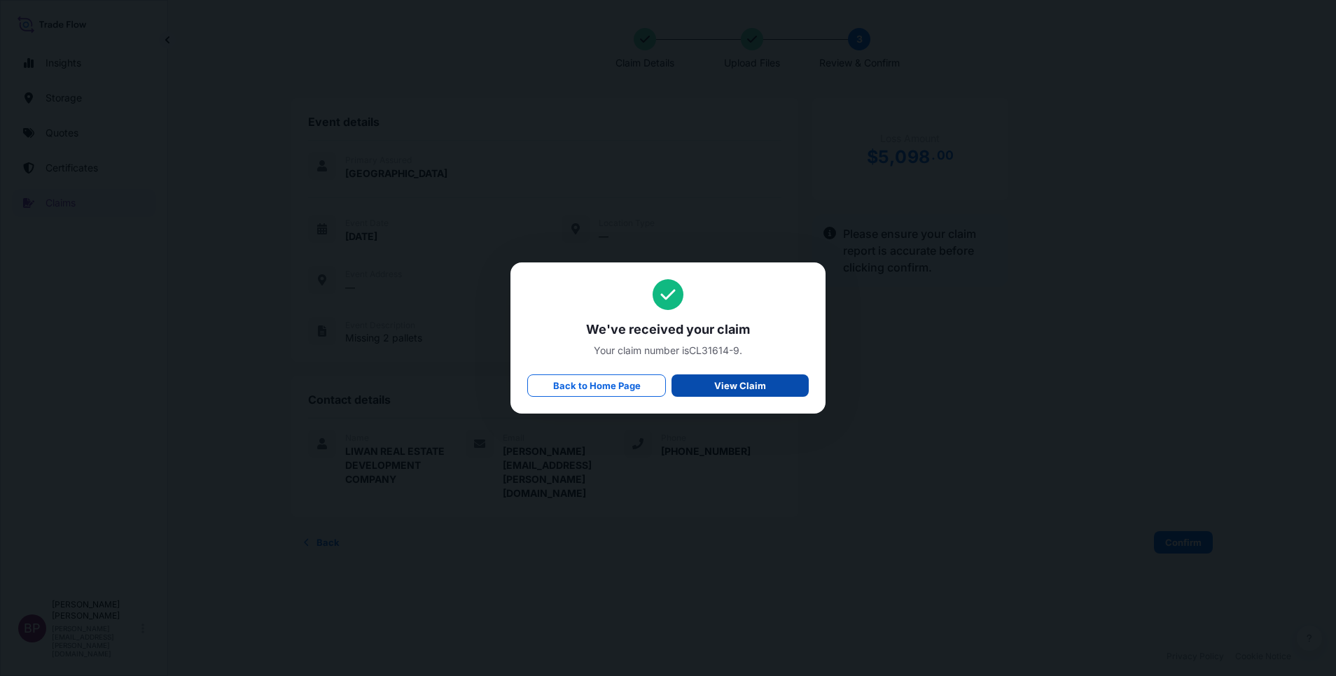
click at [763, 389] on p "View Claim" at bounding box center [740, 386] width 52 height 14
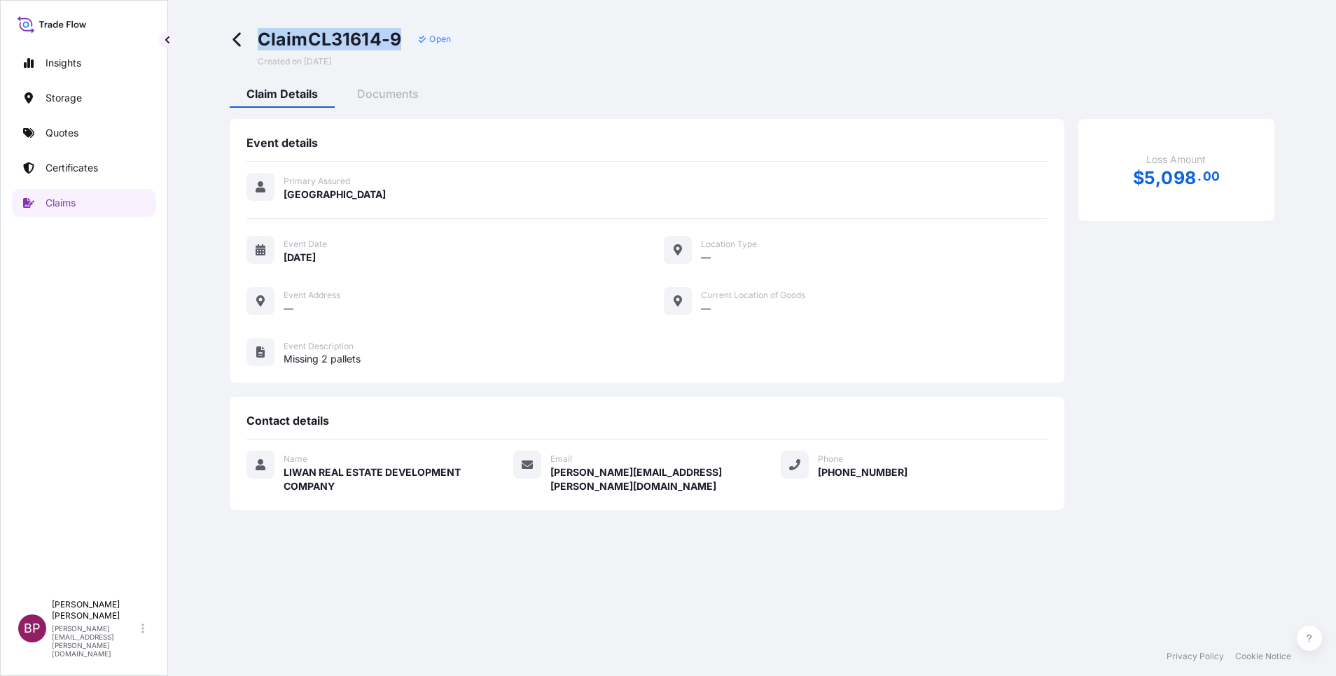
drag, startPoint x: 262, startPoint y: 39, endPoint x: 404, endPoint y: 40, distance: 142.2
click at [402, 40] on span "Claim CL31614-9" at bounding box center [330, 39] width 144 height 22
copy span "Claim CL31614-9"
click at [85, 169] on p "Certificates" at bounding box center [72, 168] width 53 height 14
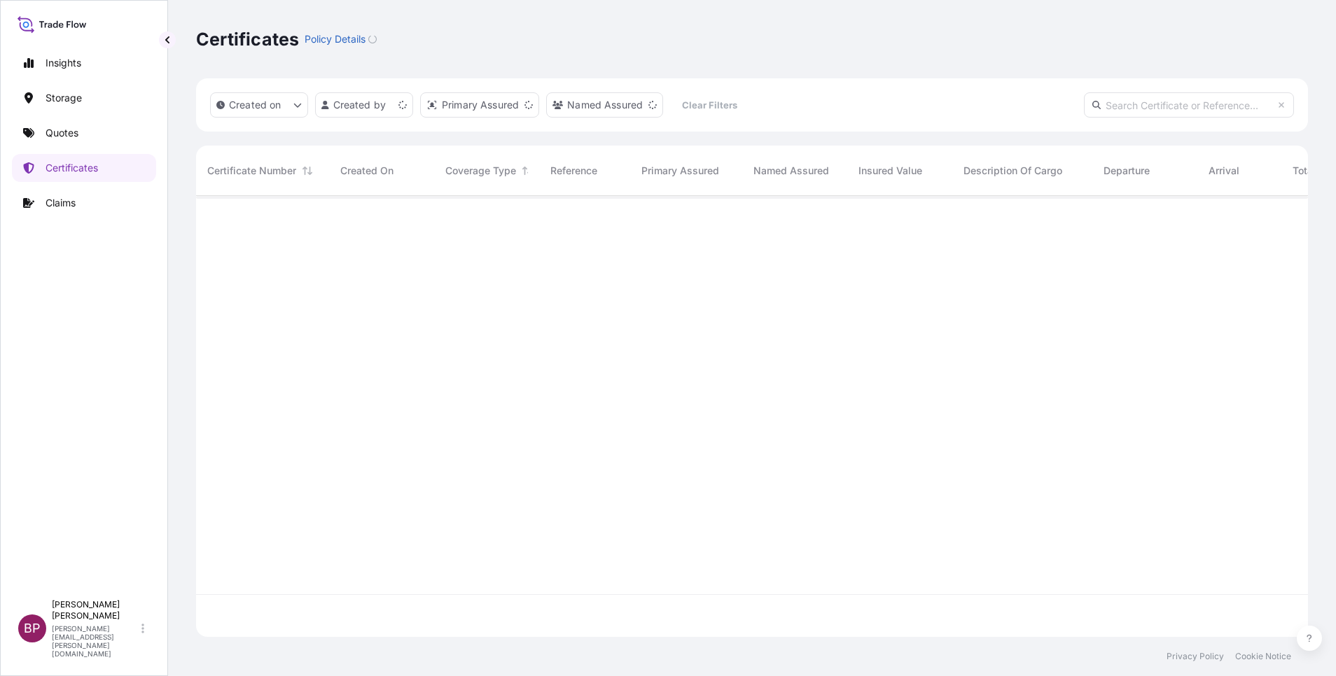
scroll to position [433, 1096]
